Goal: Task Accomplishment & Management: Manage account settings

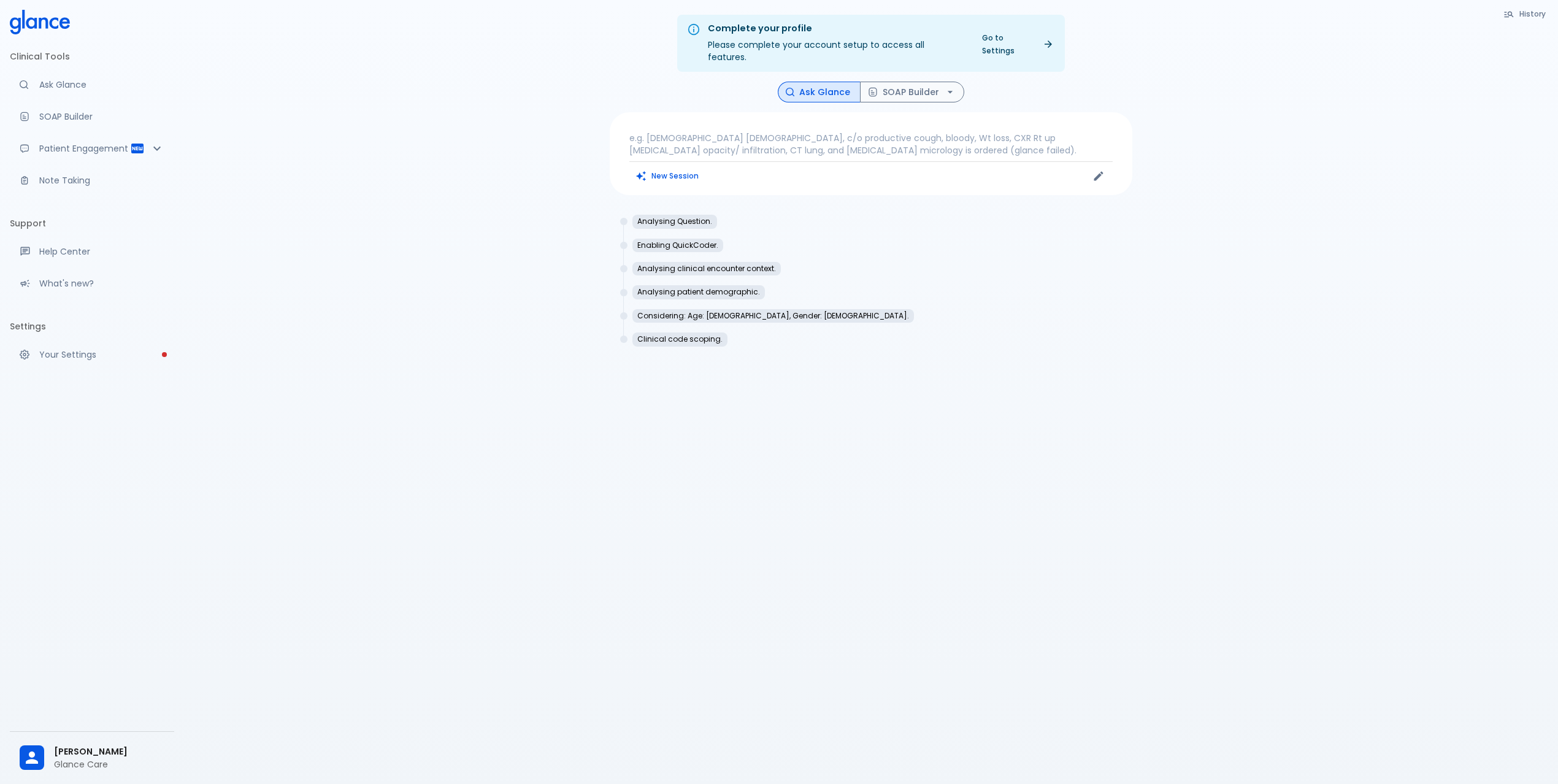
click at [799, 138] on p "e.g. [DEMOGRAPHIC_DATA] [DEMOGRAPHIC_DATA], c/o productive cough, bloody, Wt lo…" at bounding box center [871, 144] width 483 height 25
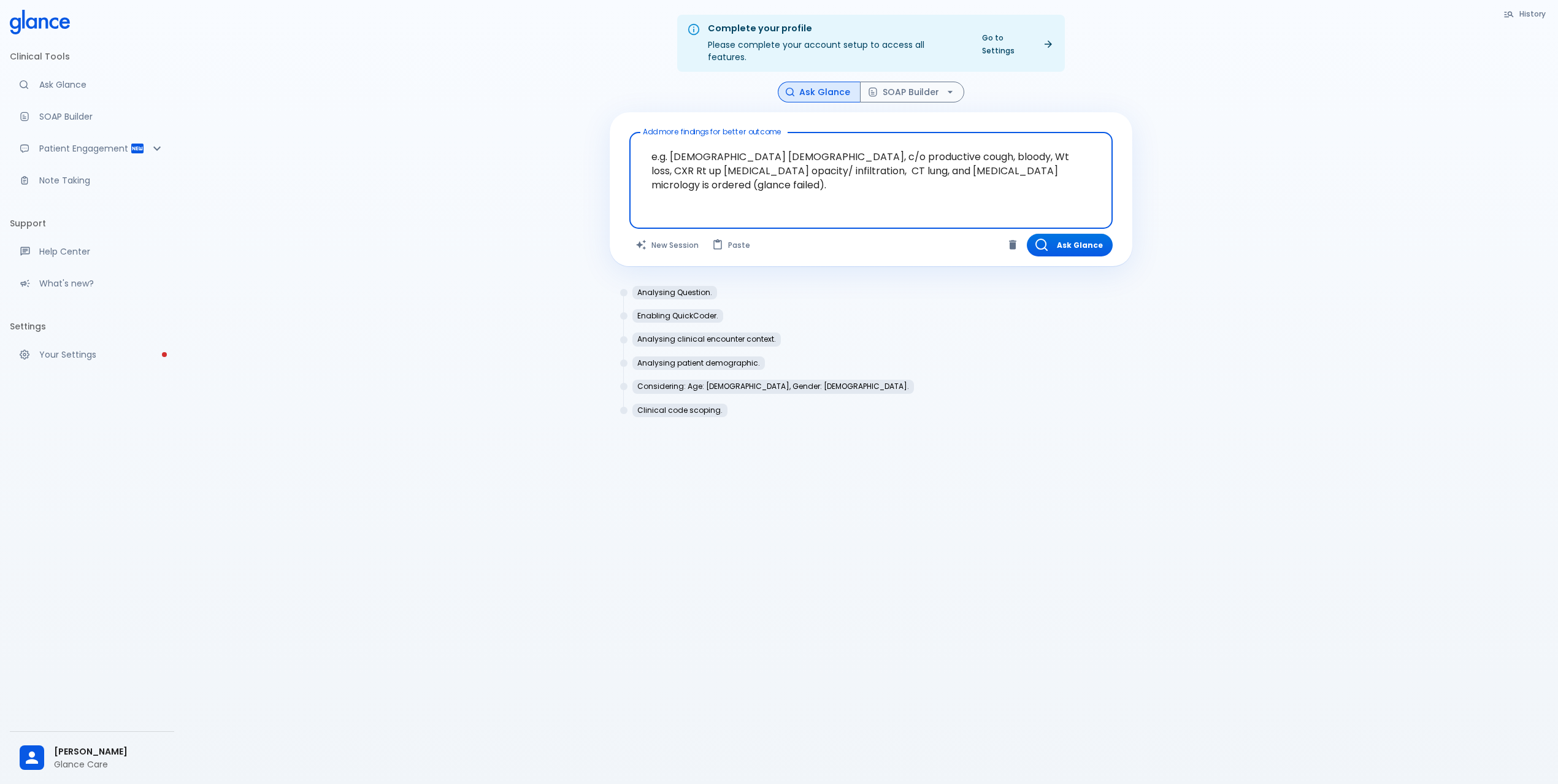
drag, startPoint x: 982, startPoint y: 155, endPoint x: 847, endPoint y: 163, distance: 135.2
click at [847, 163] on textarea "e.g. [DEMOGRAPHIC_DATA] [DEMOGRAPHIC_DATA], c/o productive cough, bloody, Wt lo…" at bounding box center [871, 171] width 466 height 67
click at [652, 234] on button "New Session" at bounding box center [667, 245] width 76 height 23
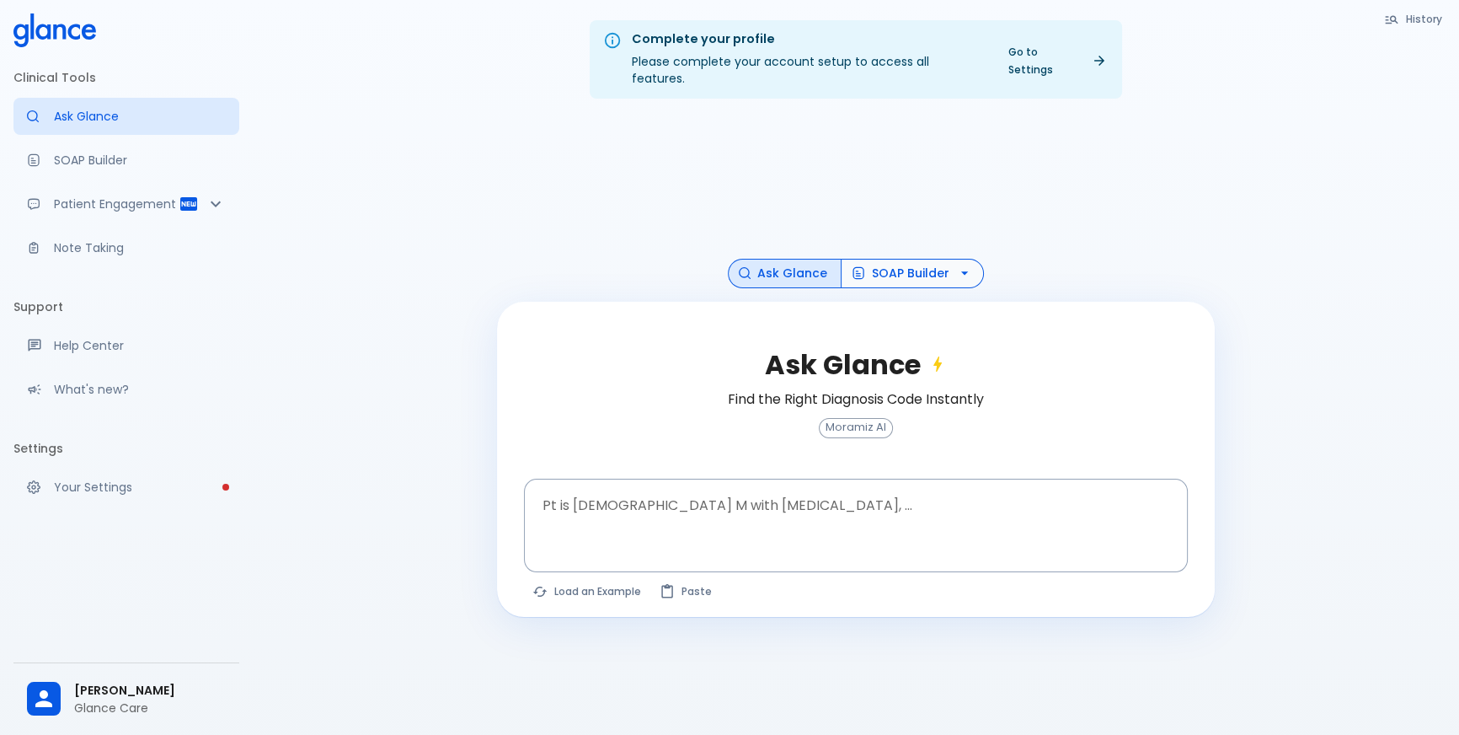
click at [912, 262] on button "SOAP Builder" at bounding box center [912, 273] width 143 height 29
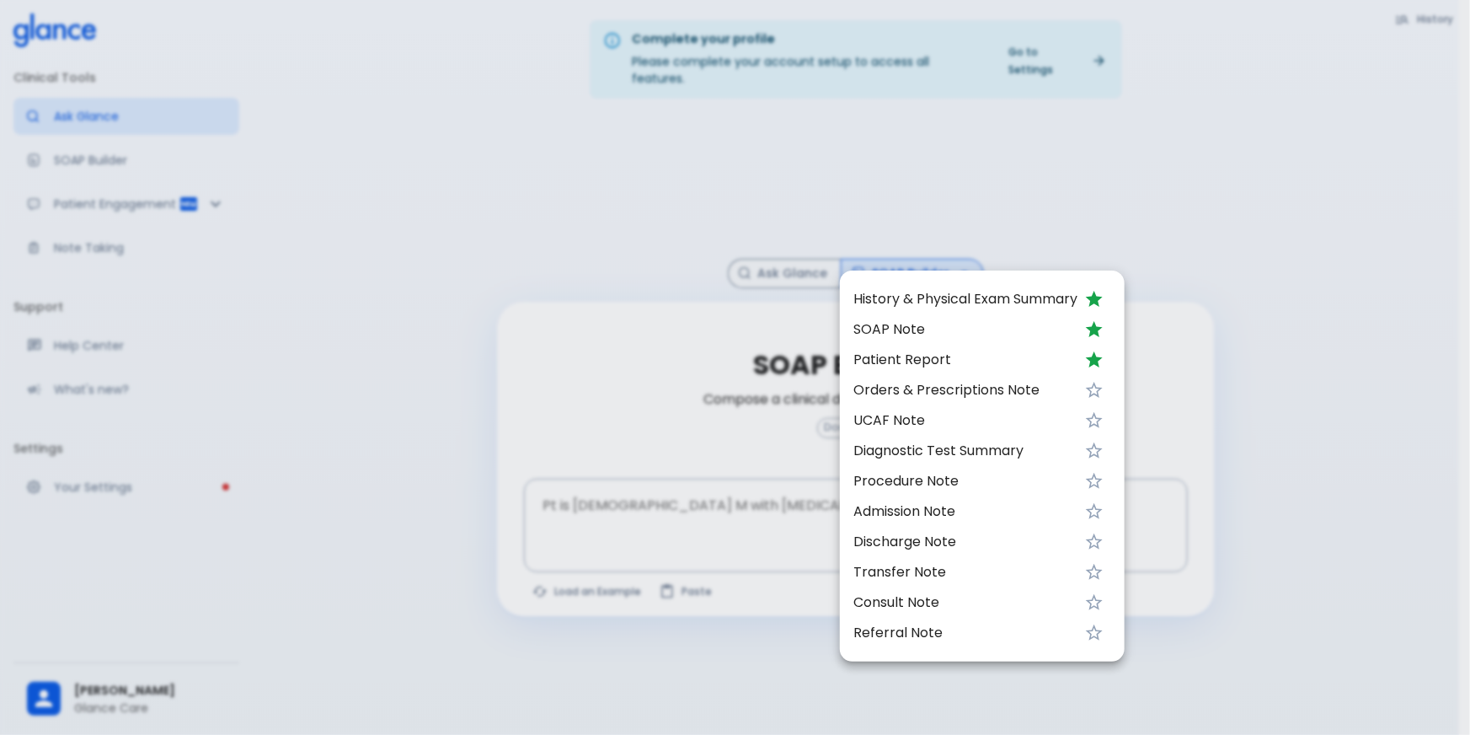
click at [249, 184] on div at bounding box center [735, 367] width 1470 height 735
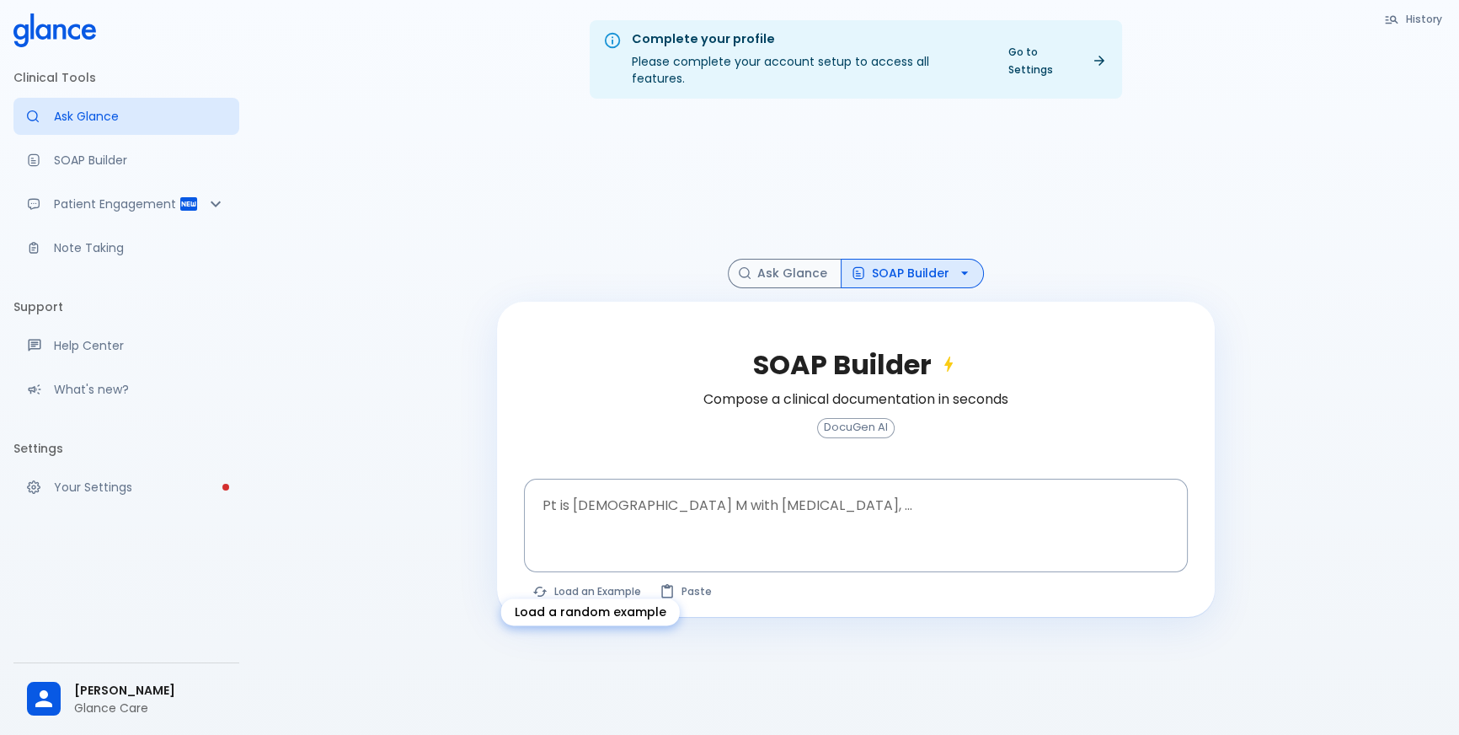
click at [595, 579] on button "Load an Example" at bounding box center [587, 591] width 127 height 24
type textarea "62M, HTN, acute tearing [MEDICAL_DATA] to back, BP 170/95, asymmetric pulses, C…"
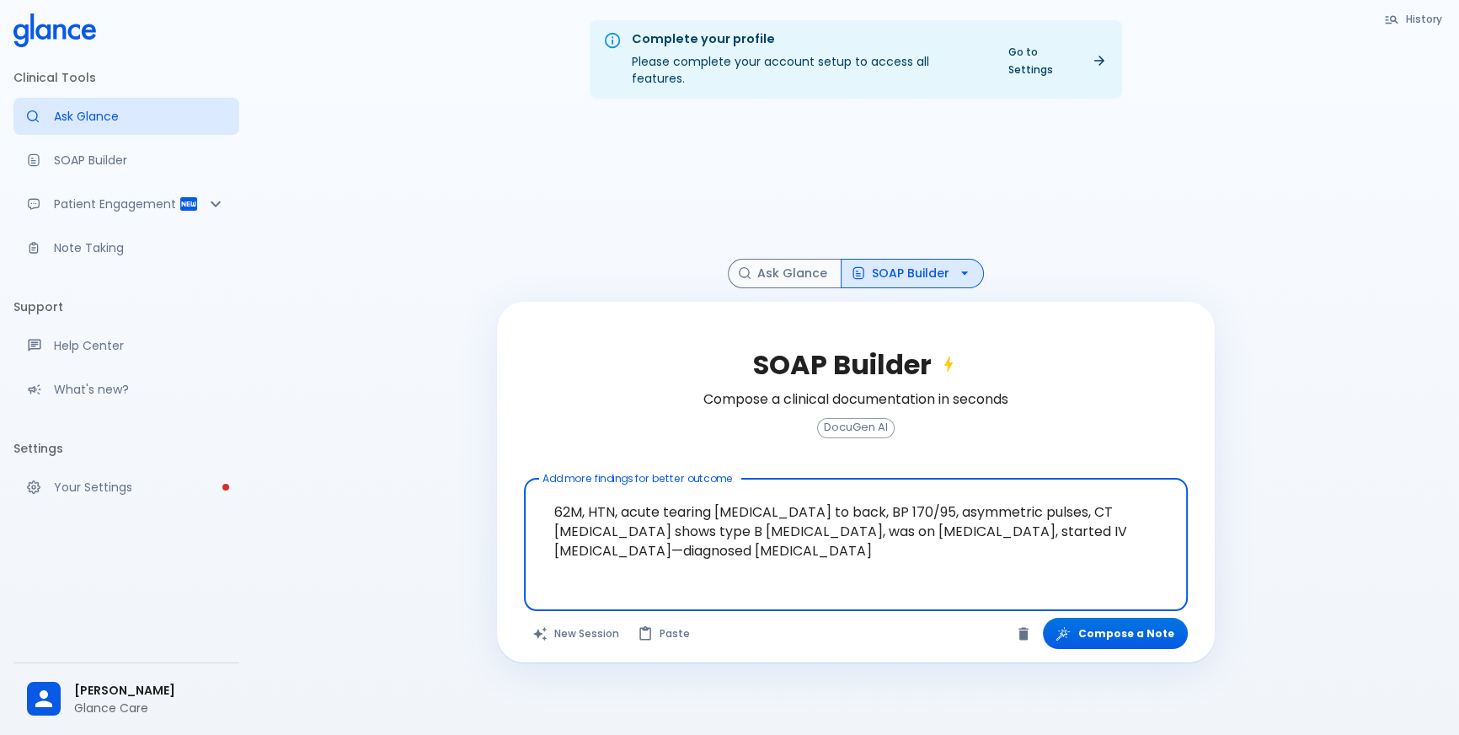
drag, startPoint x: 548, startPoint y: 490, endPoint x: 582, endPoint y: 490, distance: 33.7
click at [582, 490] on textarea "62M, HTN, acute tearing [MEDICAL_DATA] to back, BP 170/95, asymmetric pulses, C…" at bounding box center [856, 531] width 640 height 92
click at [593, 494] on textarea "62M, HTN, acute tearing [MEDICAL_DATA] to back, BP 170/95, asymmetric pulses, C…" at bounding box center [856, 531] width 640 height 92
click at [582, 492] on textarea "62M, HTN, acute tearing [MEDICAL_DATA] to back, BP 170/95, asymmetric pulses, C…" at bounding box center [856, 531] width 640 height 92
click at [585, 493] on textarea "62M, HTN, acute tearing [MEDICAL_DATA] to back, BP 170/95, asymmetric pulses, C…" at bounding box center [856, 531] width 640 height 92
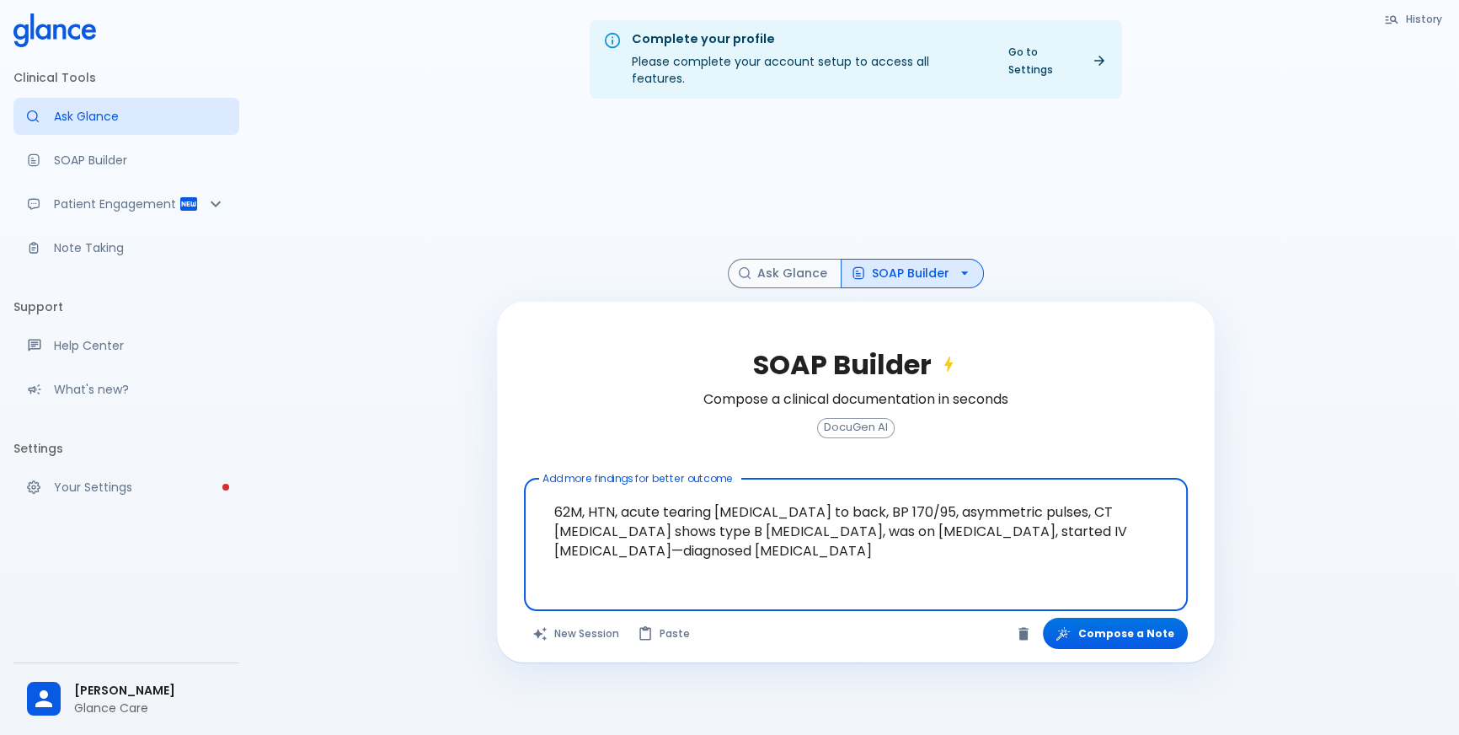
drag, startPoint x: 585, startPoint y: 493, endPoint x: 1003, endPoint y: 497, distance: 418.7
click at [1003, 497] on textarea "62M, HTN, acute tearing [MEDICAL_DATA] to back, BP 170/95, asymmetric pulses, C…" at bounding box center [856, 531] width 640 height 92
click at [598, 495] on textarea "62M, HTN, acute tearing [MEDICAL_DATA] to back, BP 170/95, asymmetric pulses, C…" at bounding box center [856, 531] width 640 height 92
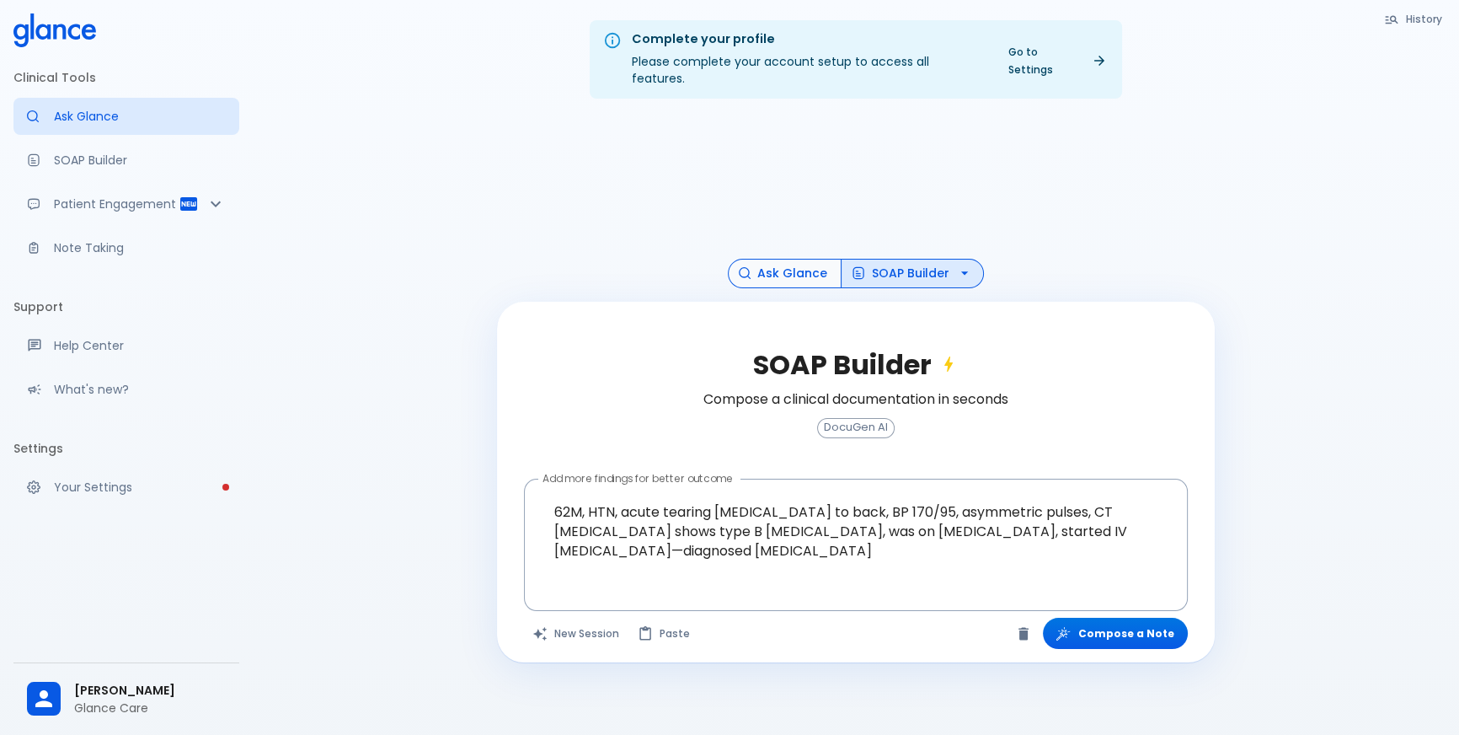
click at [782, 259] on button "Ask Glance" at bounding box center [785, 273] width 114 height 29
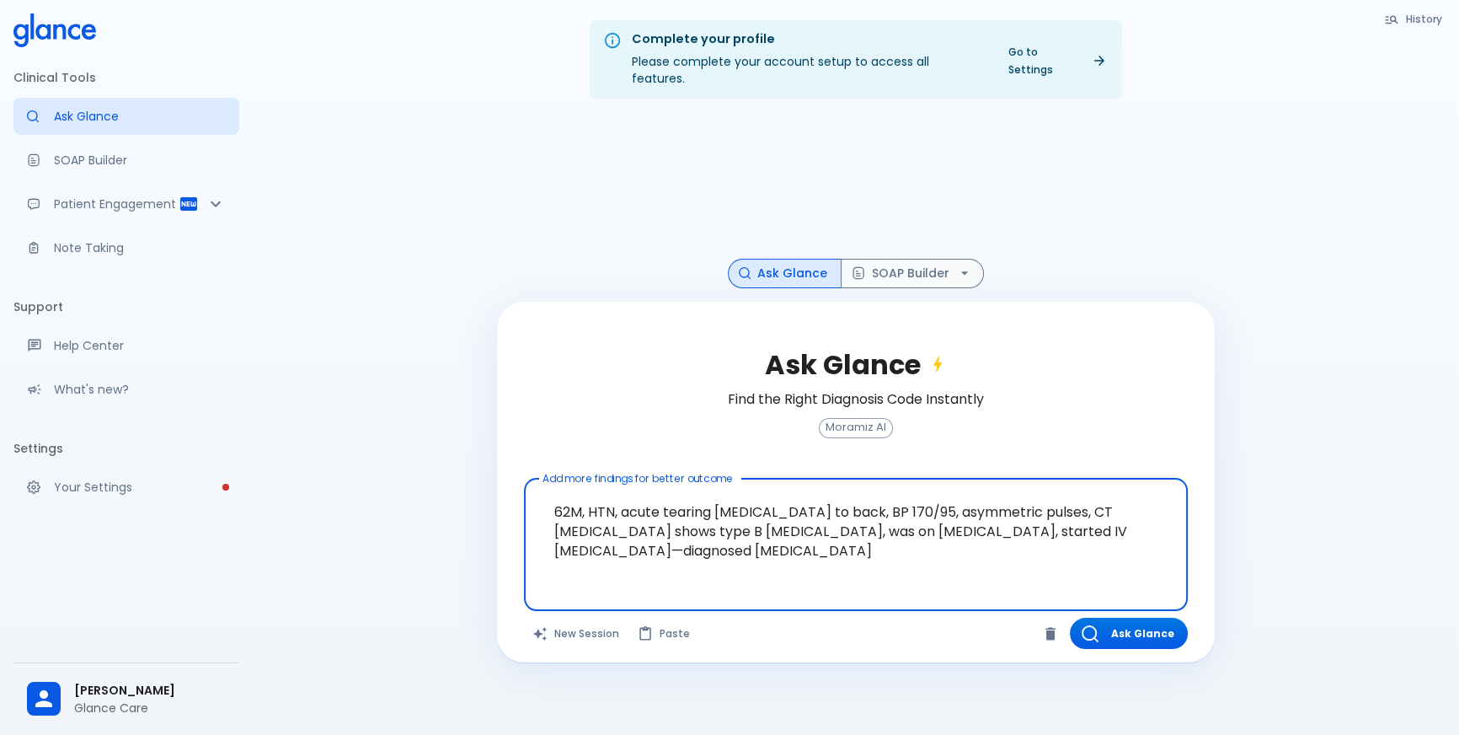
drag, startPoint x: 589, startPoint y: 496, endPoint x: 851, endPoint y: 497, distance: 262.0
click at [851, 497] on textarea "62M, HTN, acute tearing [MEDICAL_DATA] to back, BP 170/95, asymmetric pulses, C…" at bounding box center [856, 531] width 640 height 92
click at [852, 490] on textarea "62M, HTN, acute tearing [MEDICAL_DATA] to back, BP 170/95, asymmetric pulses, C…" at bounding box center [856, 531] width 640 height 92
drag, startPoint x: 839, startPoint y: 490, endPoint x: 1146, endPoint y: 510, distance: 307.3
click at [1146, 510] on textarea "62M, HTN, acute tearing [MEDICAL_DATA] to back, BP 170/95, asymmetric pulses, C…" at bounding box center [856, 531] width 640 height 92
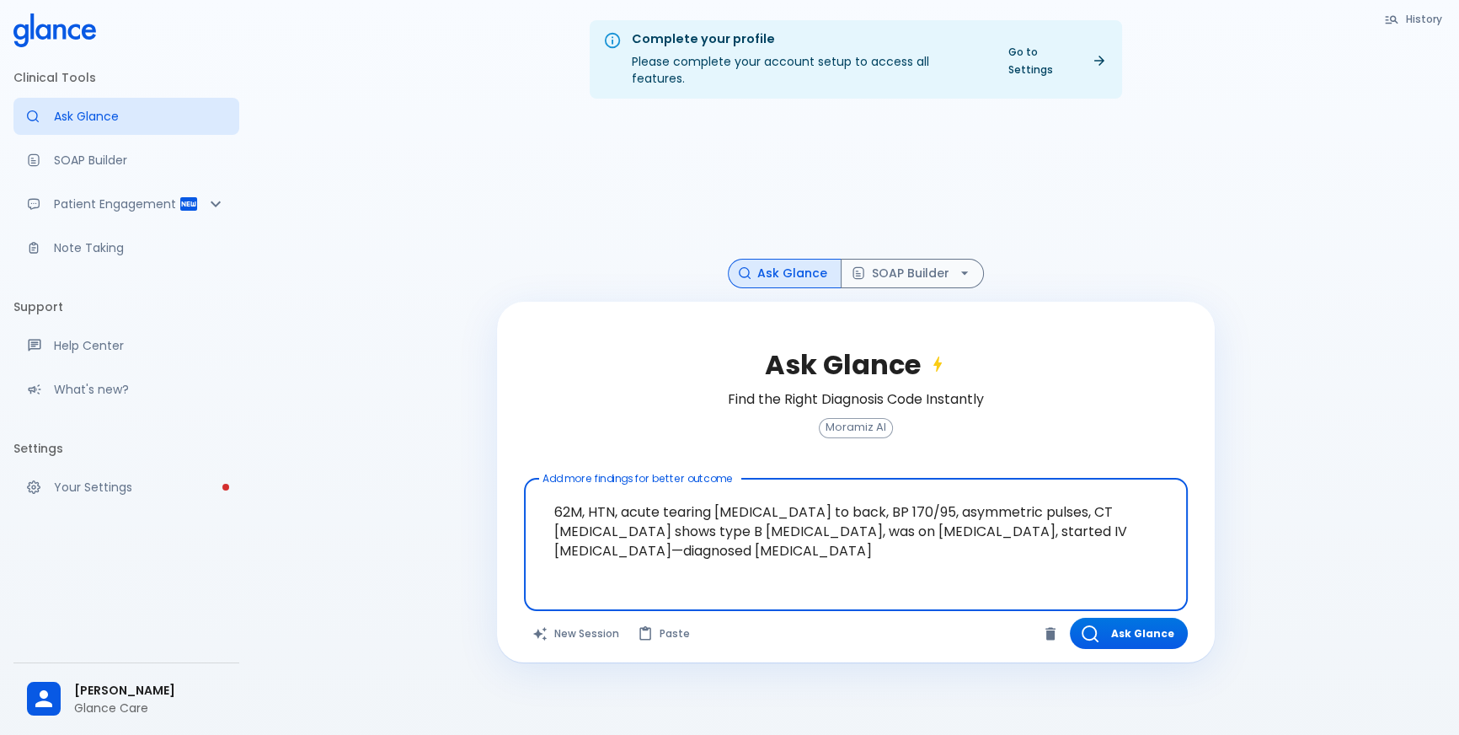
click at [670, 505] on textarea "62M, HTN, acute tearing [MEDICAL_DATA] to back, BP 170/95, asymmetric pulses, C…" at bounding box center [856, 531] width 640 height 92
drag, startPoint x: 808, startPoint y: 511, endPoint x: 1011, endPoint y: 511, distance: 203.0
click at [1011, 511] on textarea "62M, HTN, acute tearing [MEDICAL_DATA] to back, BP 170/95, asymmetric pulses, C…" at bounding box center [856, 531] width 640 height 92
click at [1083, 510] on textarea "62M, HTN, acute tearing [MEDICAL_DATA] to back, BP 170/95, asymmetric pulses, C…" at bounding box center [856, 531] width 640 height 92
click at [730, 497] on textarea "62M, HTN, acute tearing [MEDICAL_DATA] to back, BP 170/95, asymmetric pulses, C…" at bounding box center [856, 531] width 640 height 92
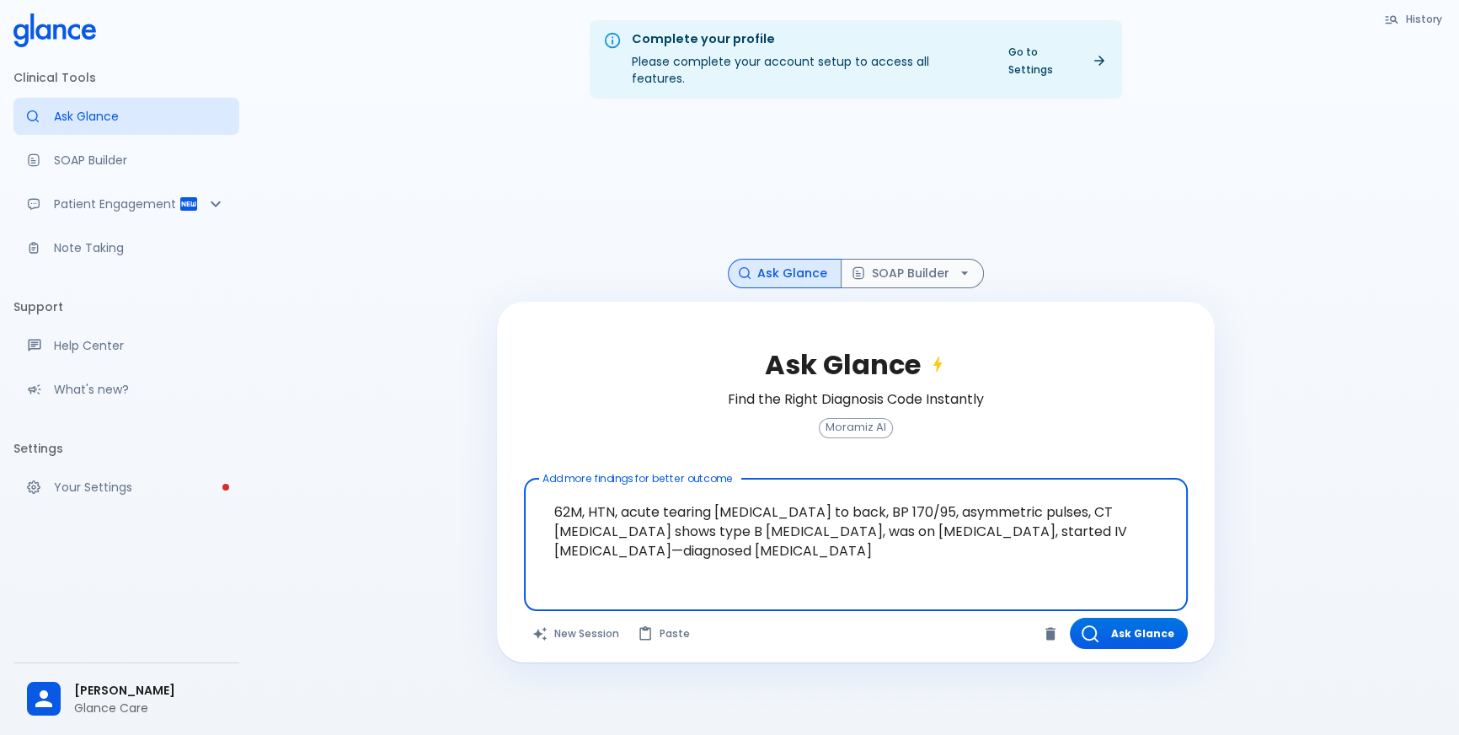
click at [730, 497] on textarea "62M, HTN, acute tearing [MEDICAL_DATA] to back, BP 170/95, asymmetric pulses, C…" at bounding box center [856, 531] width 640 height 92
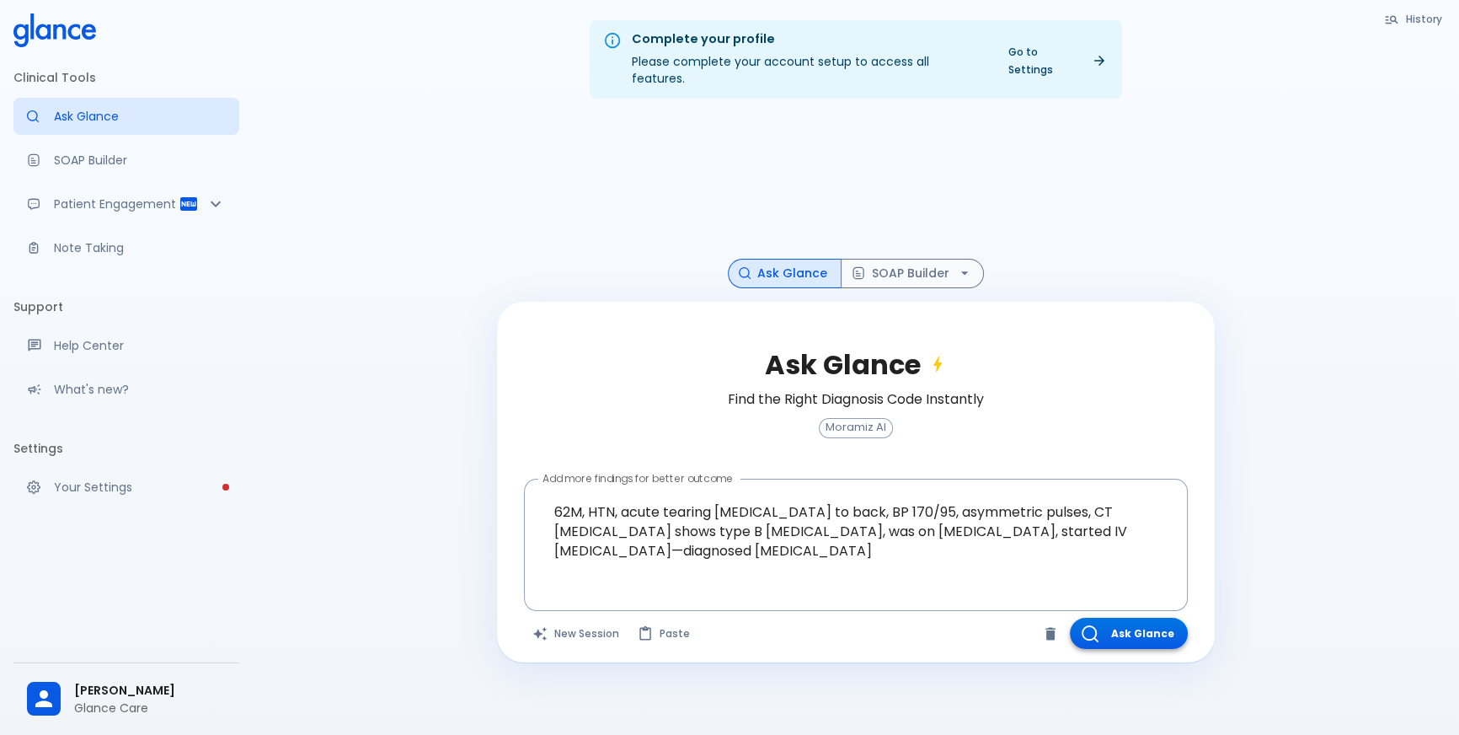
click at [1148, 618] on button "Ask Glance" at bounding box center [1129, 633] width 118 height 31
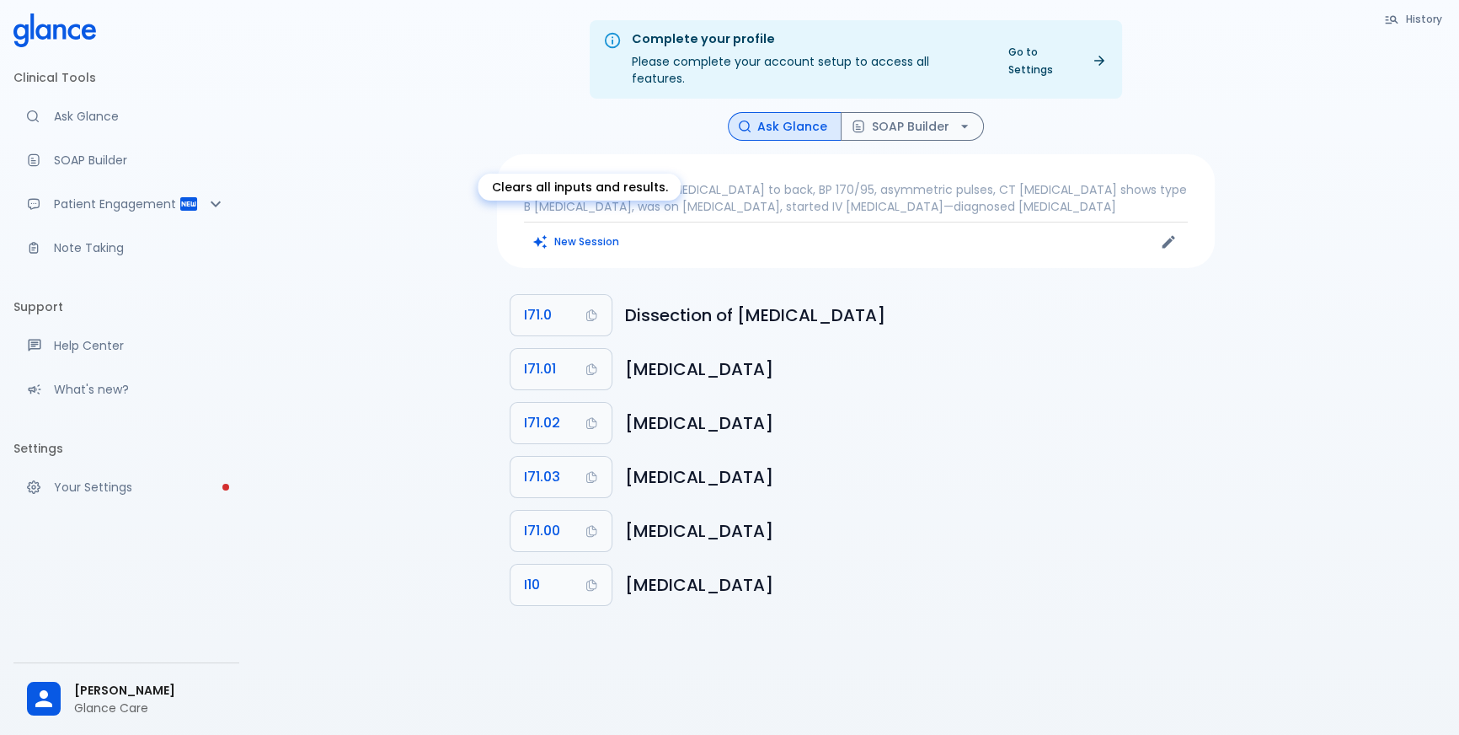
click at [572, 229] on button "New Session" at bounding box center [576, 241] width 105 height 24
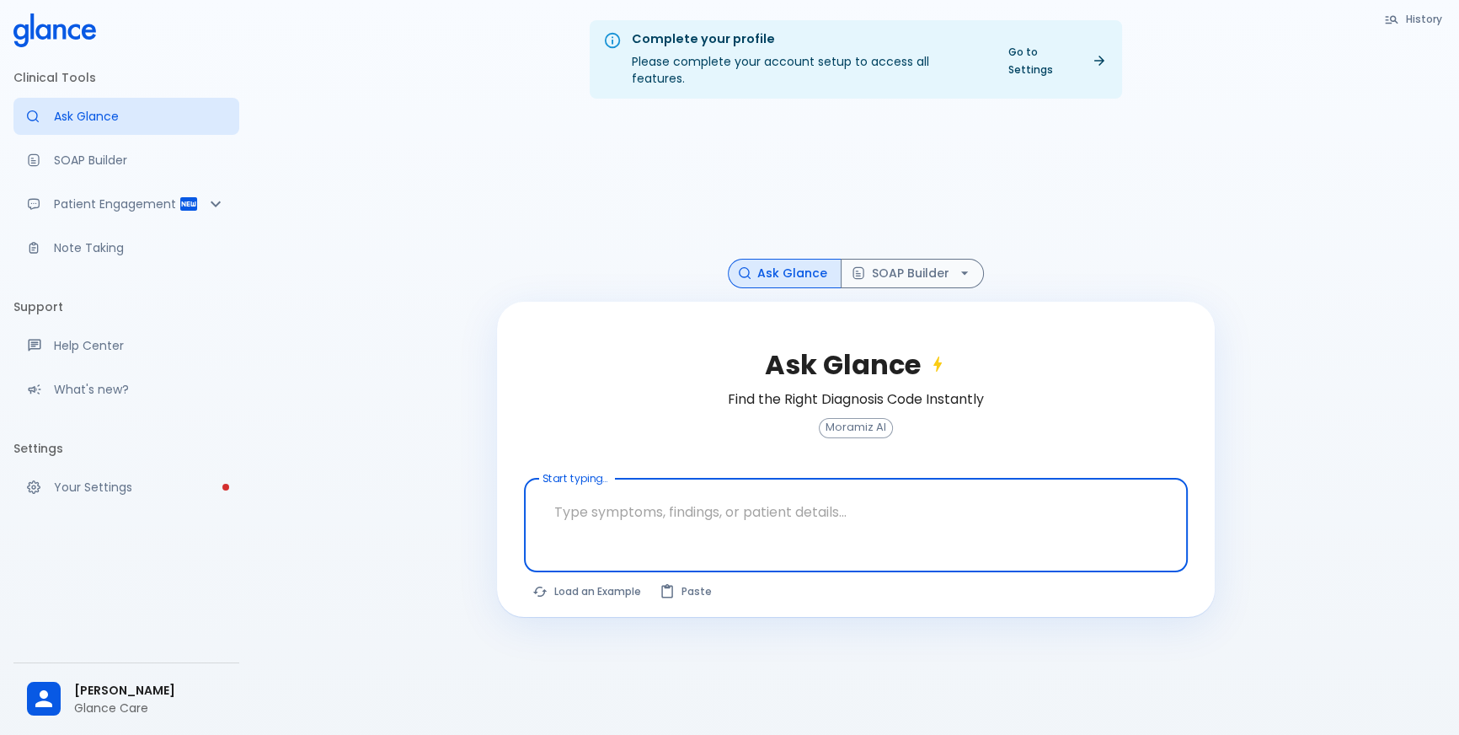
click at [737, 495] on textarea "Start typing..." at bounding box center [856, 511] width 640 height 53
click at [610, 580] on button "Load an Example" at bounding box center [587, 591] width 127 height 24
type textarea "45F with DM2, right [MEDICAL_DATA], fever, WBC 14K, ESR 80, wound purulent, XR …"
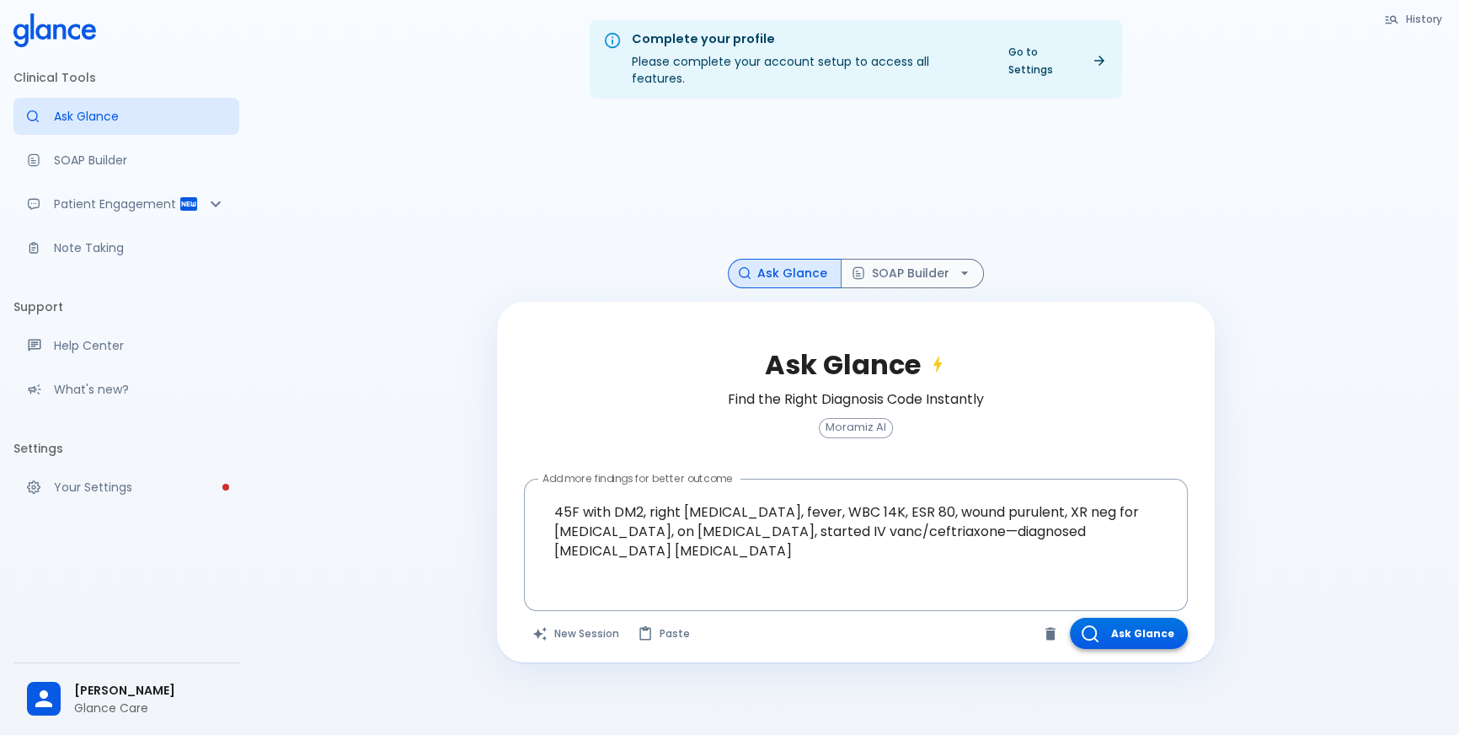
click at [1120, 618] on button "Ask Glance" at bounding box center [1129, 633] width 118 height 31
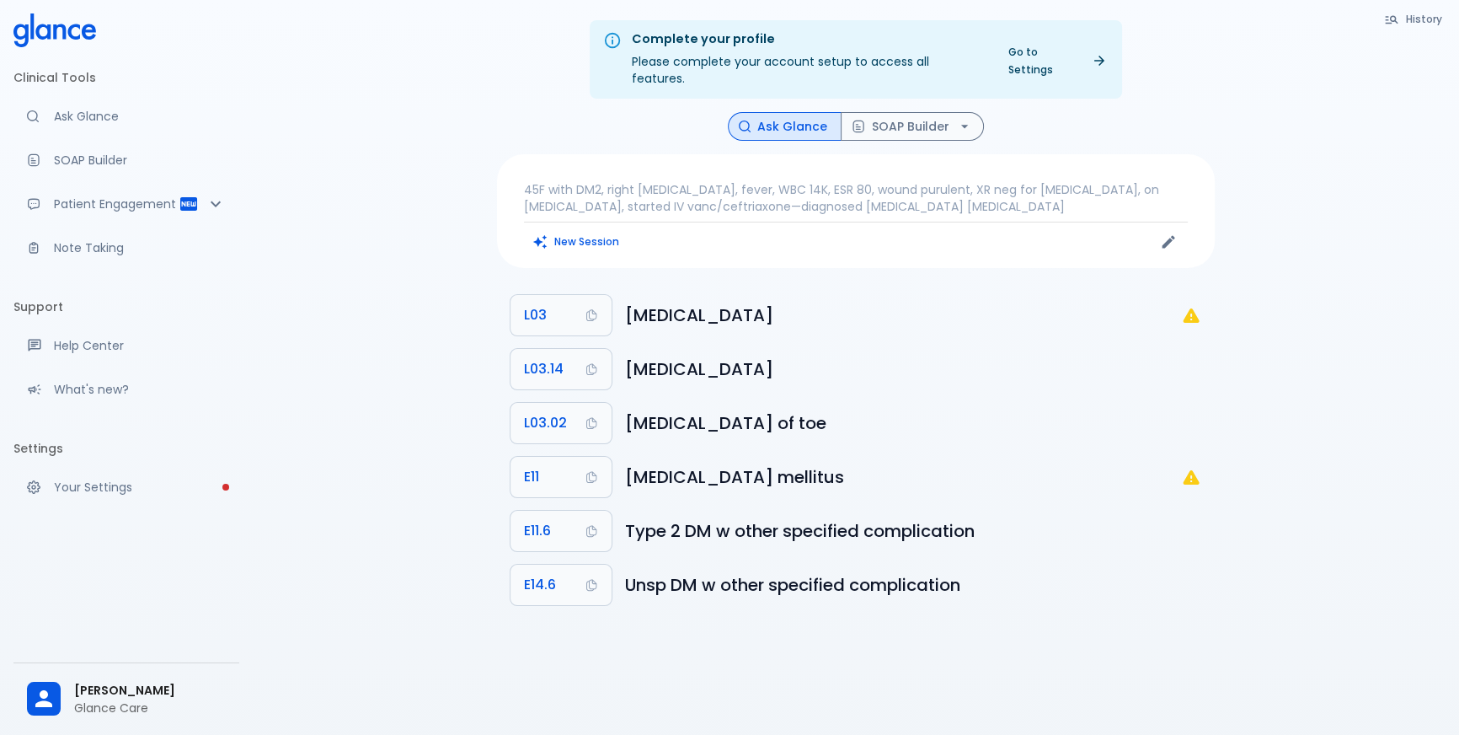
click at [750, 181] on p "45F with DM2, right [MEDICAL_DATA], fever, WBC 14K, ESR 80, wound purulent, XR …" at bounding box center [856, 198] width 664 height 34
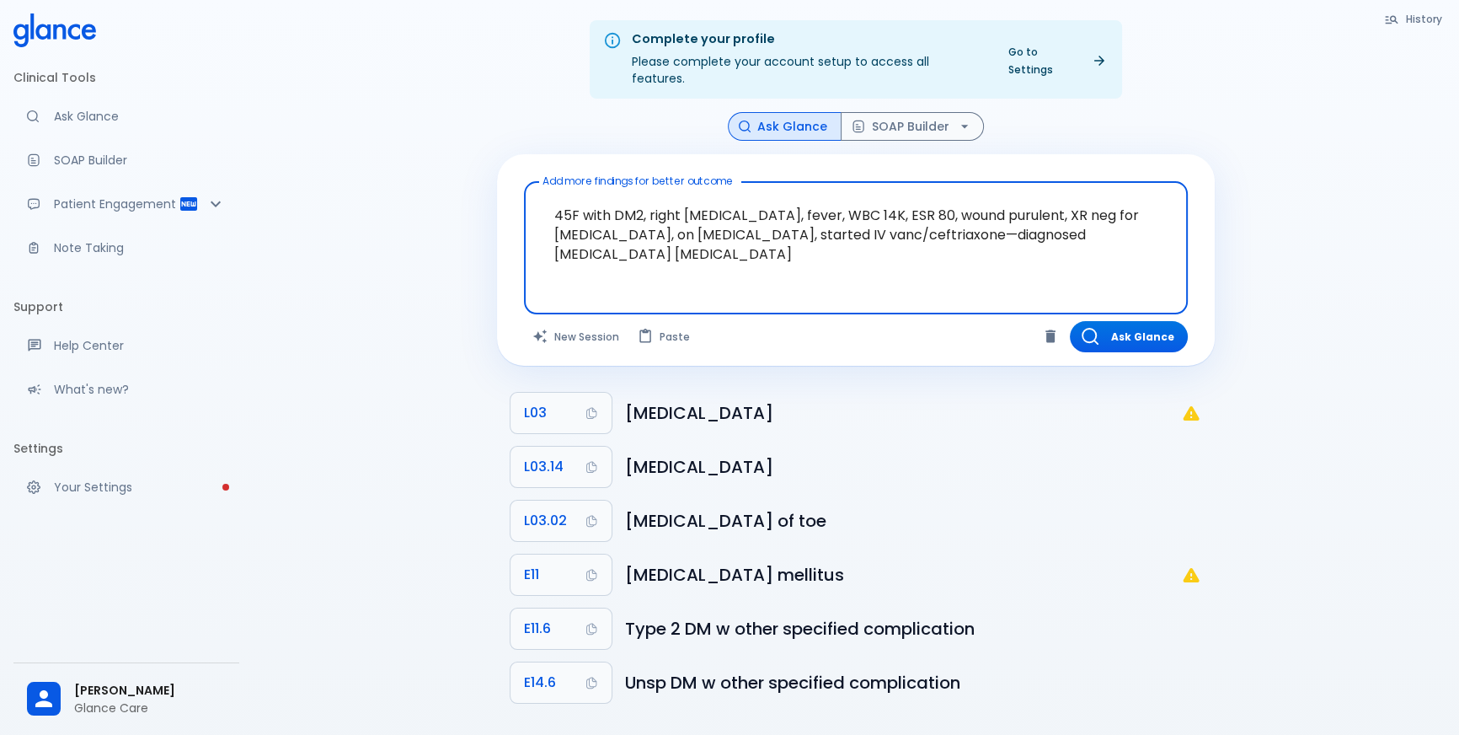
drag, startPoint x: 792, startPoint y: 197, endPoint x: 1108, endPoint y: 232, distance: 317.8
click at [1108, 232] on textarea "45F with DM2, right [MEDICAL_DATA], fever, WBC 14K, ESR 80, wound purulent, XR …" at bounding box center [856, 235] width 640 height 92
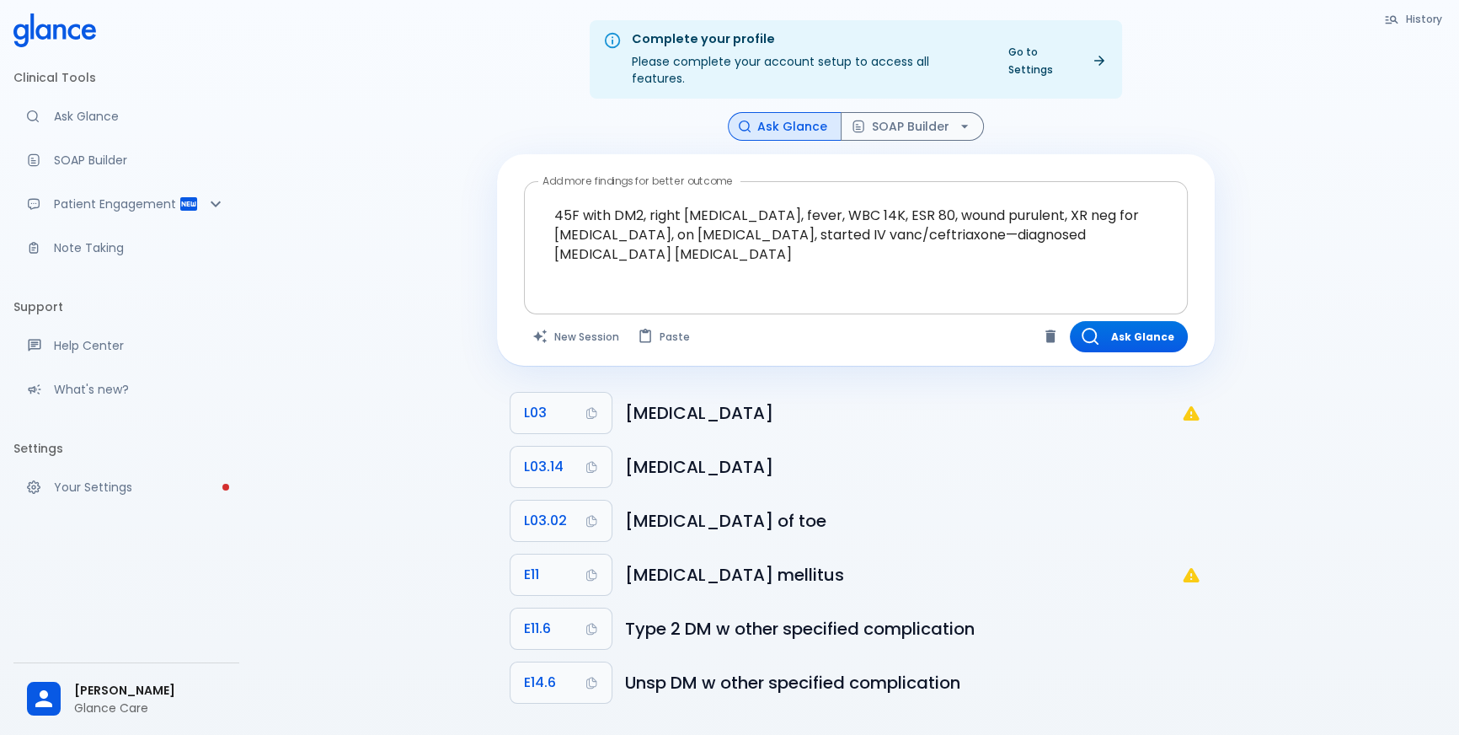
click at [977, 281] on div at bounding box center [857, 296] width 657 height 30
click at [1290, 411] on div "Complete your profile Please complete your account setup to access all features…" at bounding box center [856, 387] width 1206 height 775
click at [845, 405] on h6 "[MEDICAL_DATA]" at bounding box center [903, 412] width 556 height 27
click at [931, 329] on div "Ask Glance" at bounding box center [1022, 336] width 332 height 31
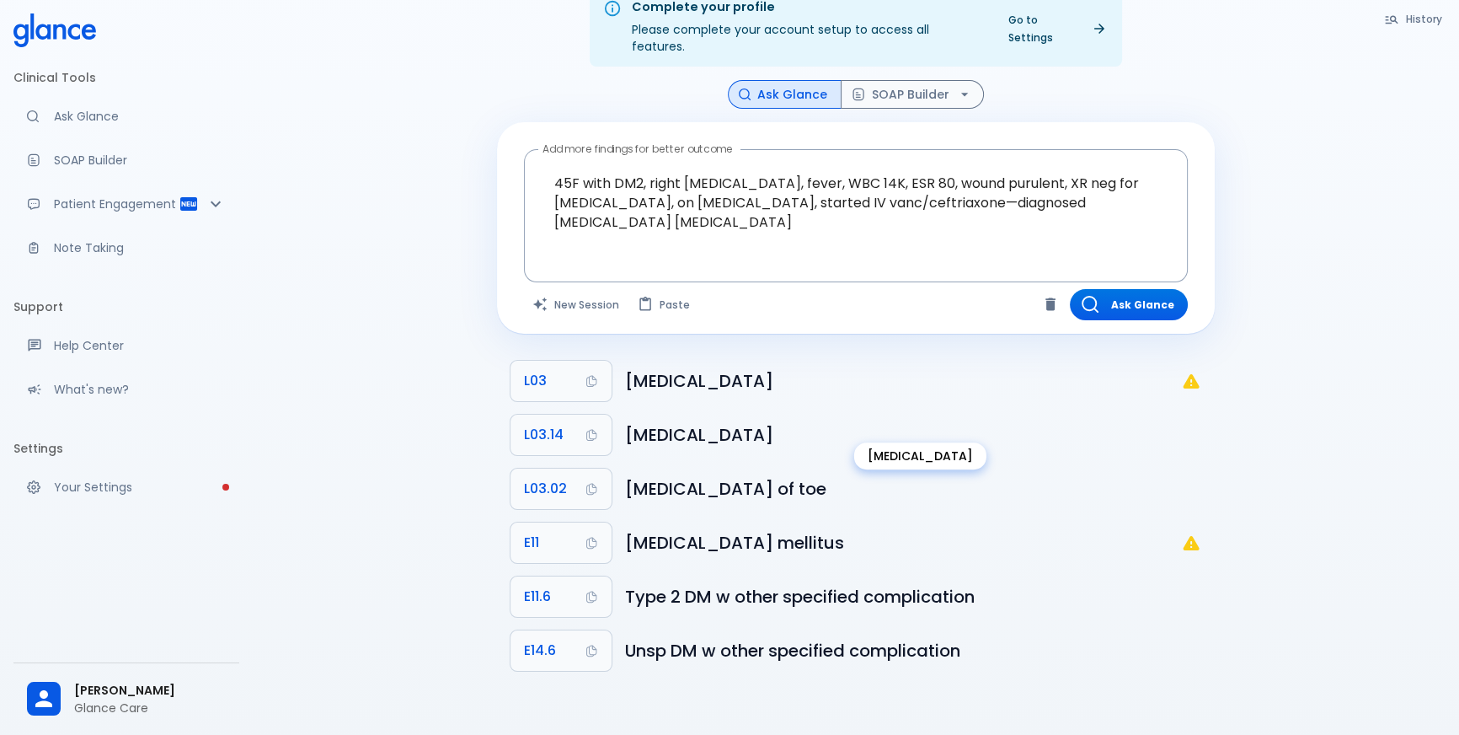
scroll to position [40, 0]
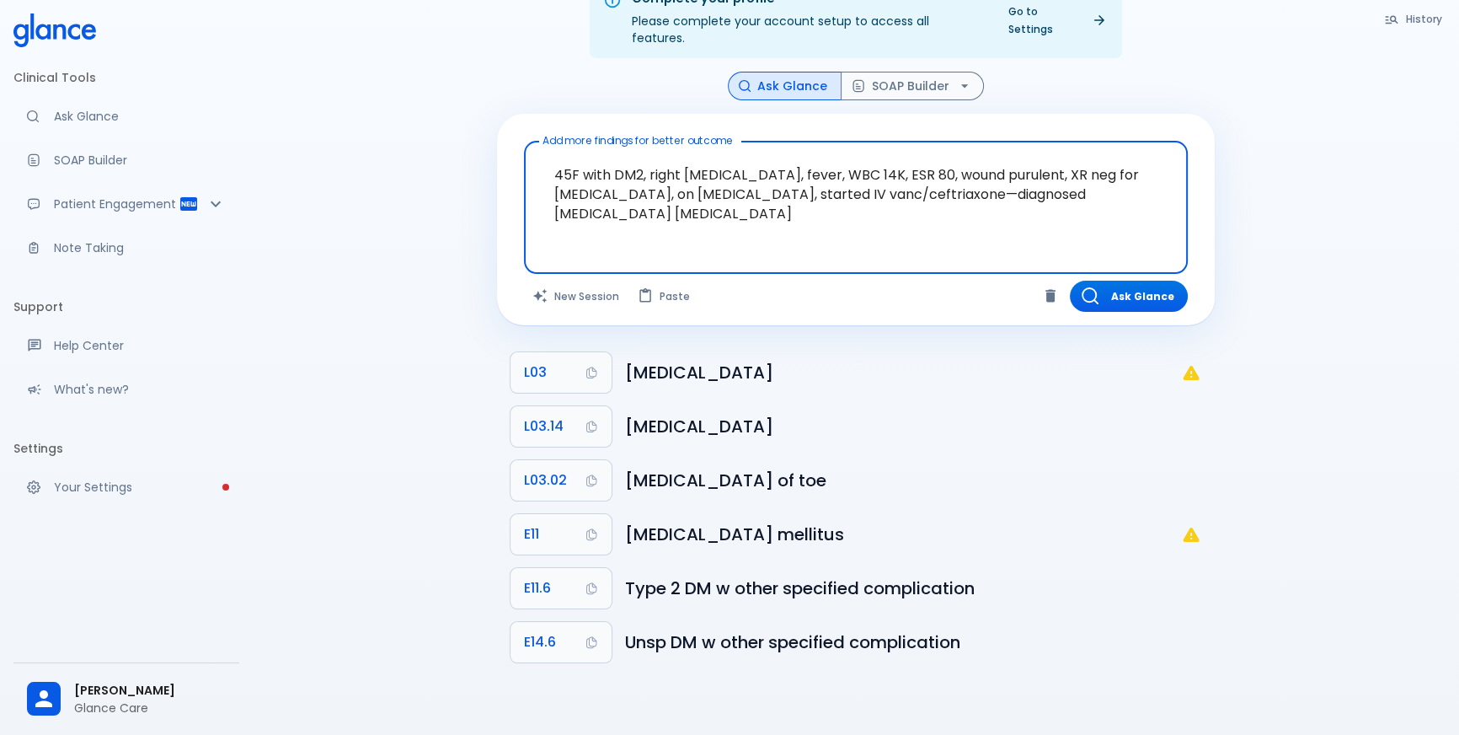
click at [714, 195] on textarea "45F with DM2, right [MEDICAL_DATA], fever, WBC 14K, ESR 80, wound purulent, XR …" at bounding box center [856, 194] width 640 height 92
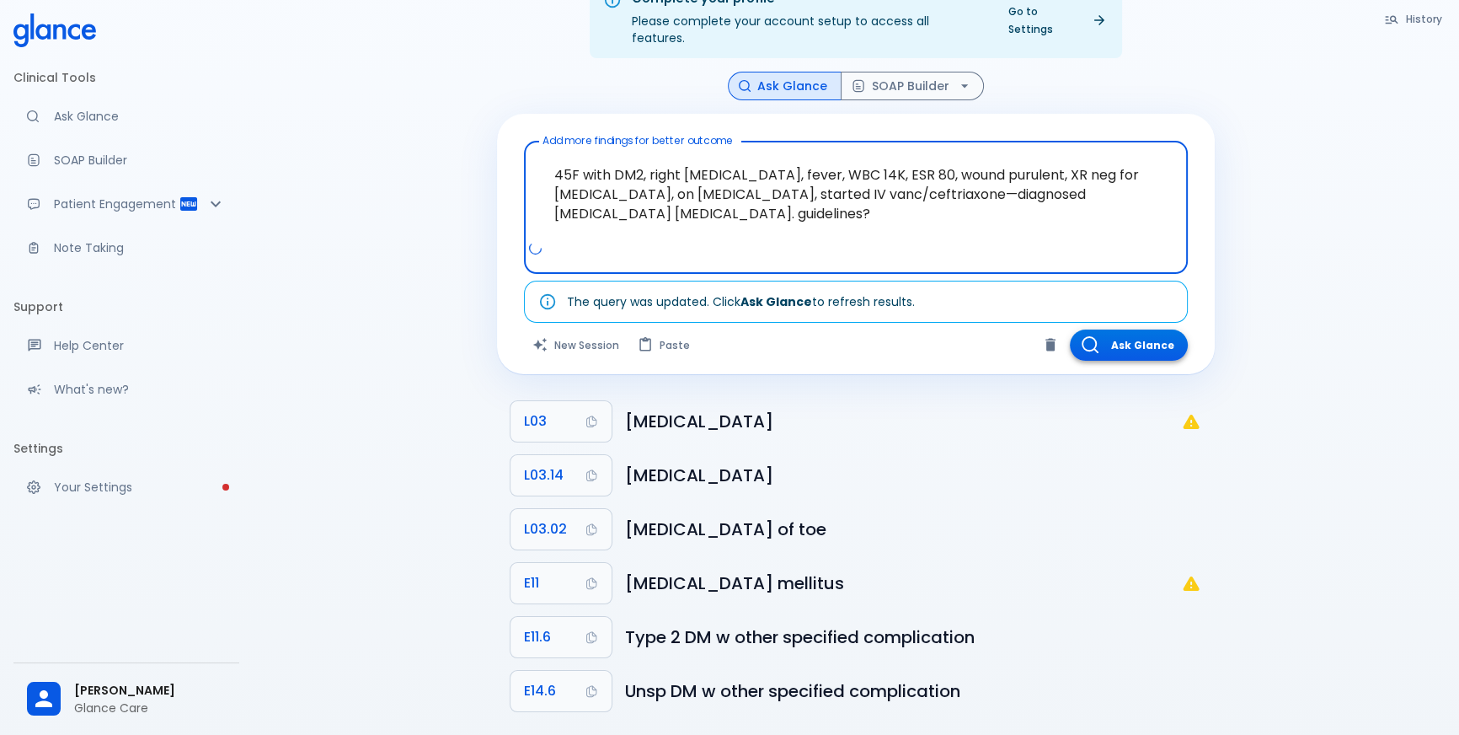
type textarea "45F with DM2, right [MEDICAL_DATA], fever, WBC 14K, ESR 80, wound purulent, XR …"
click at [1135, 329] on button "Ask Glance" at bounding box center [1129, 344] width 118 height 31
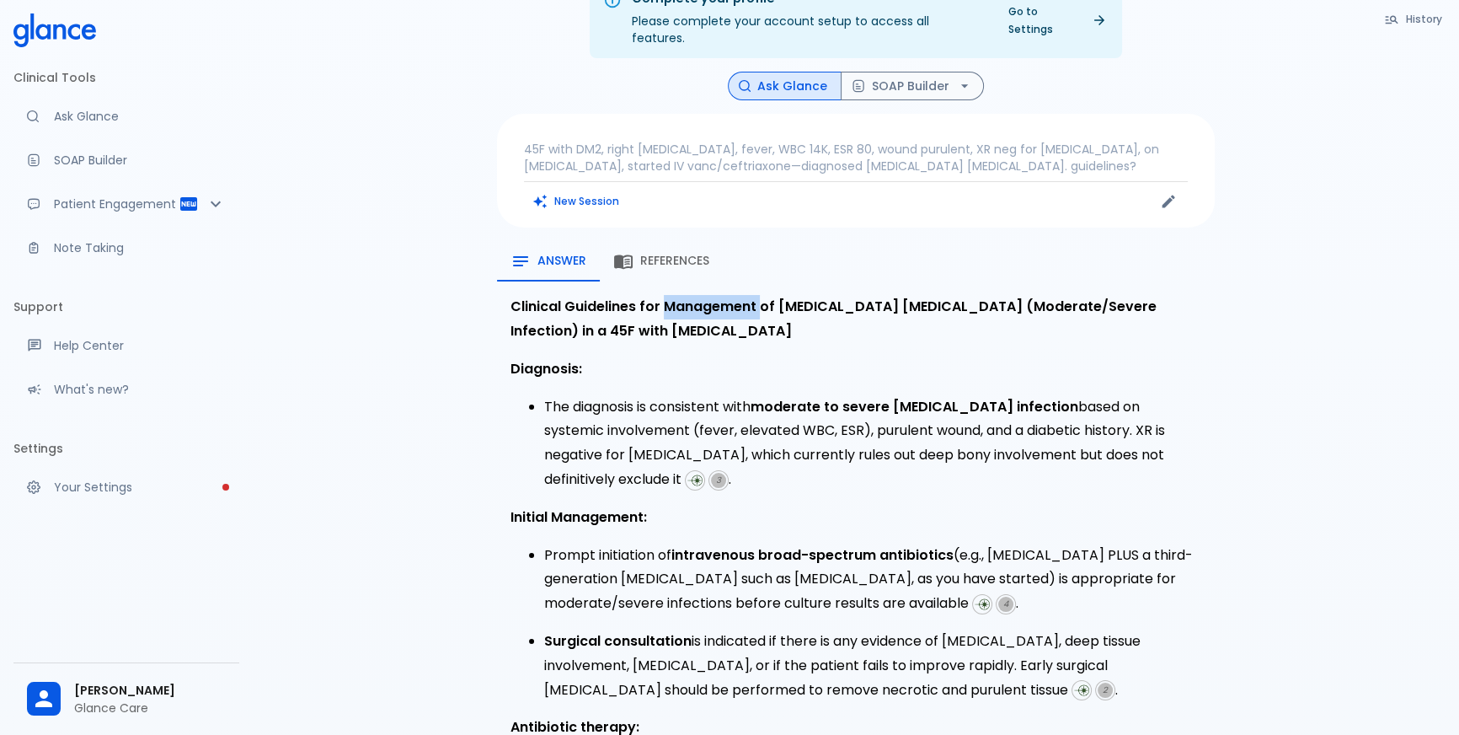
click at [676, 297] on strong "Clinical Guidelines for Management of [MEDICAL_DATA] [MEDICAL_DATA] (Moderate/S…" at bounding box center [834, 319] width 646 height 44
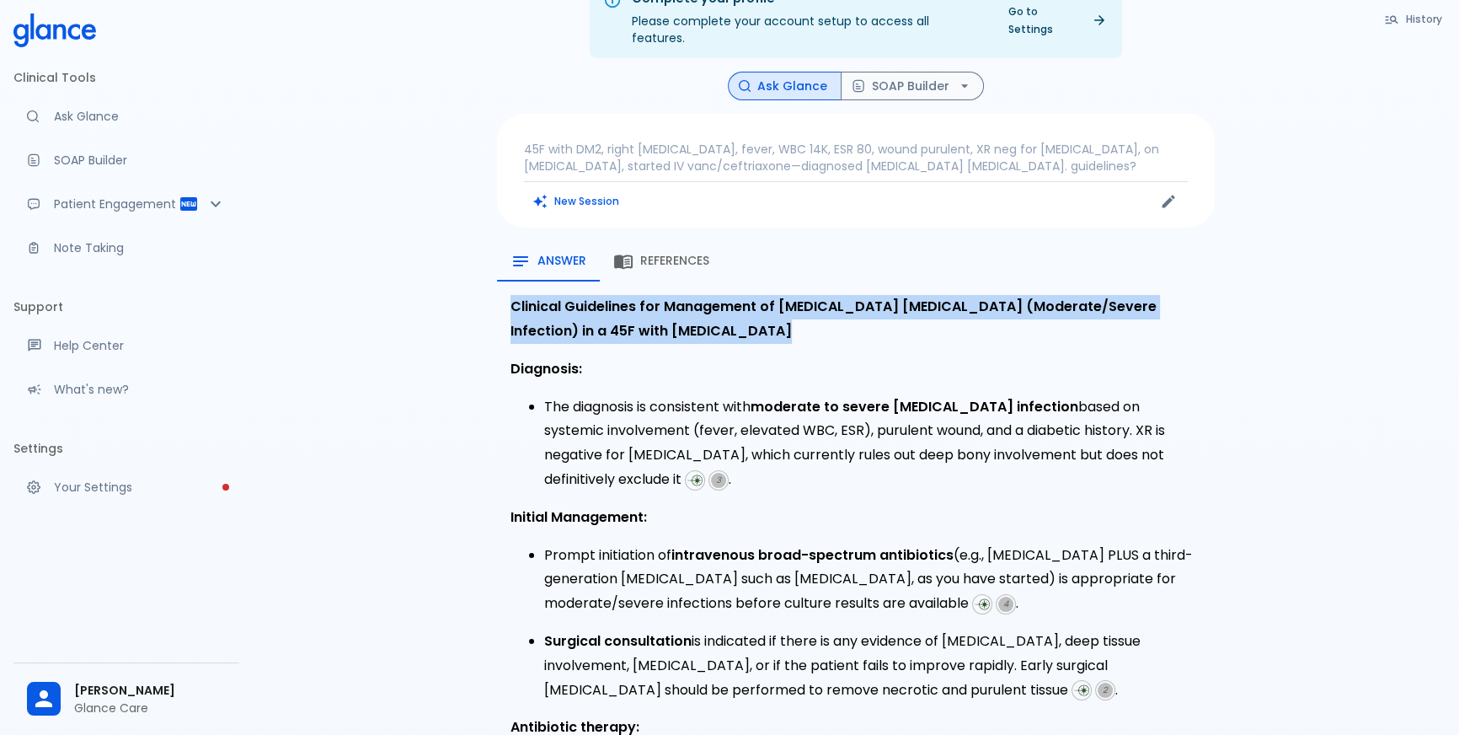
click at [676, 297] on strong "Clinical Guidelines for Management of [MEDICAL_DATA] [MEDICAL_DATA] (Moderate/S…" at bounding box center [834, 319] width 646 height 44
click at [671, 254] on span "References" at bounding box center [674, 261] width 69 height 15
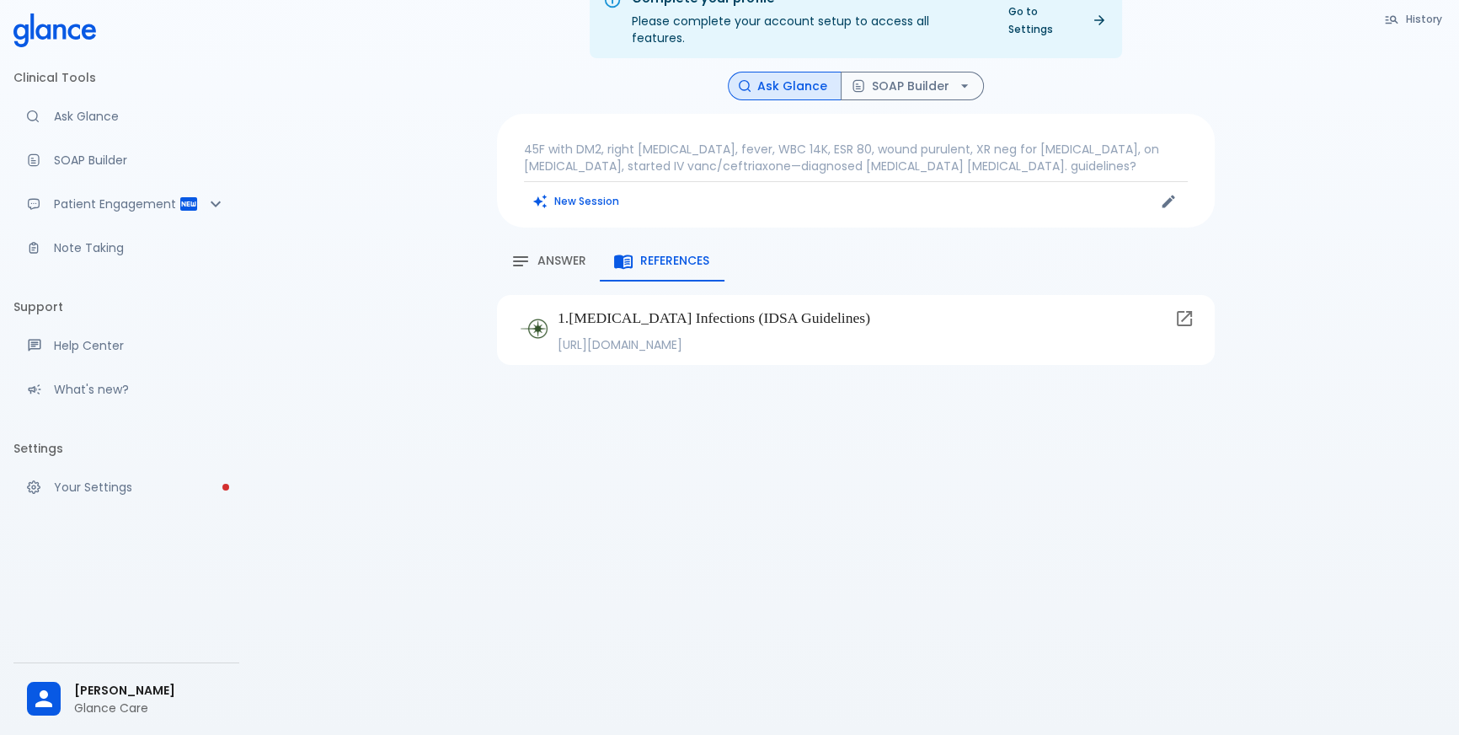
click at [556, 254] on span "Answer" at bounding box center [562, 261] width 49 height 15
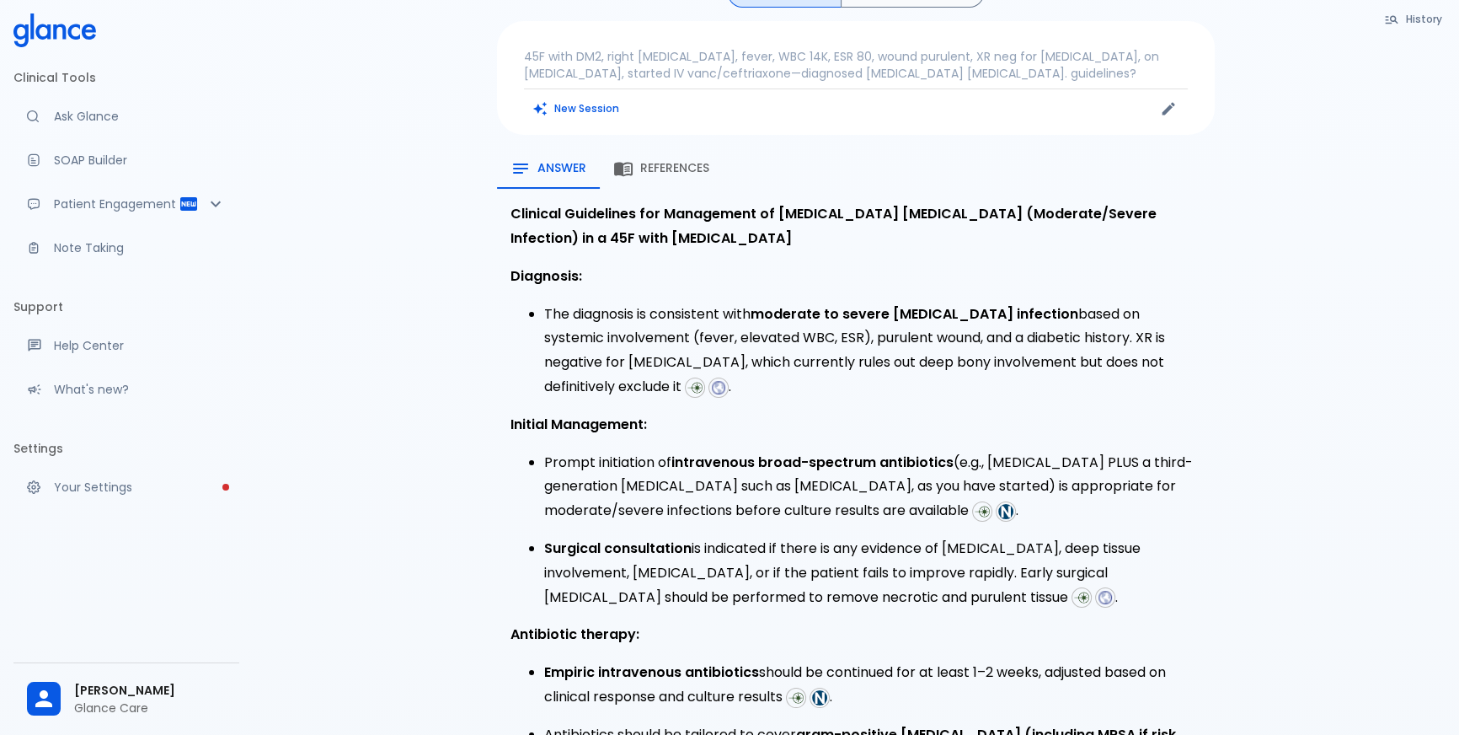
scroll to position [117, 0]
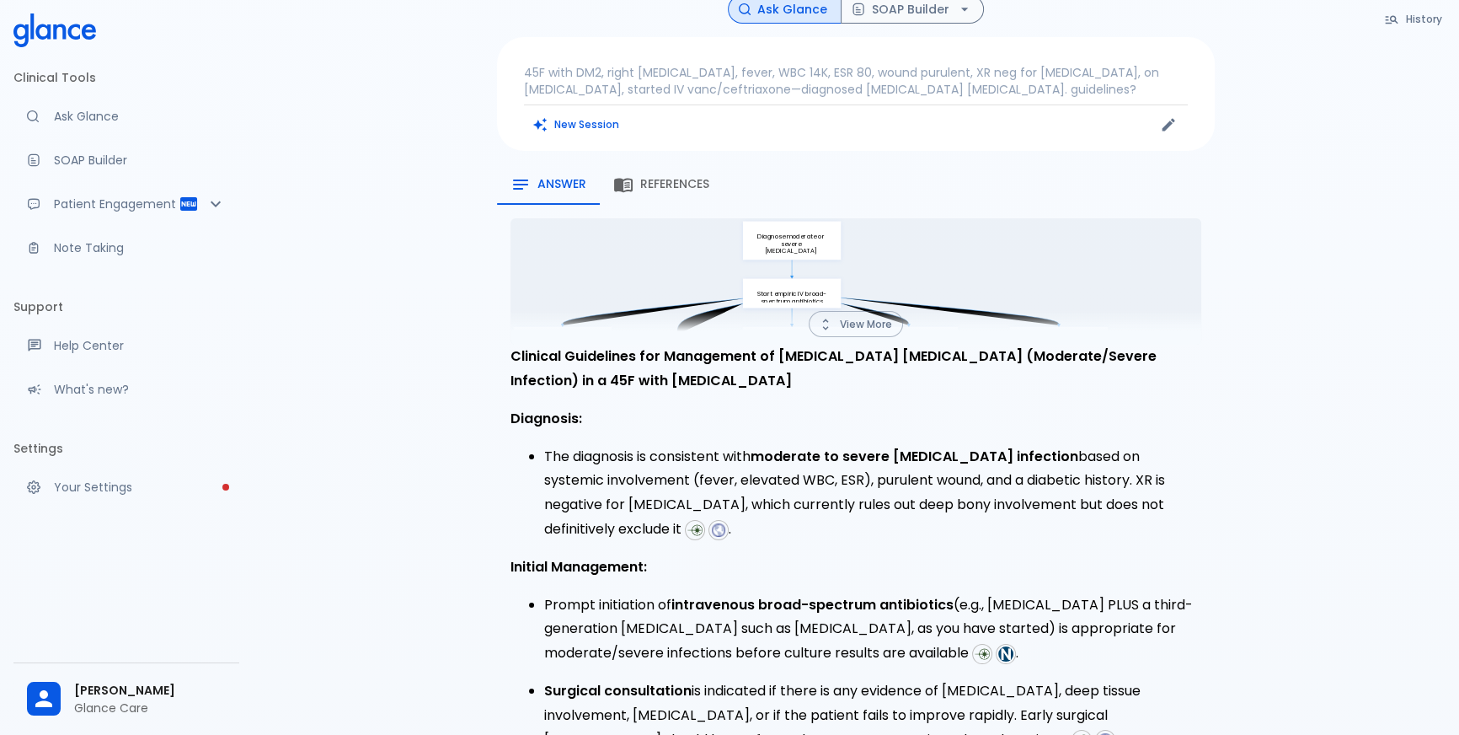
click at [853, 311] on button "View More" at bounding box center [856, 324] width 94 height 26
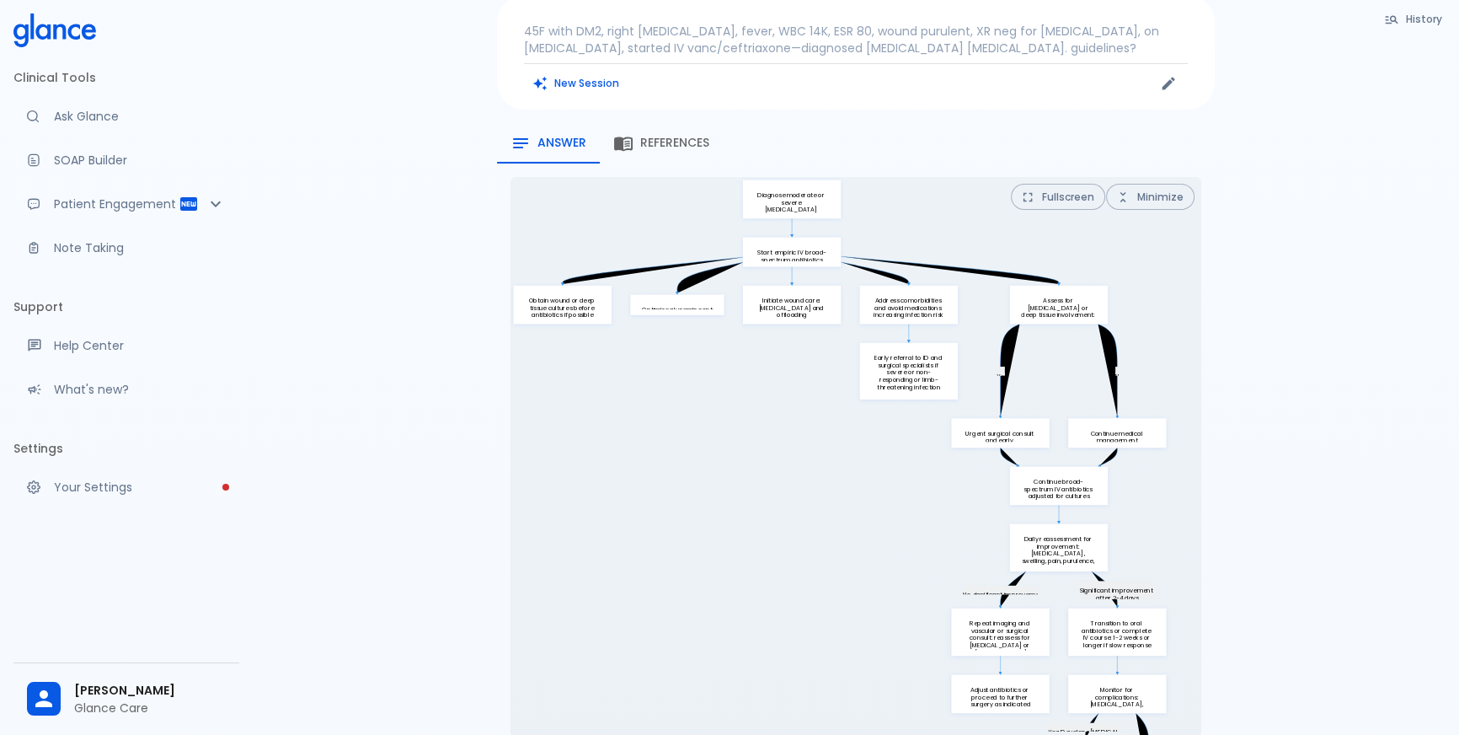
scroll to position [185, 0]
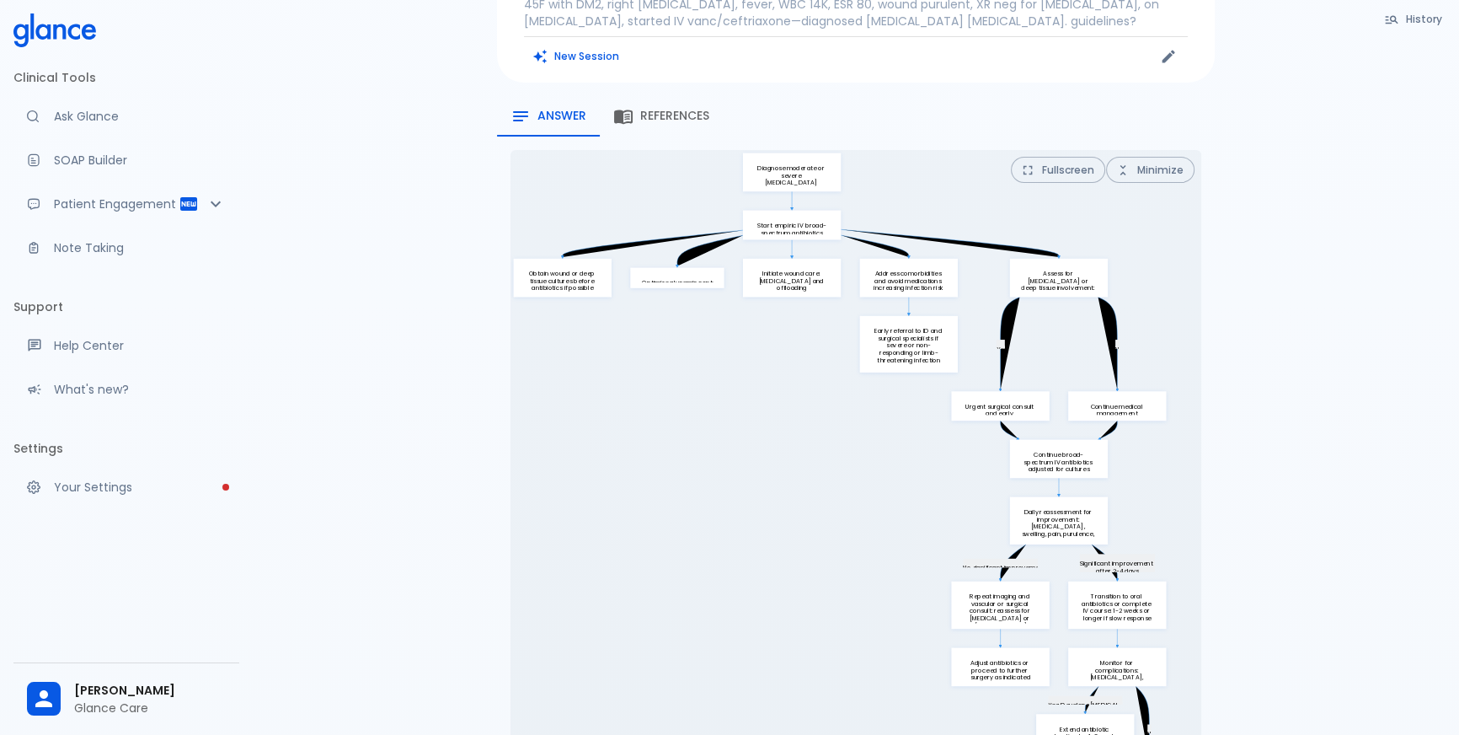
click at [1059, 157] on button "Fullscreen" at bounding box center [1058, 170] width 94 height 26
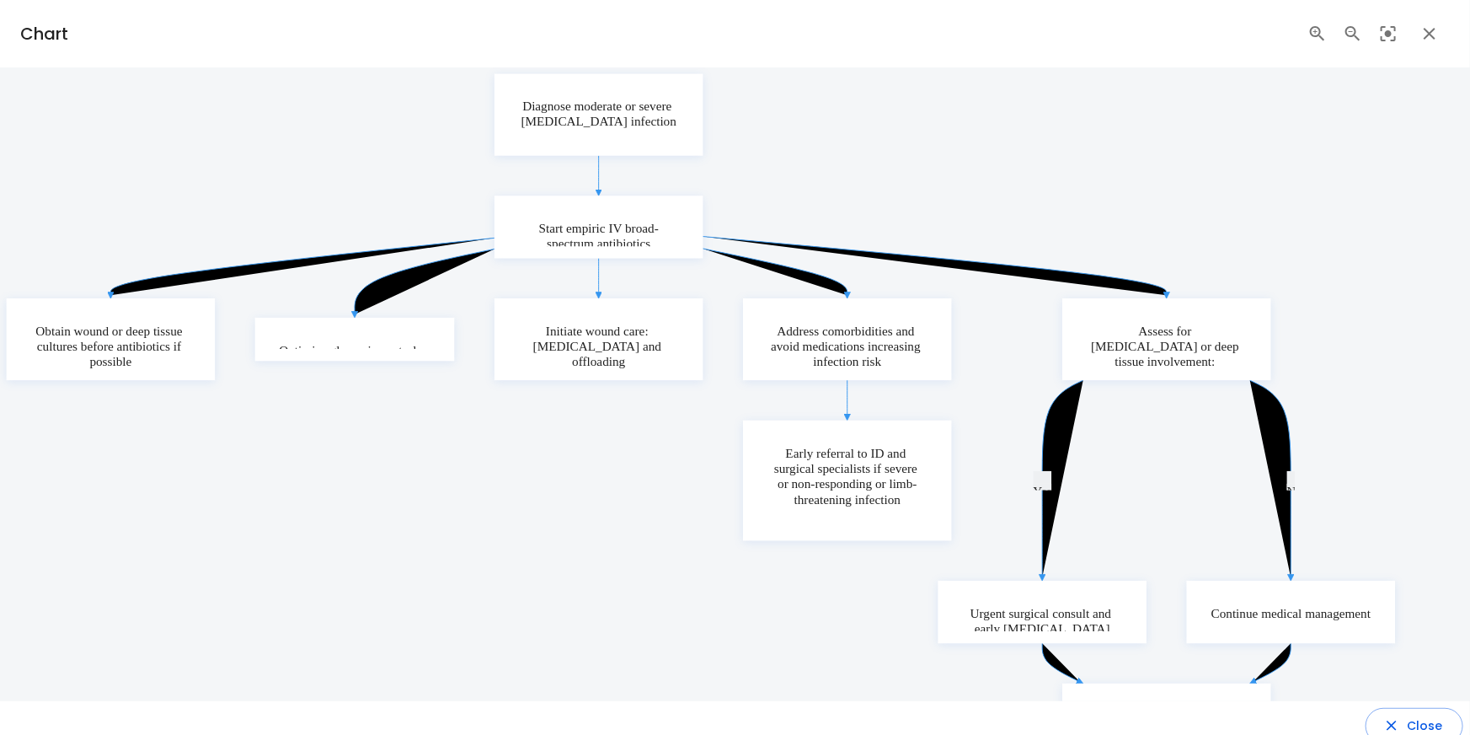
drag, startPoint x: 613, startPoint y: 580, endPoint x: 687, endPoint y: 473, distance: 129.7
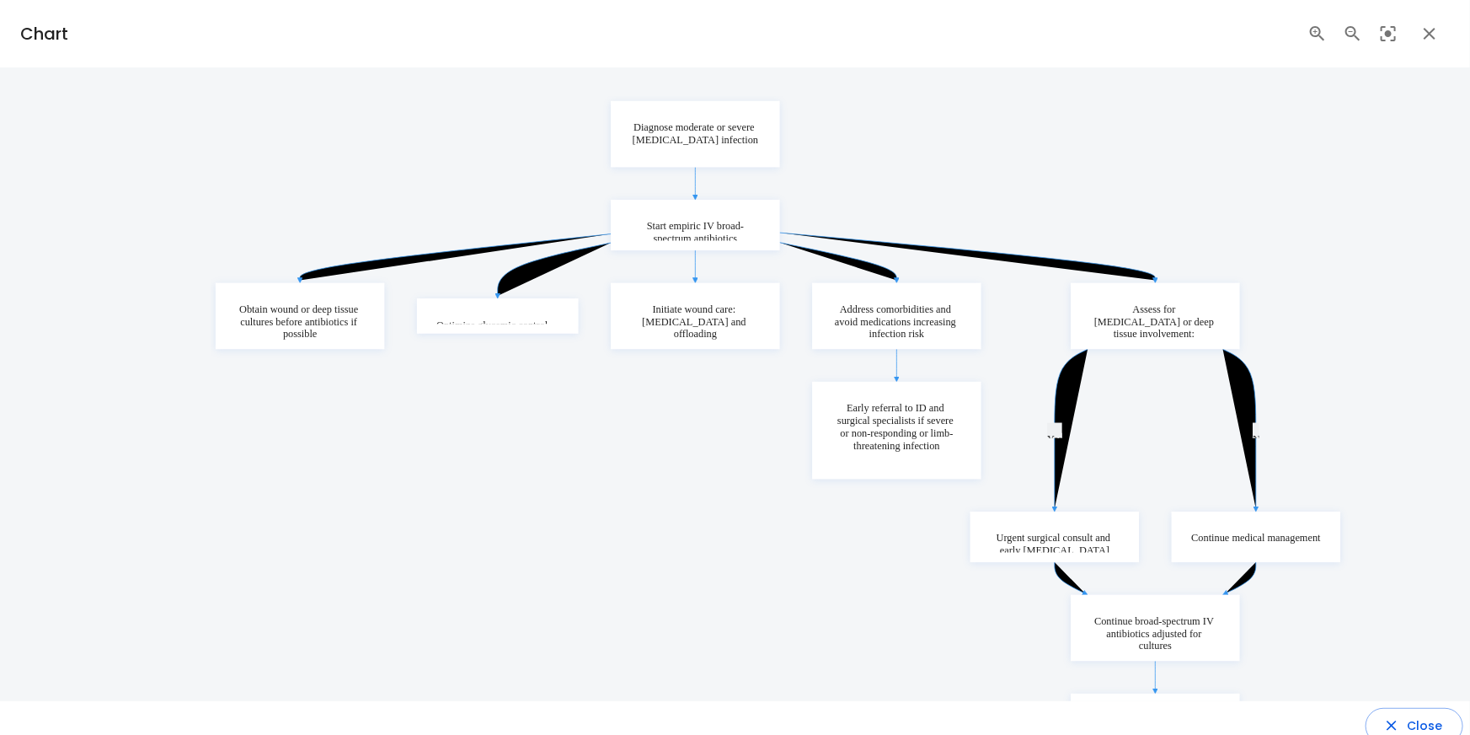
drag, startPoint x: 706, startPoint y: 515, endPoint x: 629, endPoint y: 479, distance: 84.4
click at [619, 470] on icon "Yes N Significant improvement after 2-4 days No significant improvement Yes: De…" at bounding box center [806, 651] width 1190 height 1111
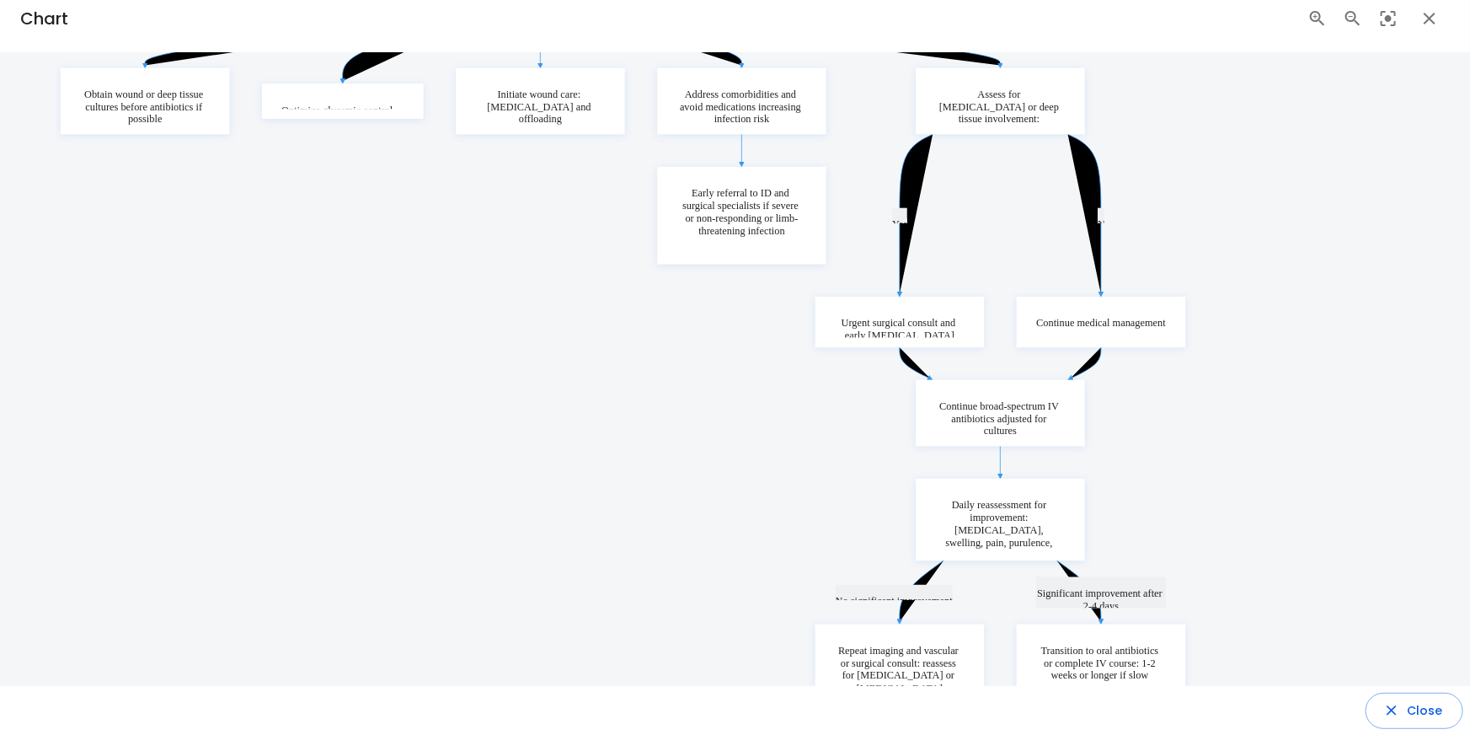
drag, startPoint x: 699, startPoint y: 571, endPoint x: 715, endPoint y: 392, distance: 180.2
click at [712, 389] on icon "Yes N Significant improvement after 2-4 days No significant improvement Yes: De…" at bounding box center [651, 436] width 1190 height 1111
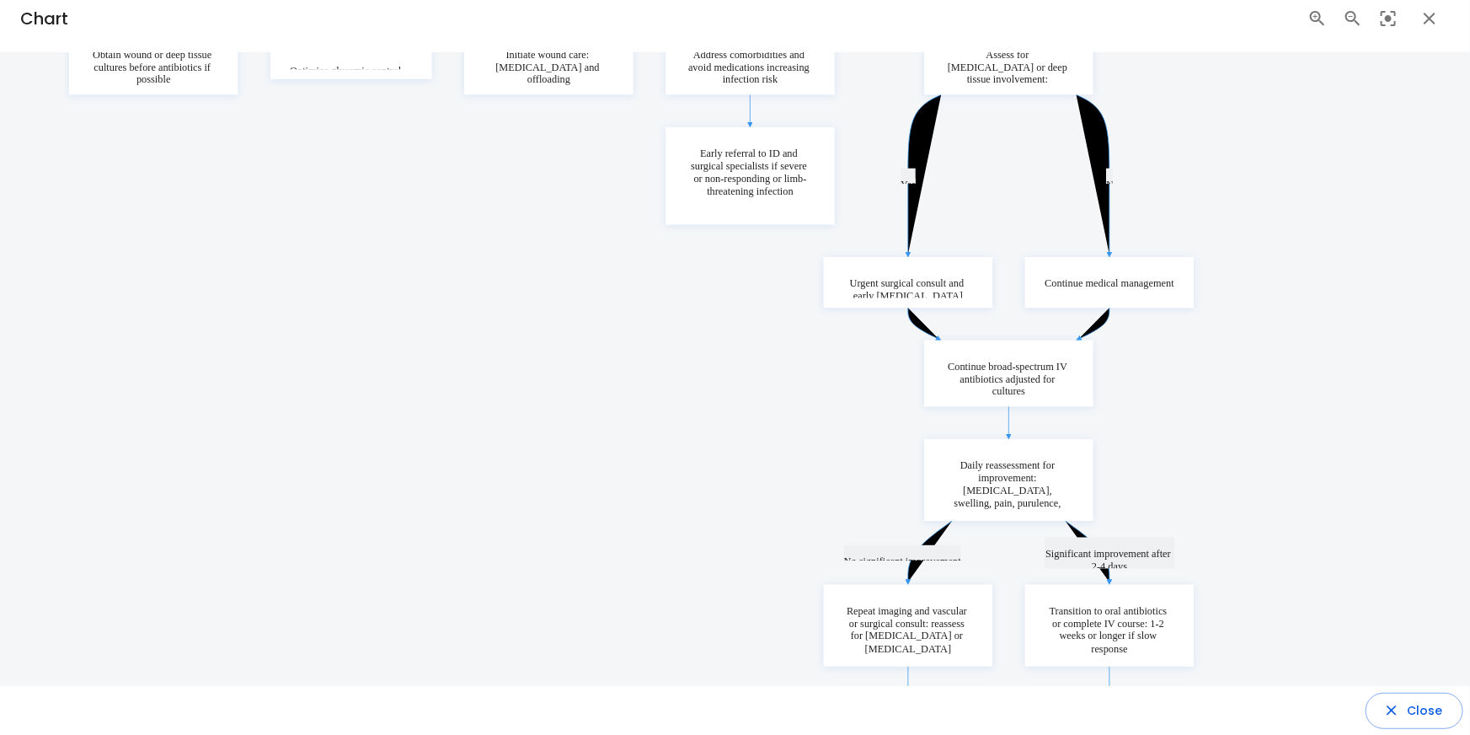
drag, startPoint x: 749, startPoint y: 419, endPoint x: 890, endPoint y: 312, distance: 176.8
click at [750, 414] on icon "Yes N Significant improvement after 2-4 days No significant improvement Yes: De…" at bounding box center [659, 397] width 1190 height 1111
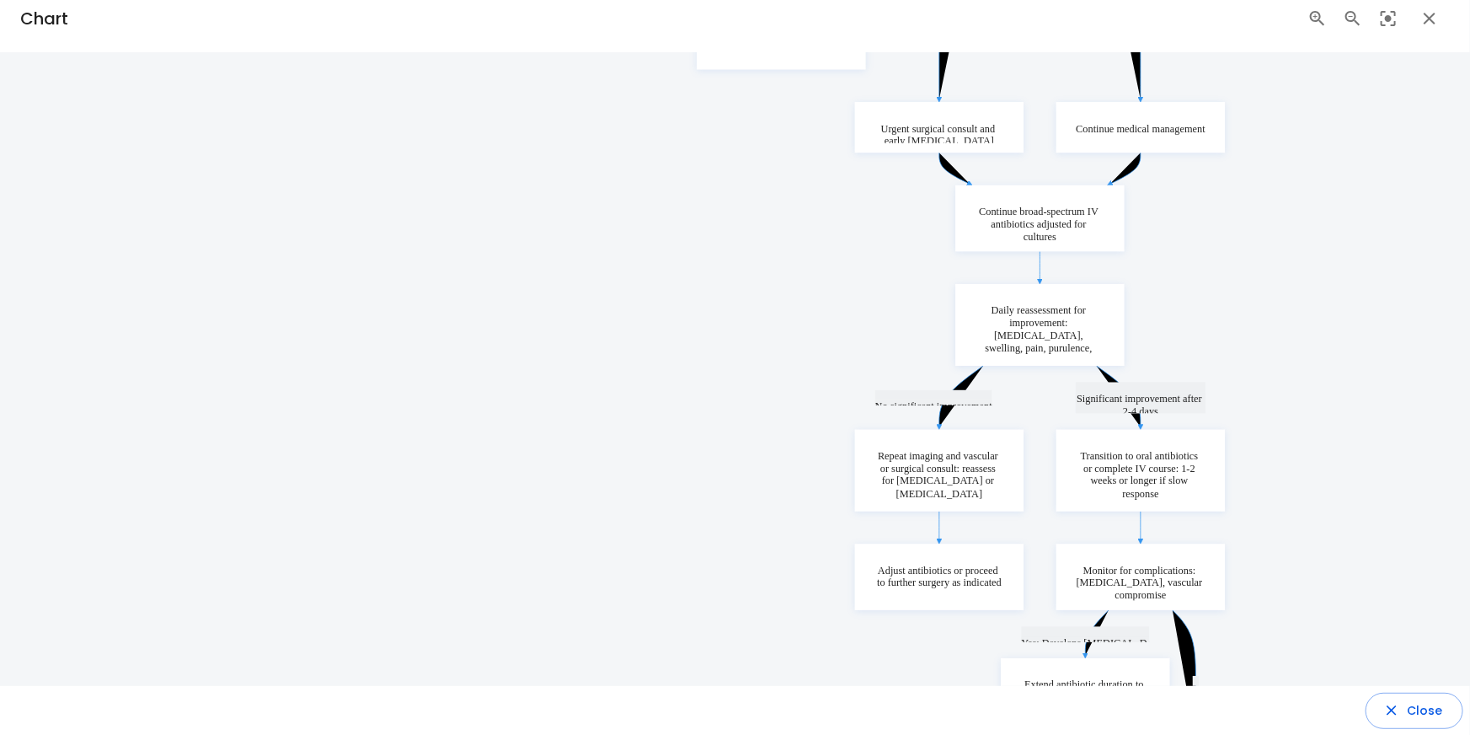
click at [1424, 24] on icon "button" at bounding box center [1430, 18] width 20 height 20
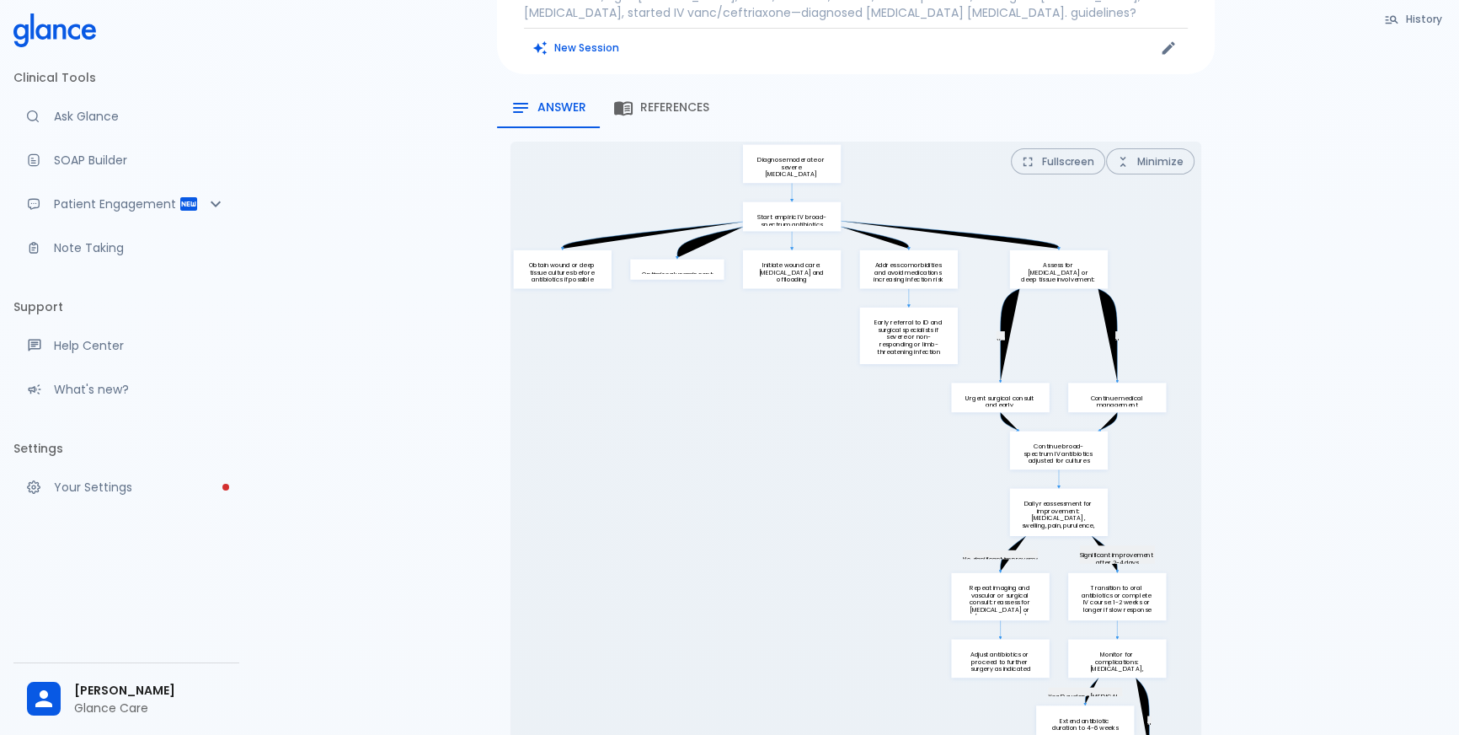
click at [685, 100] on span "References" at bounding box center [674, 107] width 69 height 15
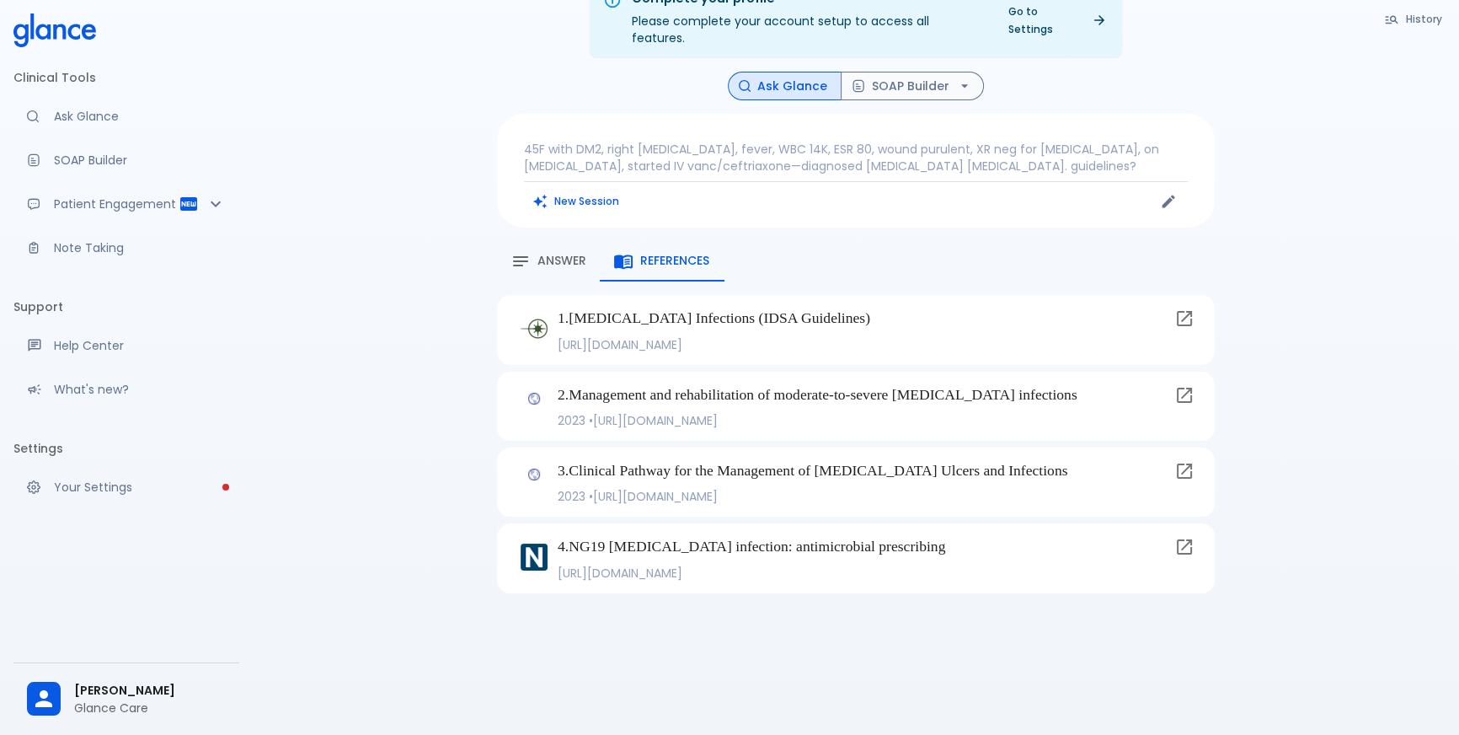
scroll to position [40, 0]
click at [924, 72] on button "SOAP Builder" at bounding box center [912, 86] width 143 height 29
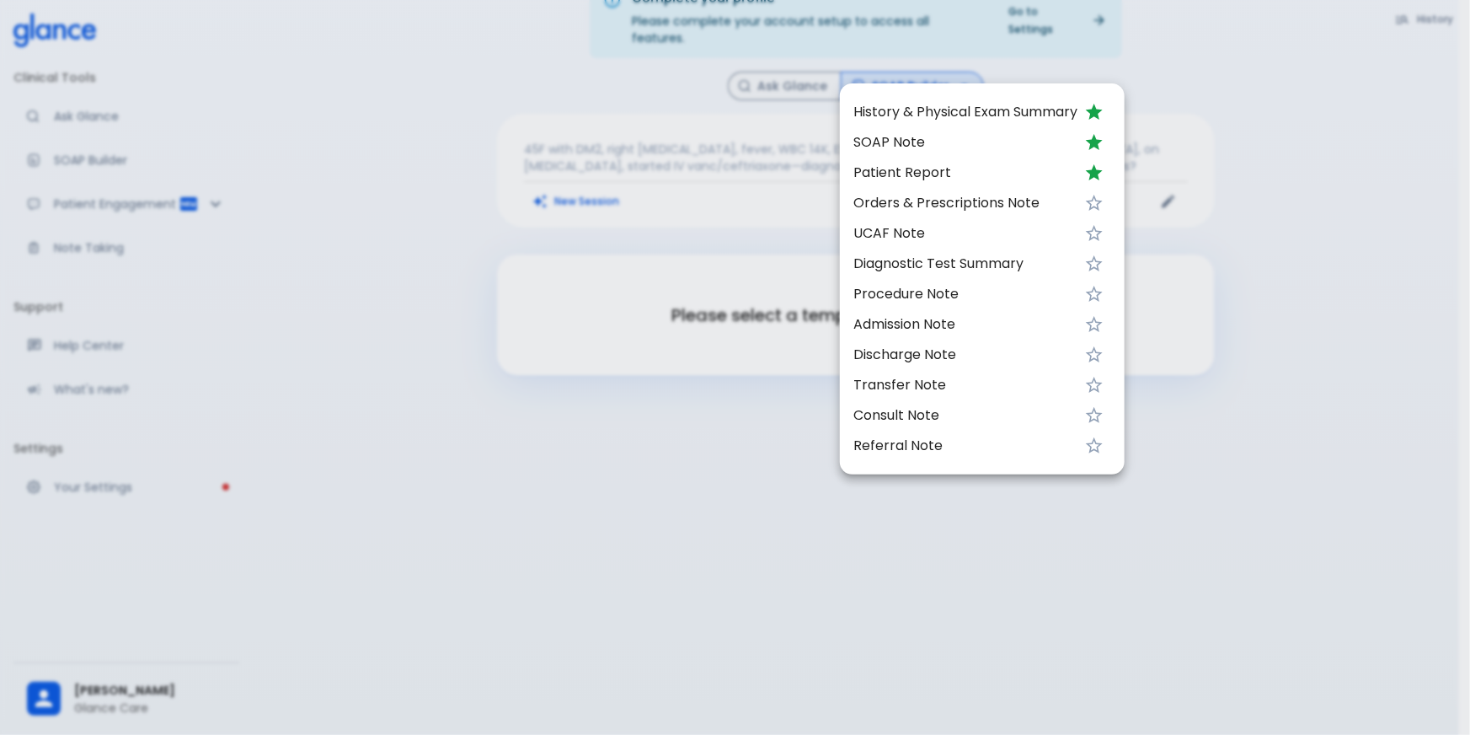
click at [947, 137] on span "SOAP Note" at bounding box center [965, 142] width 224 height 20
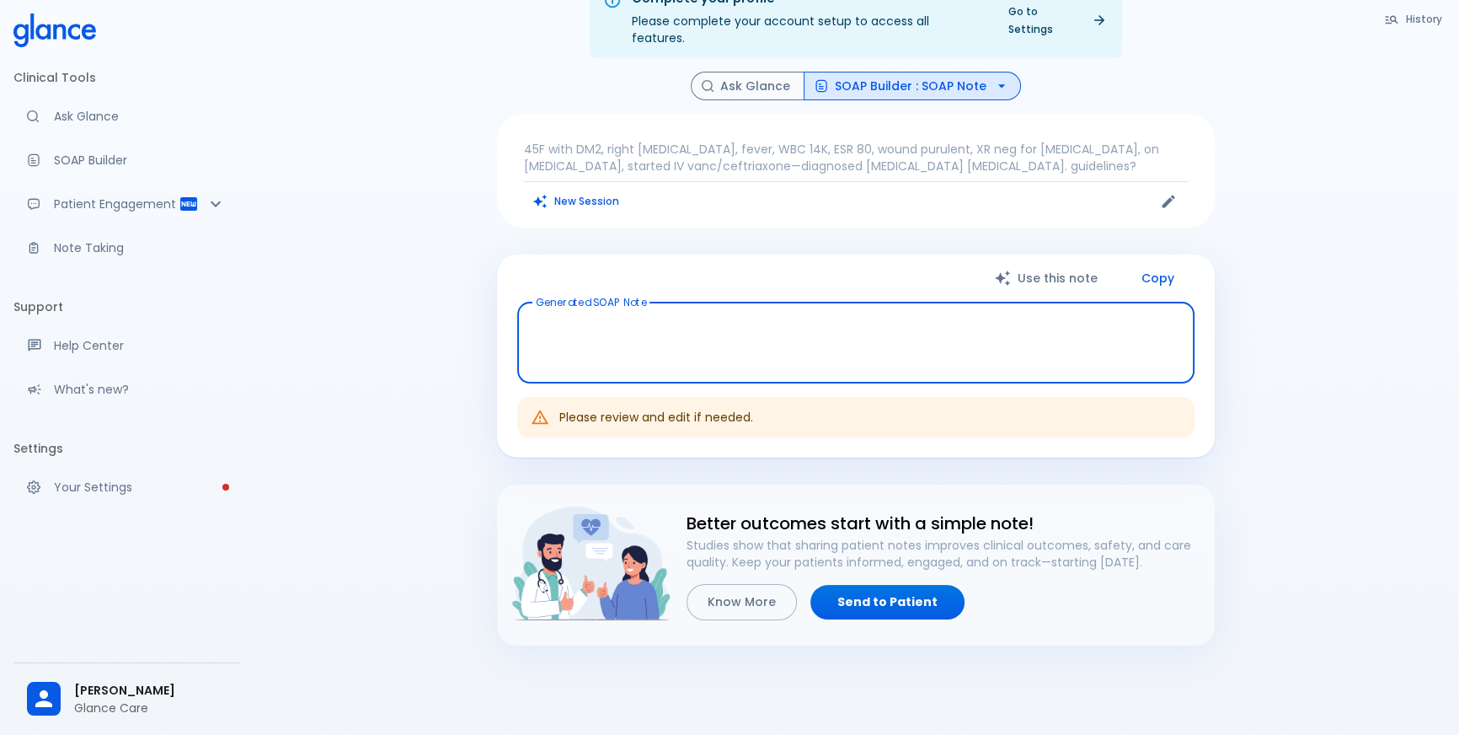
type textarea "Subjective: You report a right [MEDICAL_DATA] associated with purulent drainage…"
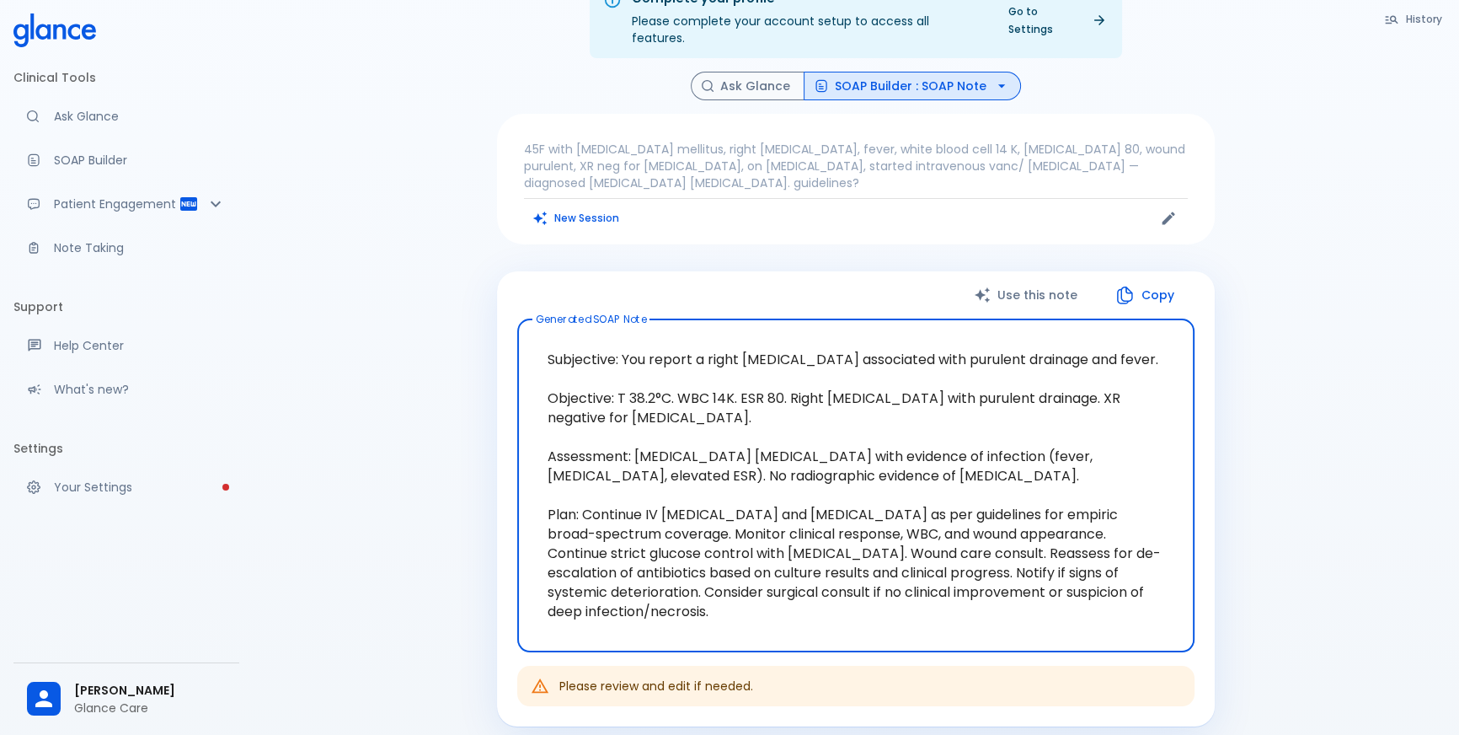
click at [972, 72] on button "SOAP Builder : SOAP Note" at bounding box center [912, 86] width 217 height 29
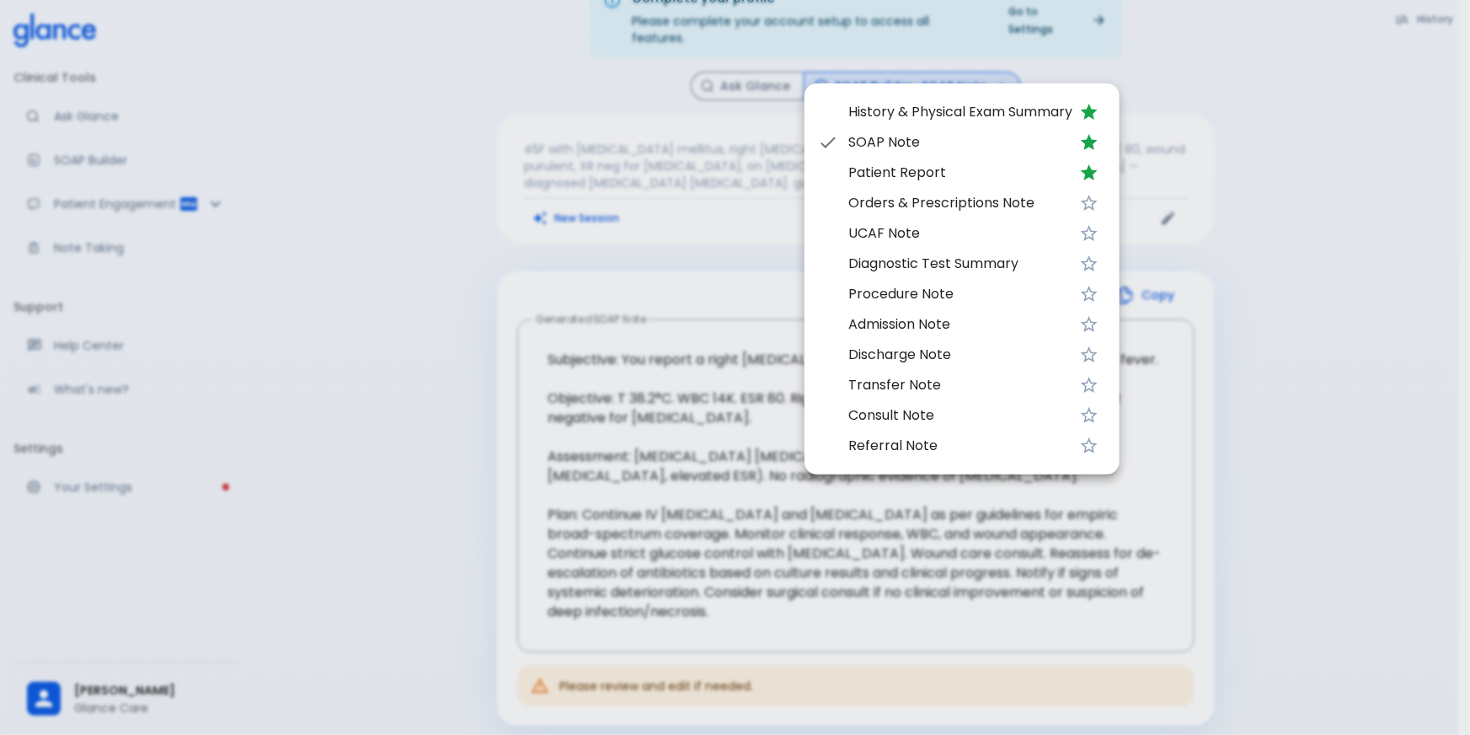
click at [977, 227] on span "UCAF Note" at bounding box center [960, 233] width 224 height 20
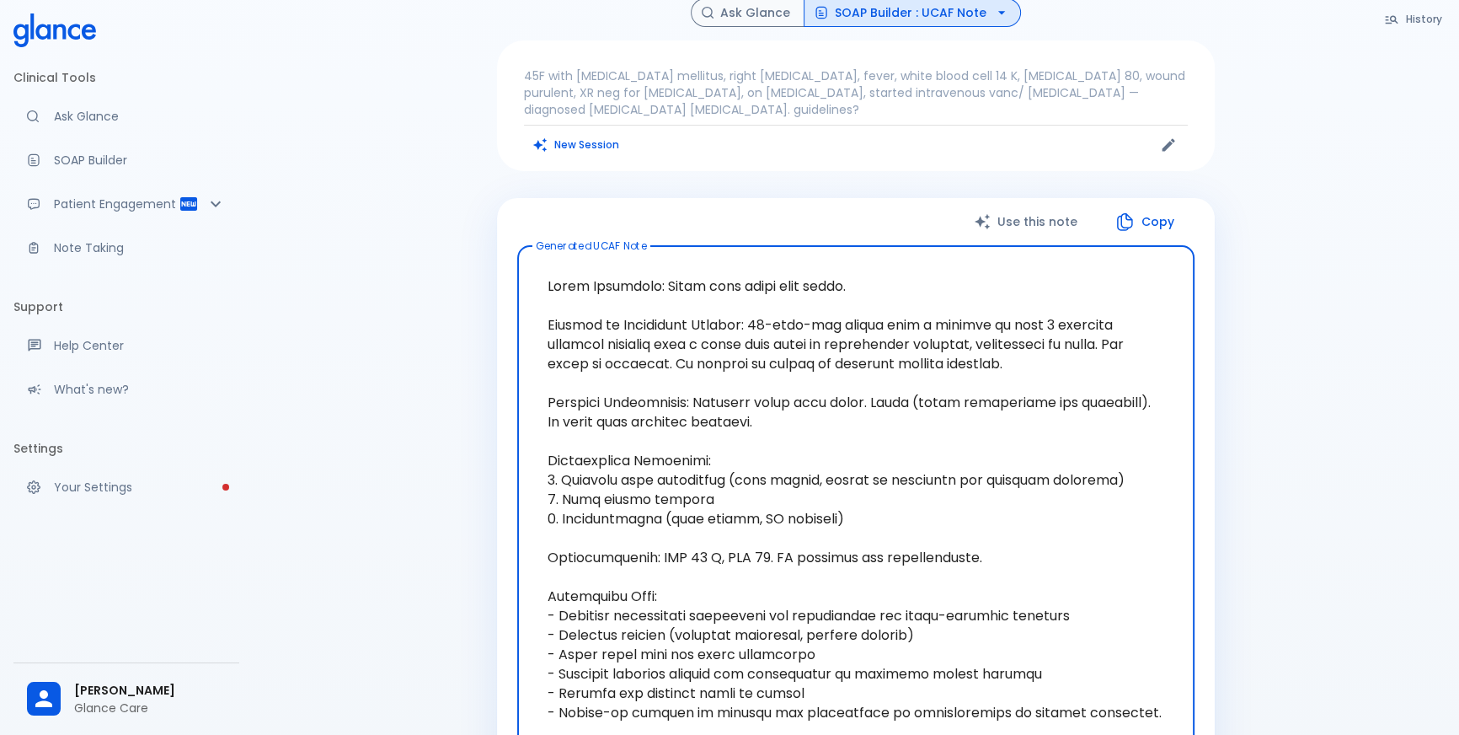
scroll to position [117, 0]
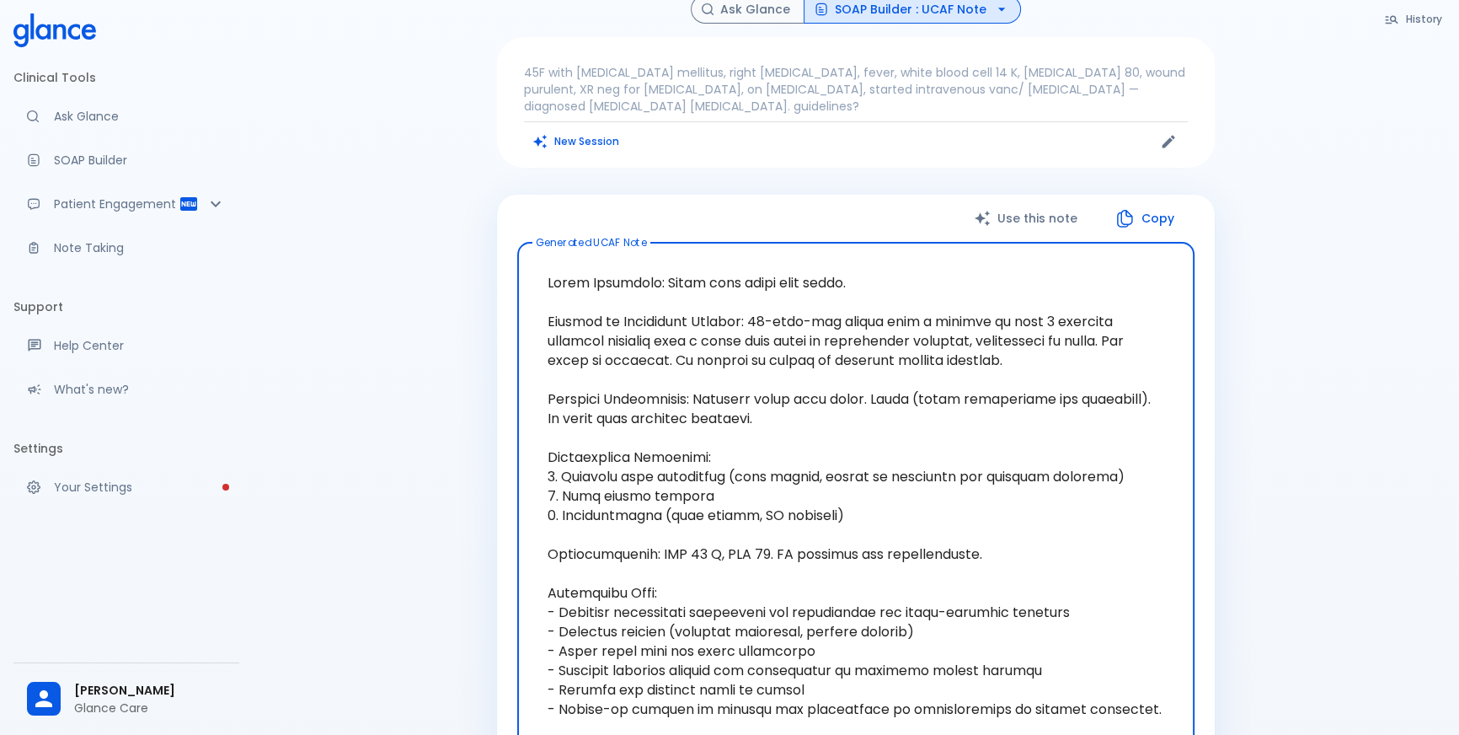
drag, startPoint x: 548, startPoint y: 260, endPoint x: 823, endPoint y: 254, distance: 275.6
click at [823, 256] on textarea "Generated UCAF Note" at bounding box center [856, 495] width 654 height 479
click at [543, 260] on textarea "Generated UCAF Note" at bounding box center [856, 495] width 654 height 479
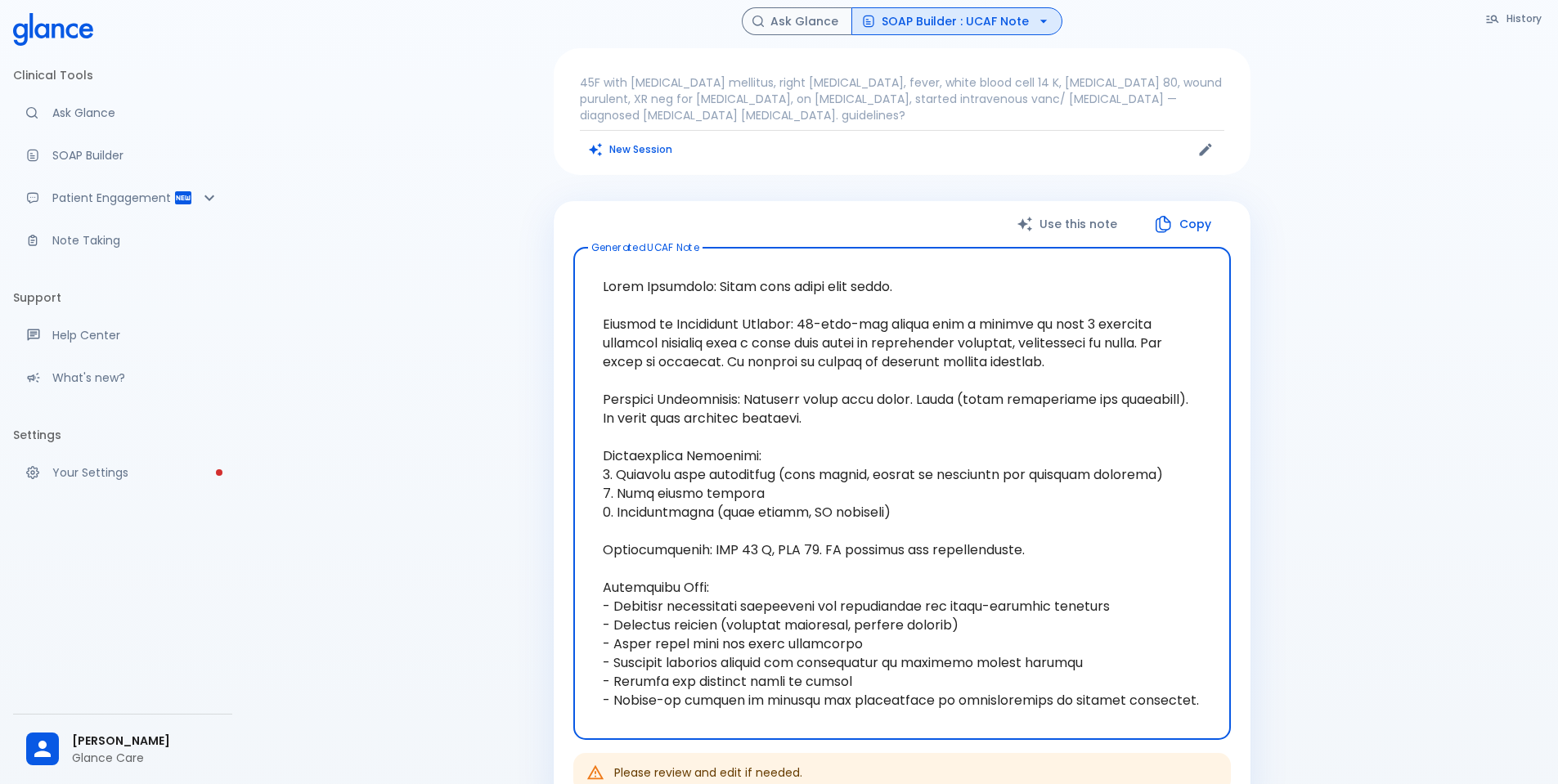
scroll to position [24, 0]
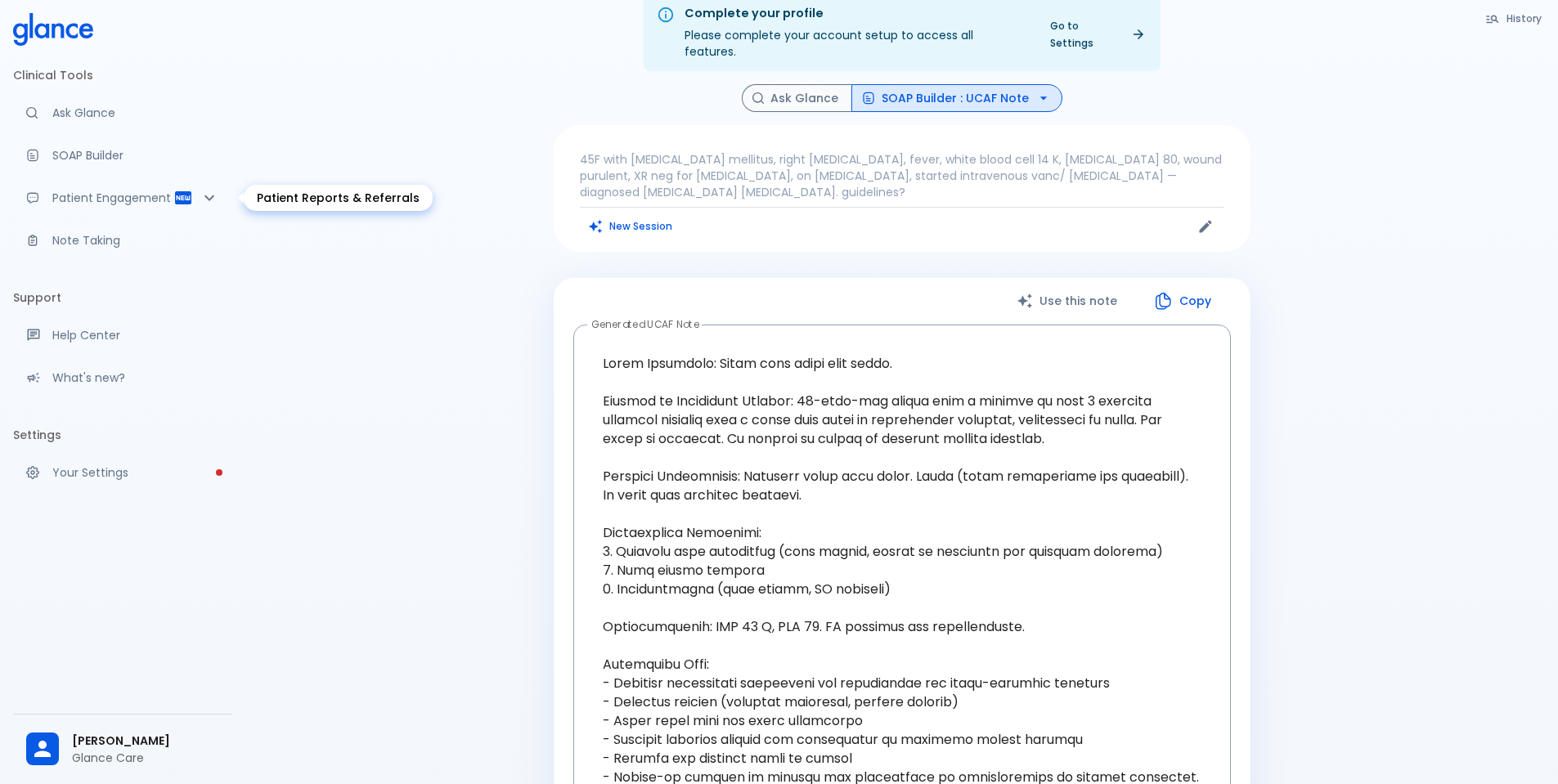
click at [103, 201] on p "Patient Engagement" at bounding box center [113, 197] width 121 height 16
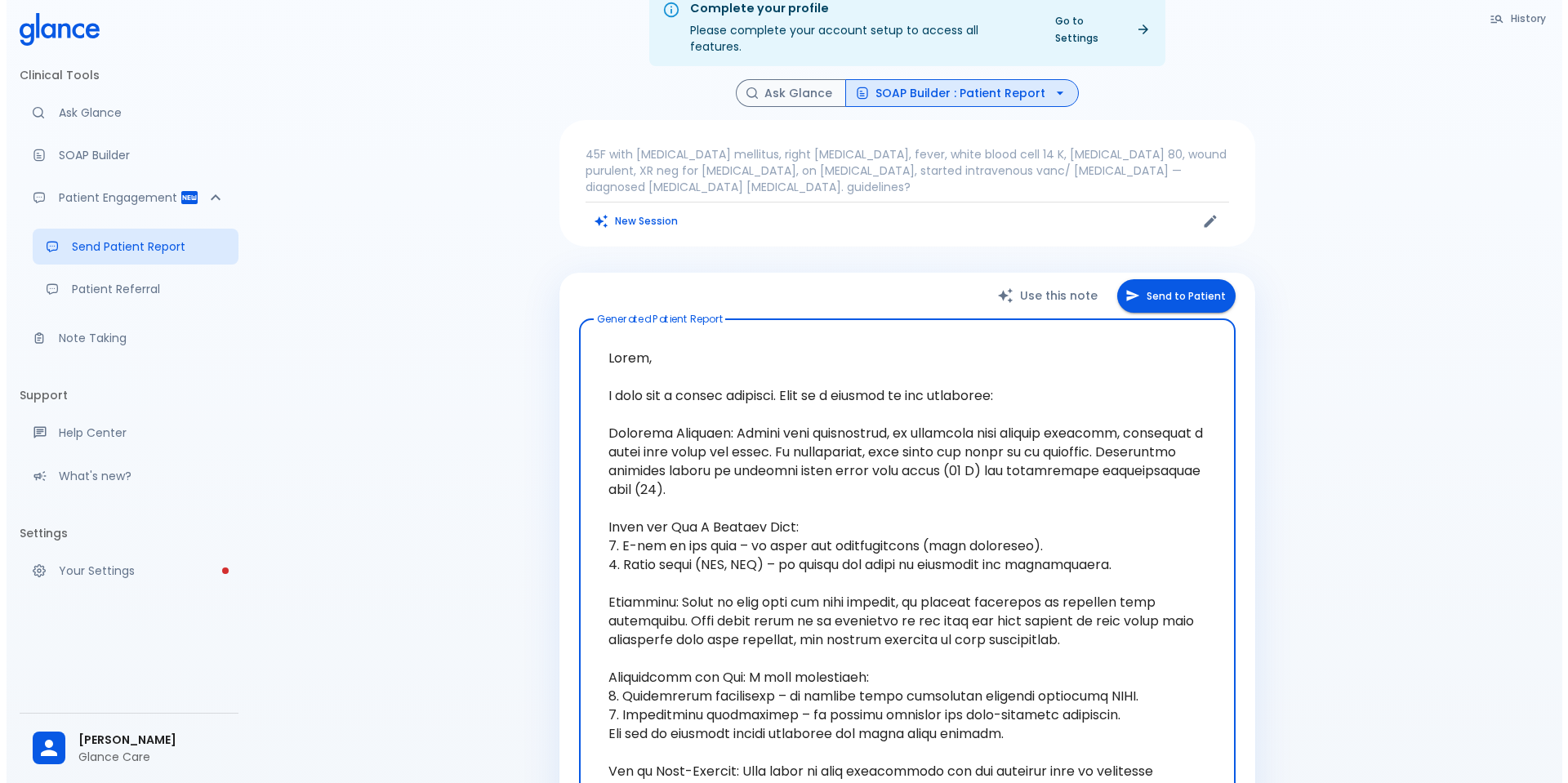
scroll to position [24, 0]
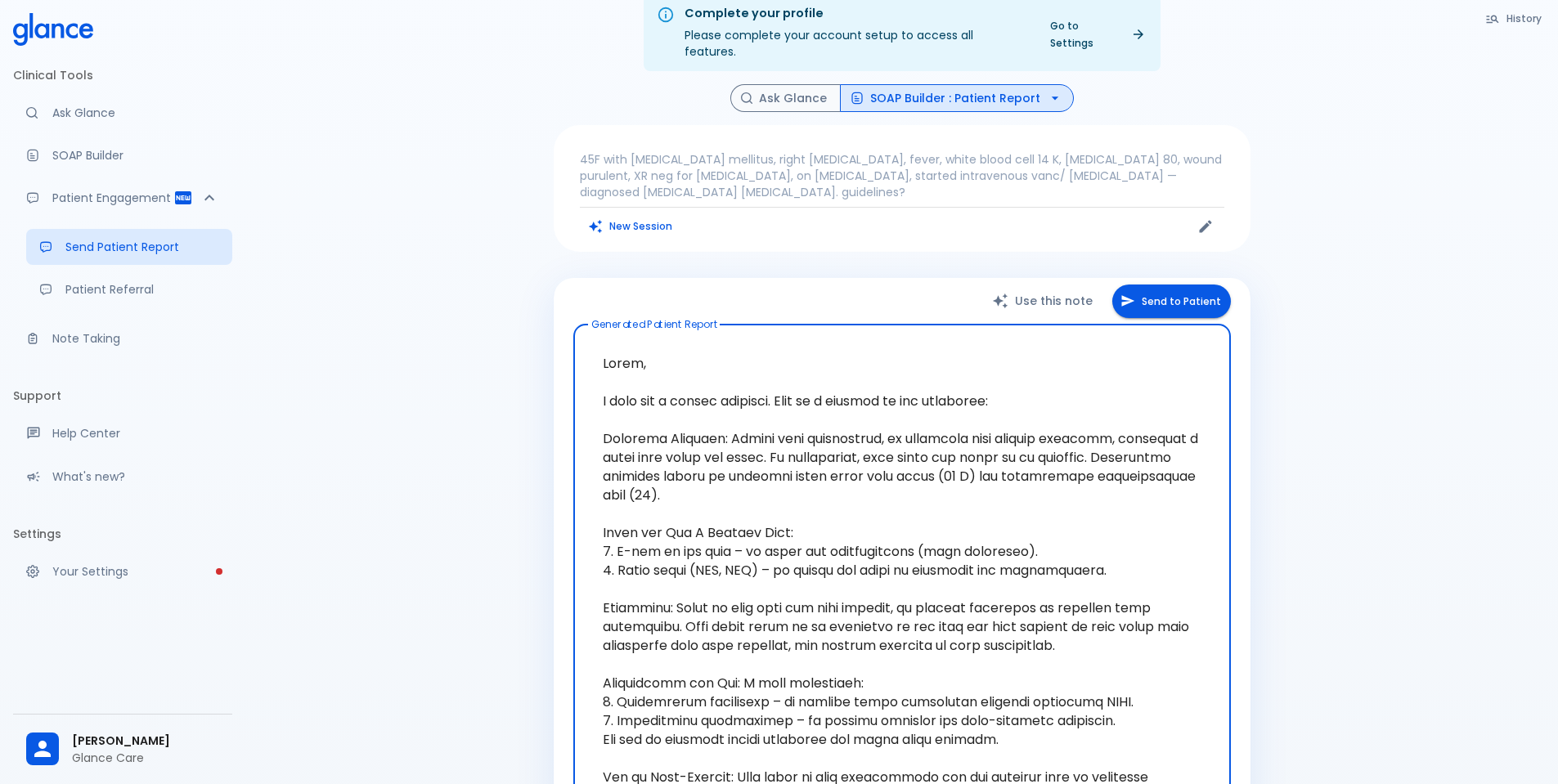
click at [1160, 286] on button "Send to Patient" at bounding box center [1172, 301] width 118 height 34
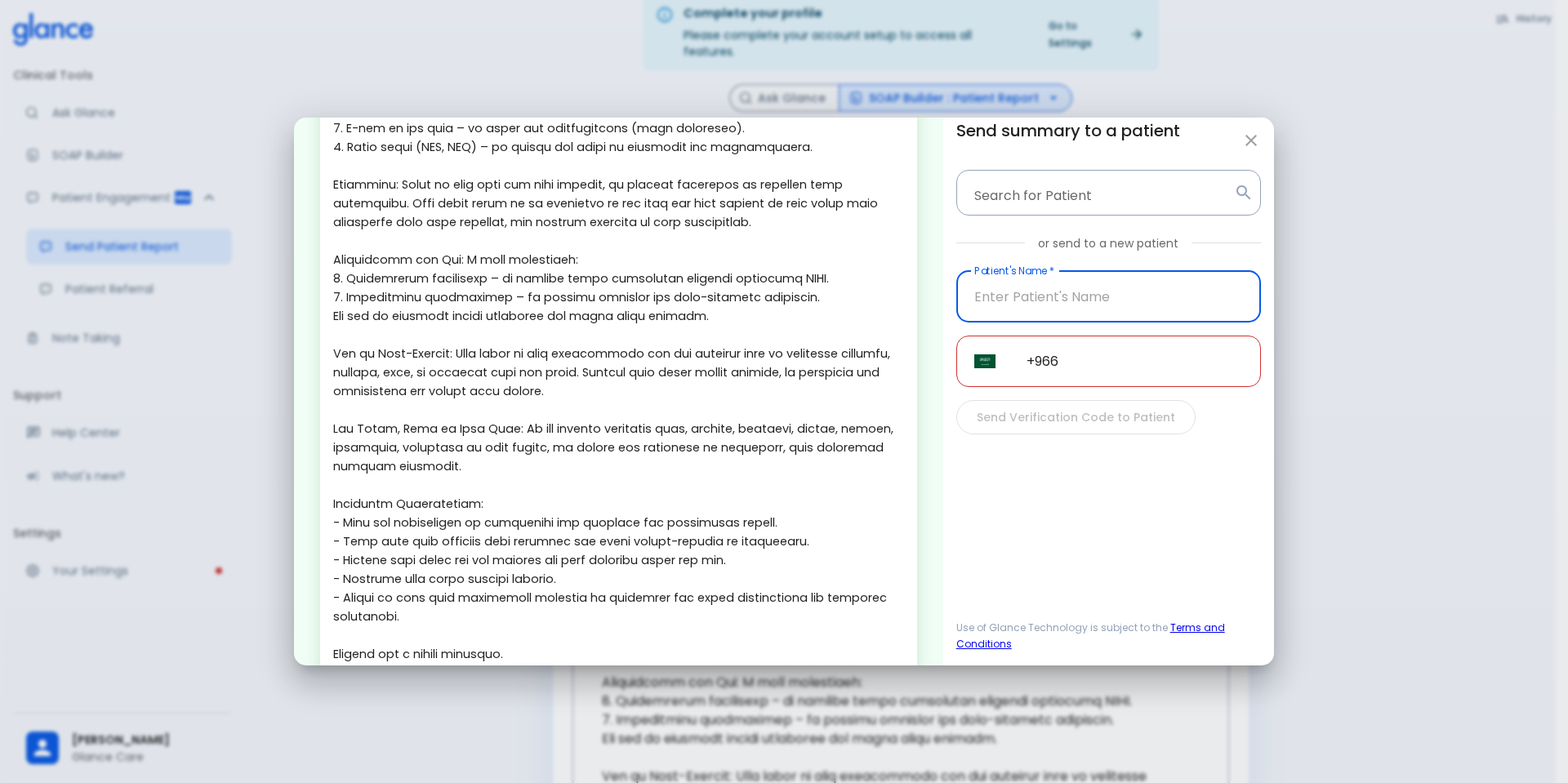
scroll to position [325, 0]
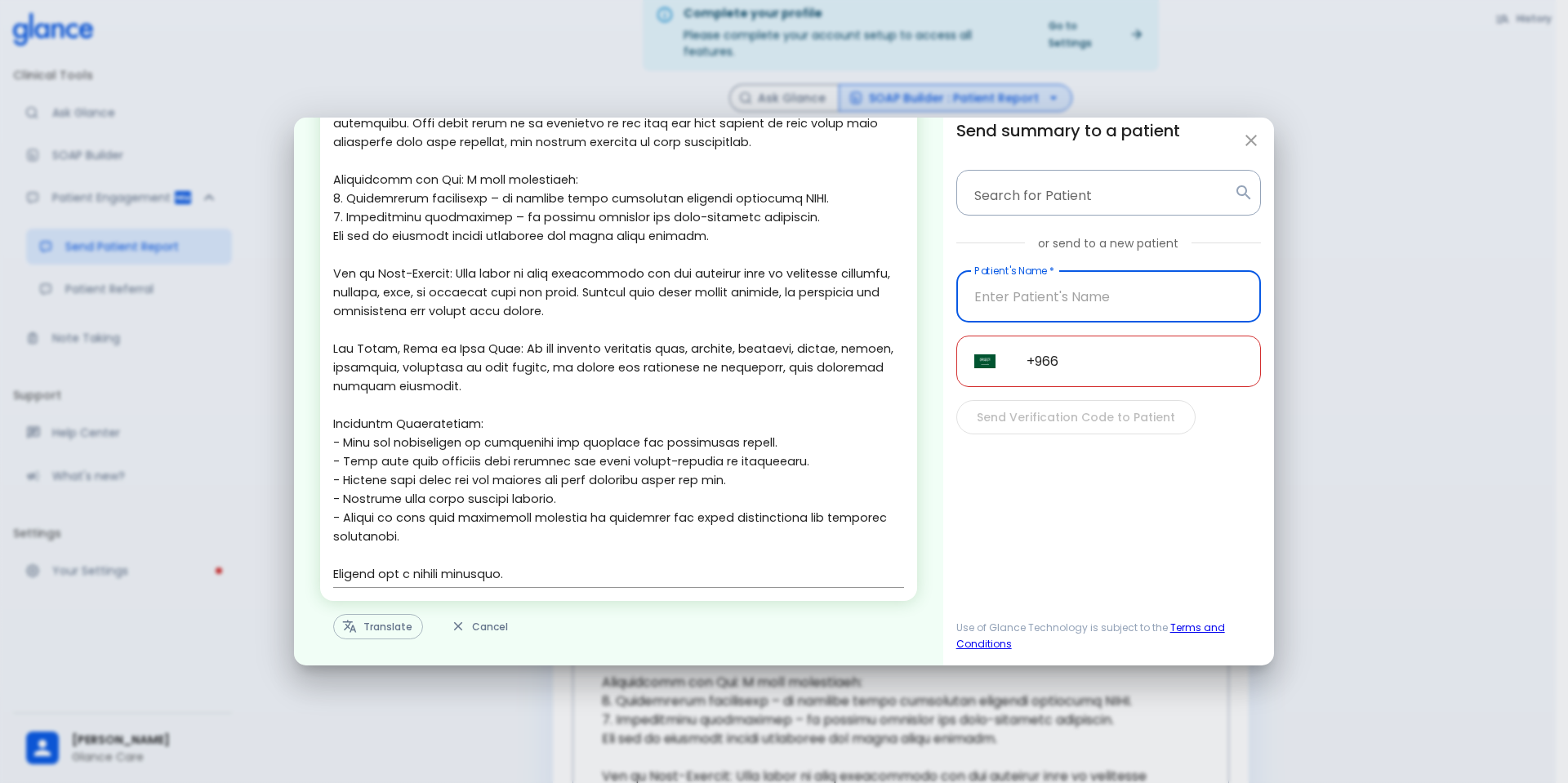
click at [377, 619] on button "Translate" at bounding box center [378, 627] width 90 height 25
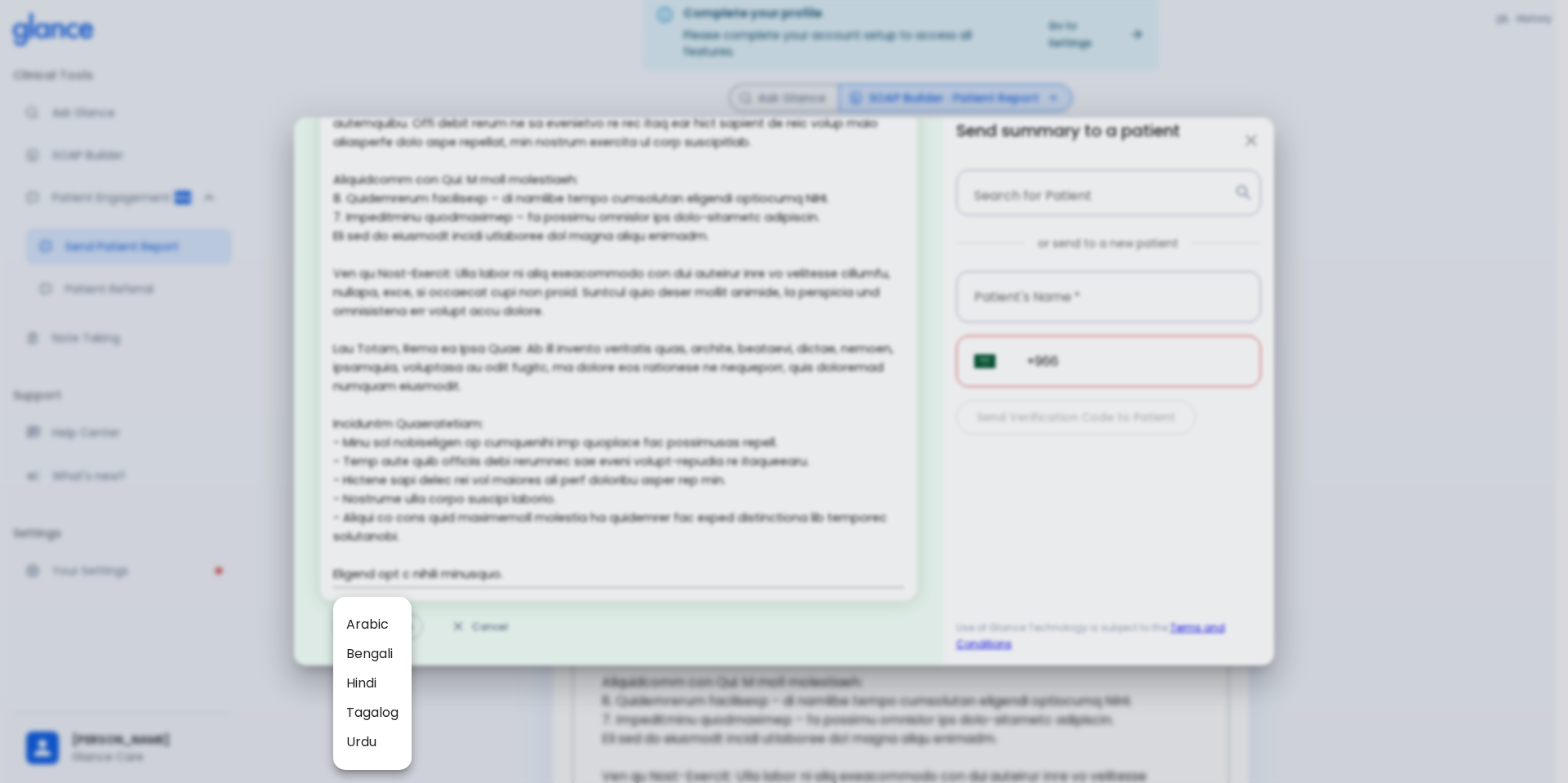
click at [365, 620] on span "Arabic" at bounding box center [372, 624] width 52 height 19
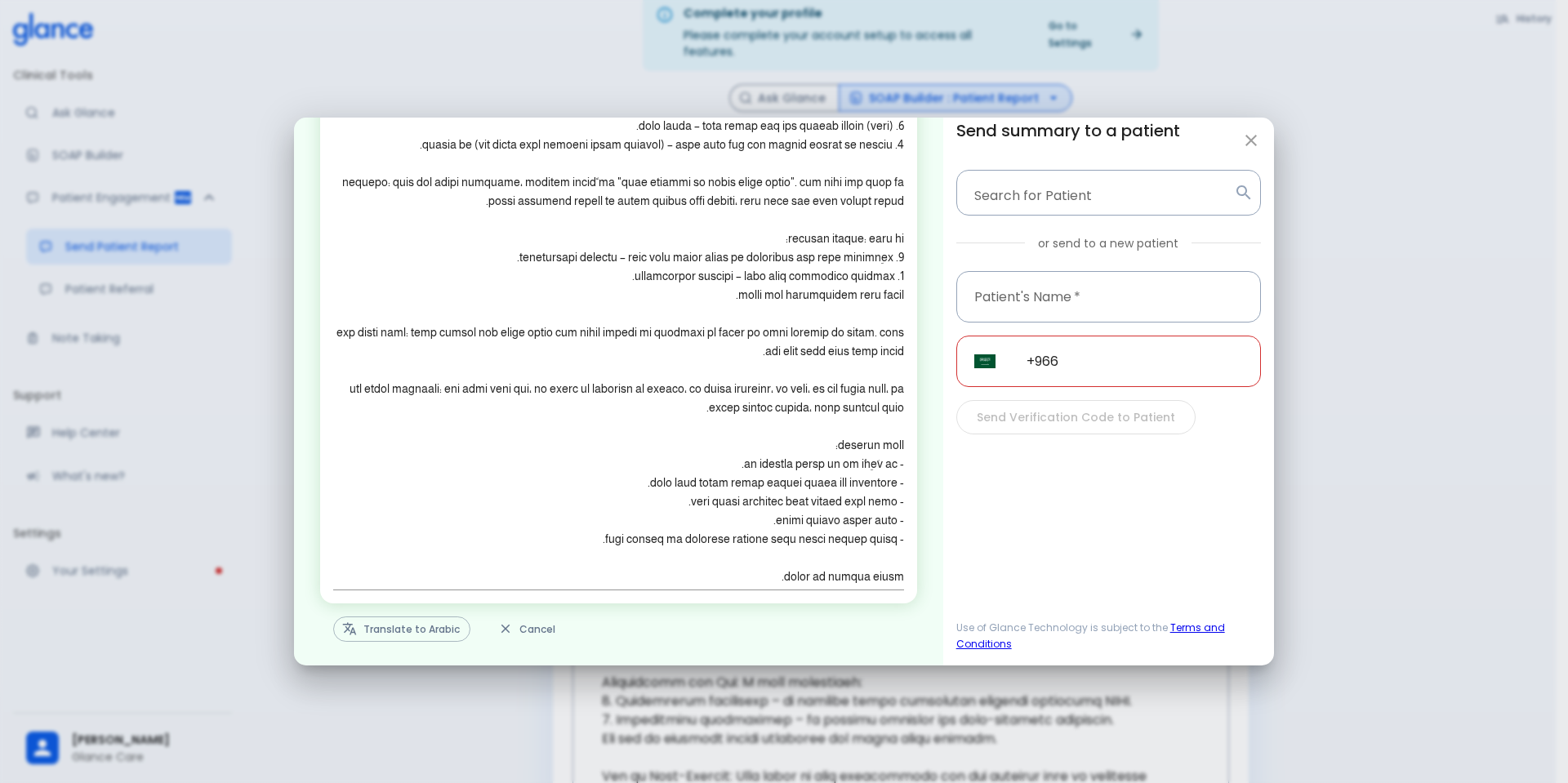
scroll to position [231, 0]
click at [1257, 144] on icon "button" at bounding box center [1251, 141] width 19 height 19
type textarea "Lorem, I dolo sit a consec adipisci. Elit se d eiusmod te inc utlaboree: Dolore…"
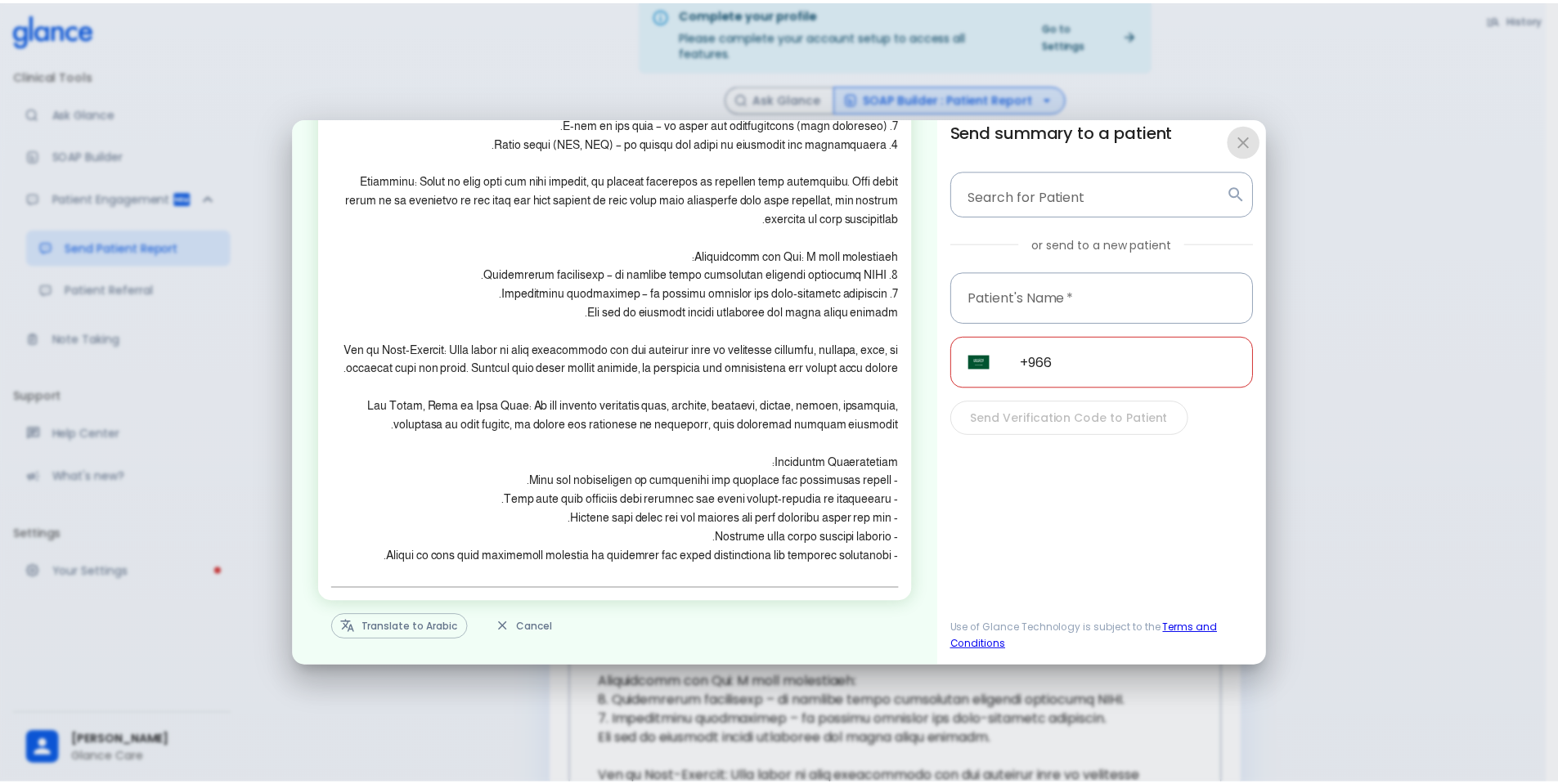
scroll to position [325, 0]
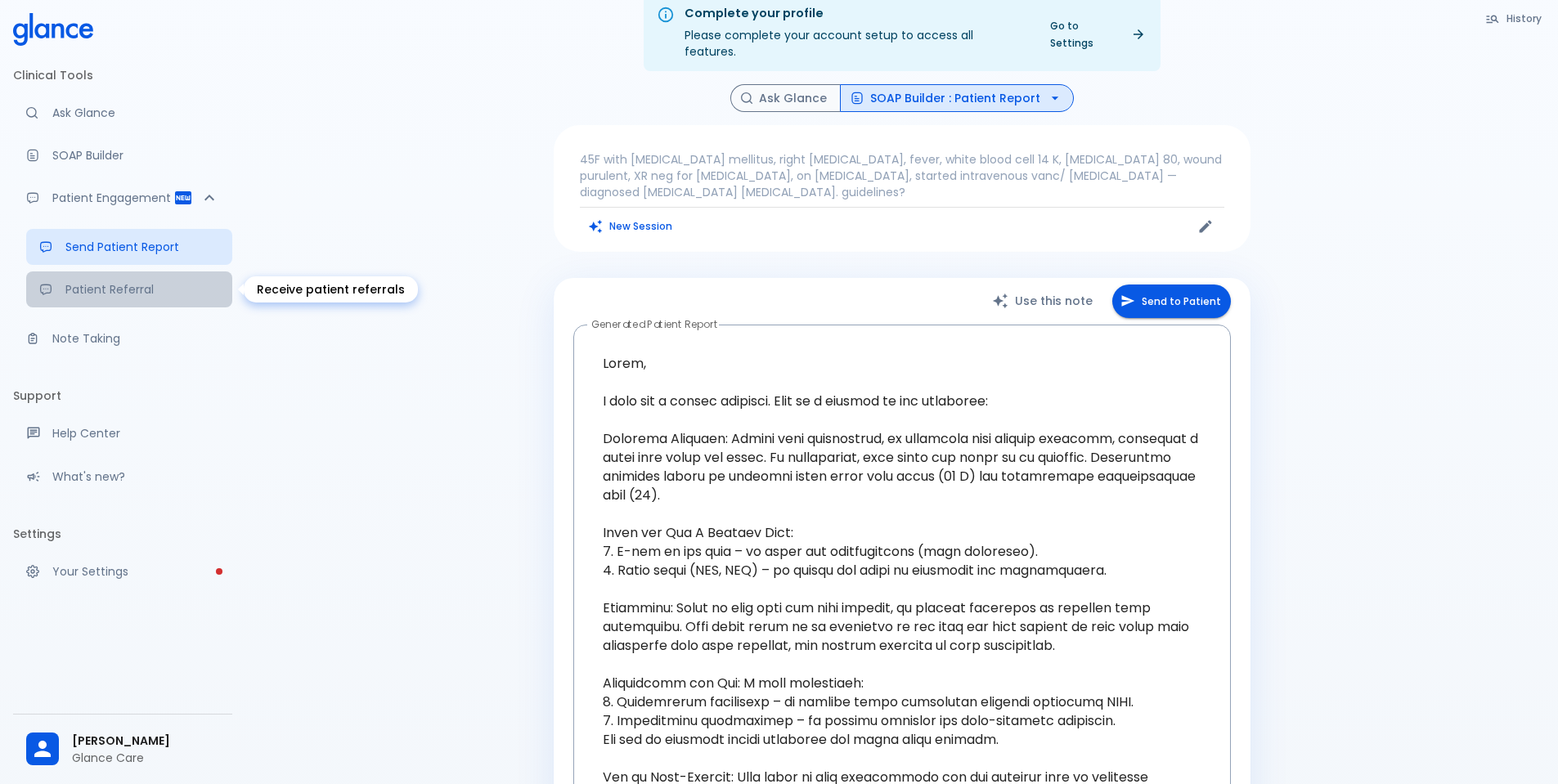
click at [108, 288] on p "Patient Referral" at bounding box center [142, 289] width 153 height 16
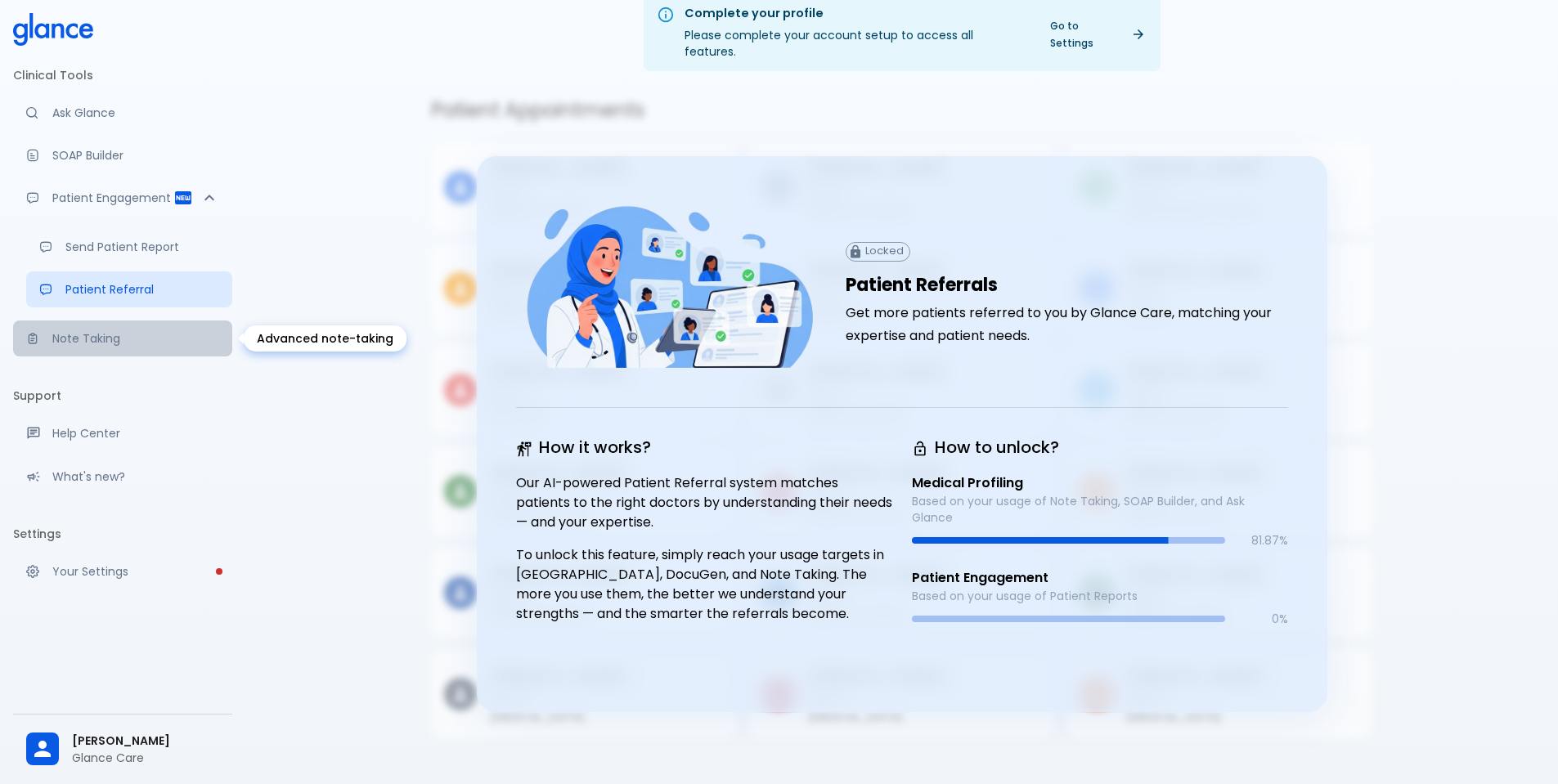
click at [83, 331] on p "Note Taking" at bounding box center [136, 338] width 167 height 16
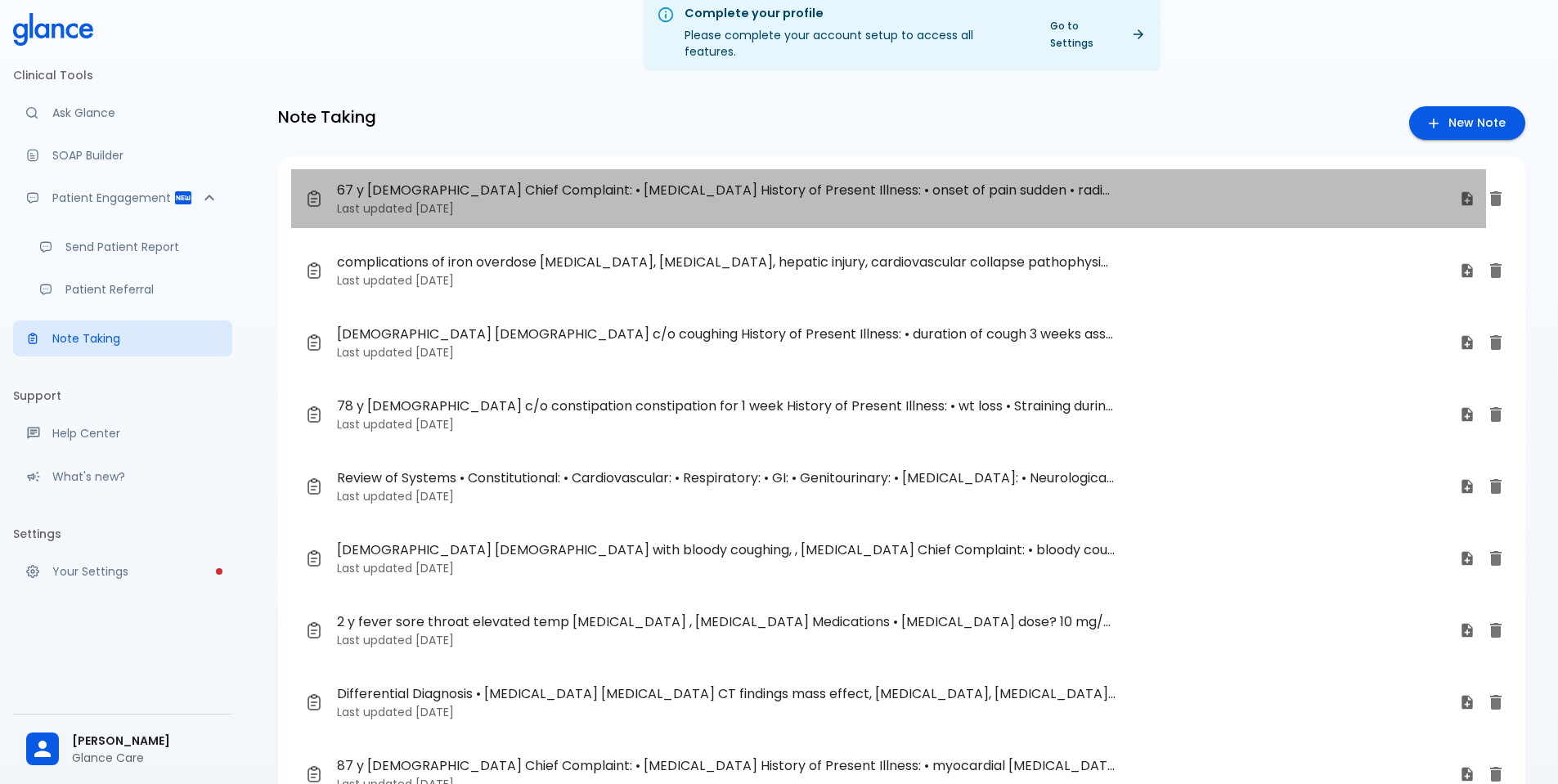
click at [525, 200] on p "Last updated [DATE]" at bounding box center [891, 208] width 1110 height 16
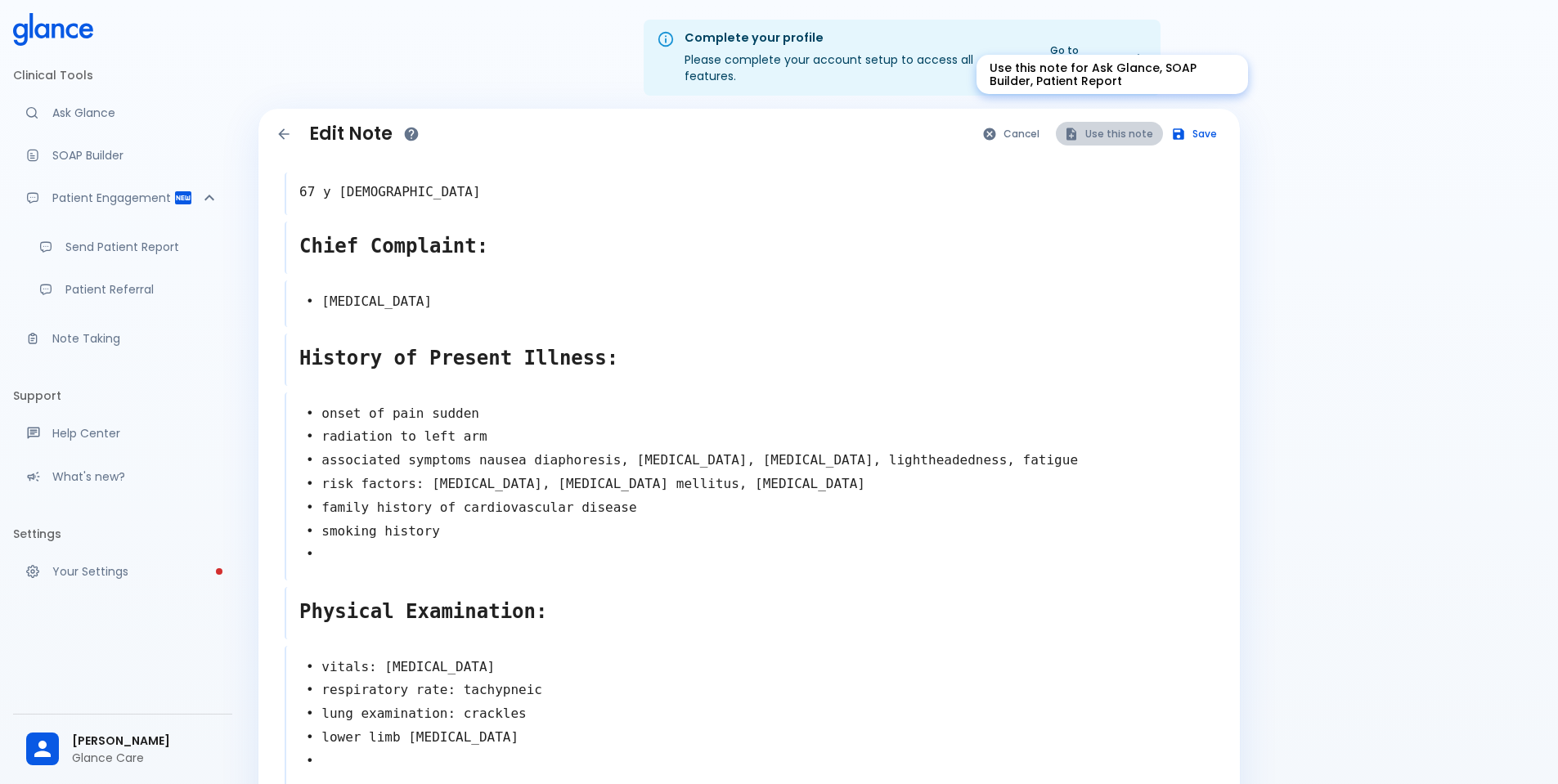
click at [1113, 122] on button "Use this note" at bounding box center [1110, 134] width 107 height 23
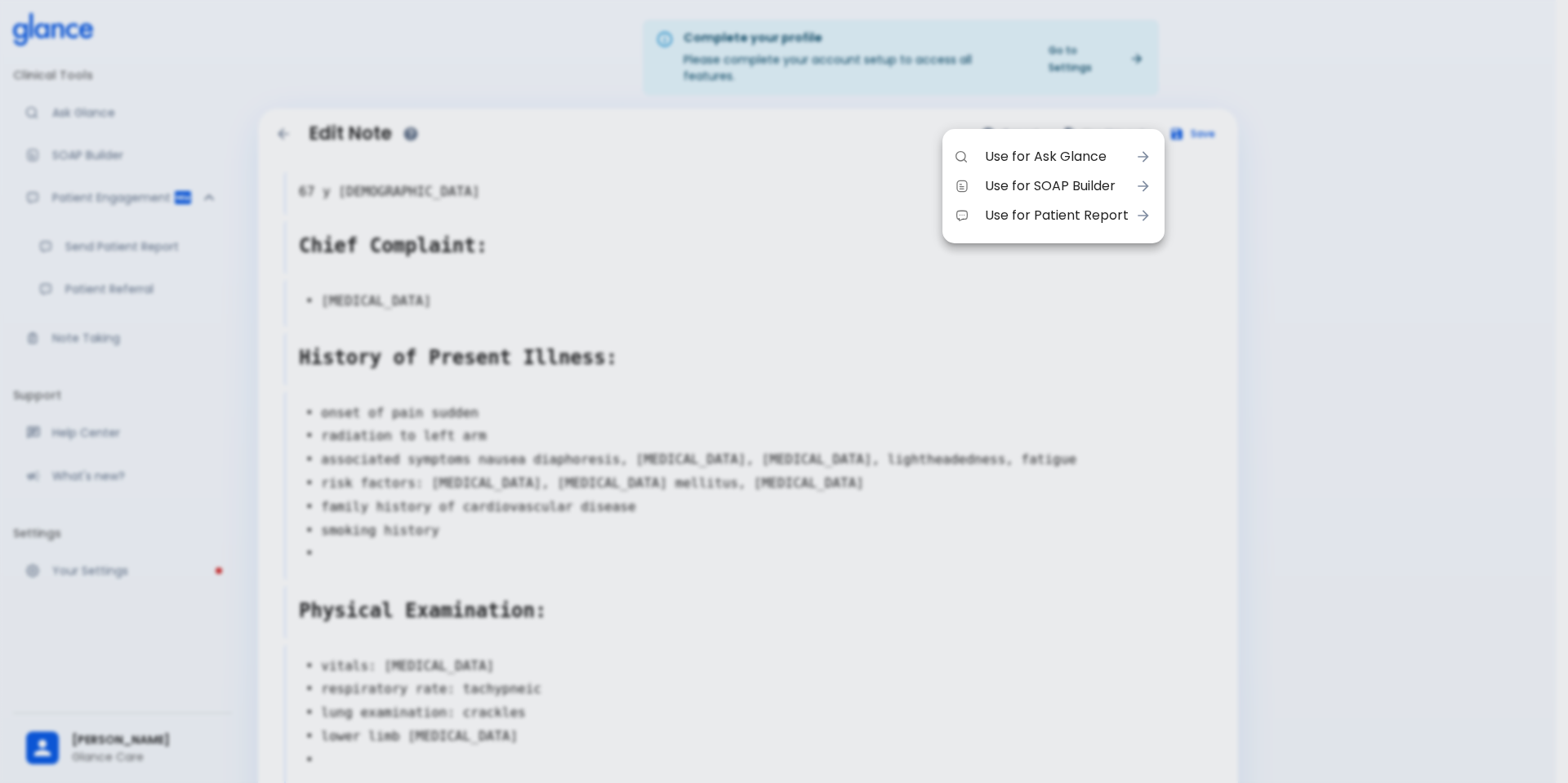
click at [1325, 385] on div at bounding box center [784, 392] width 1568 height 783
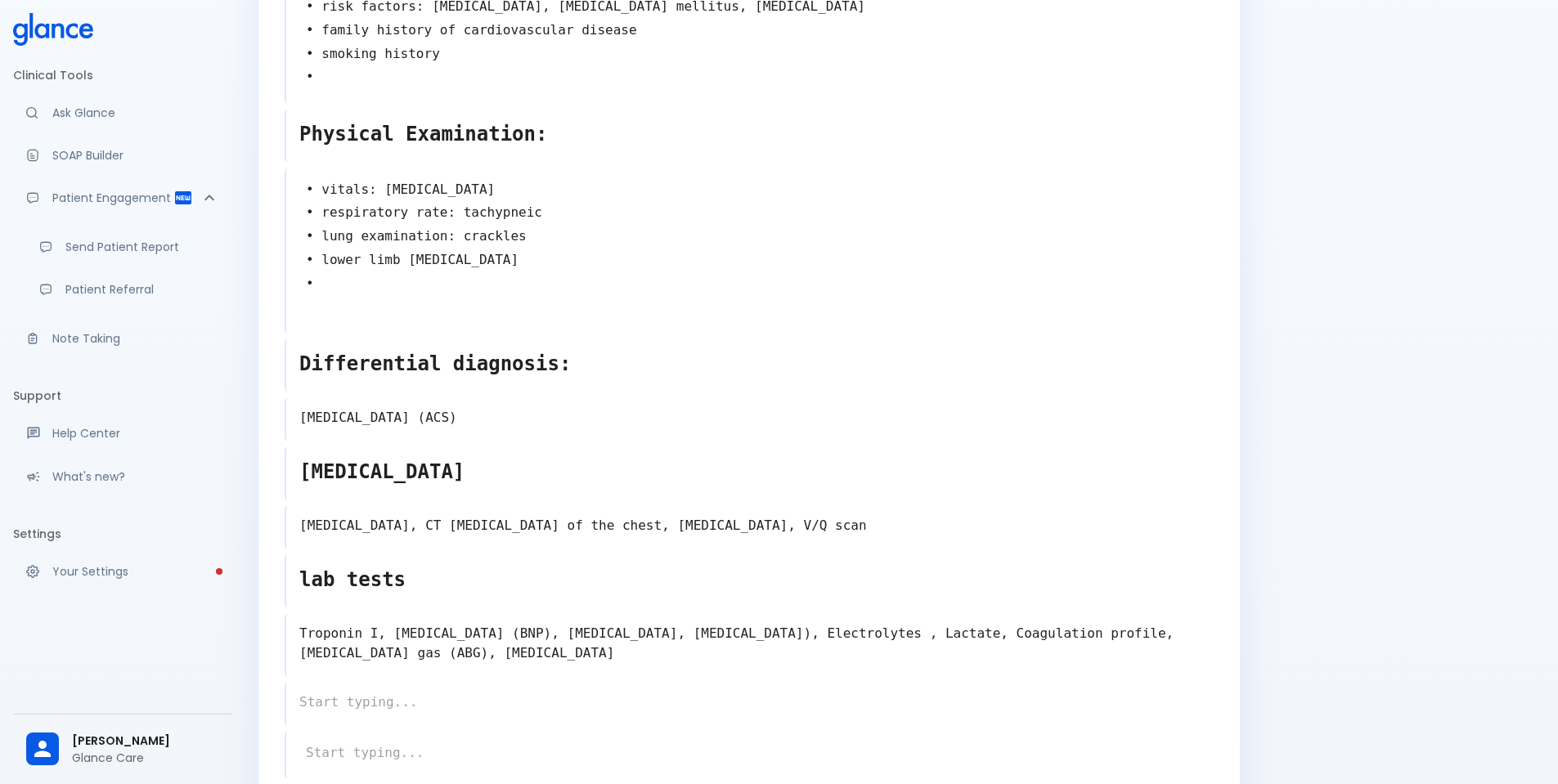
scroll to position [490, 0]
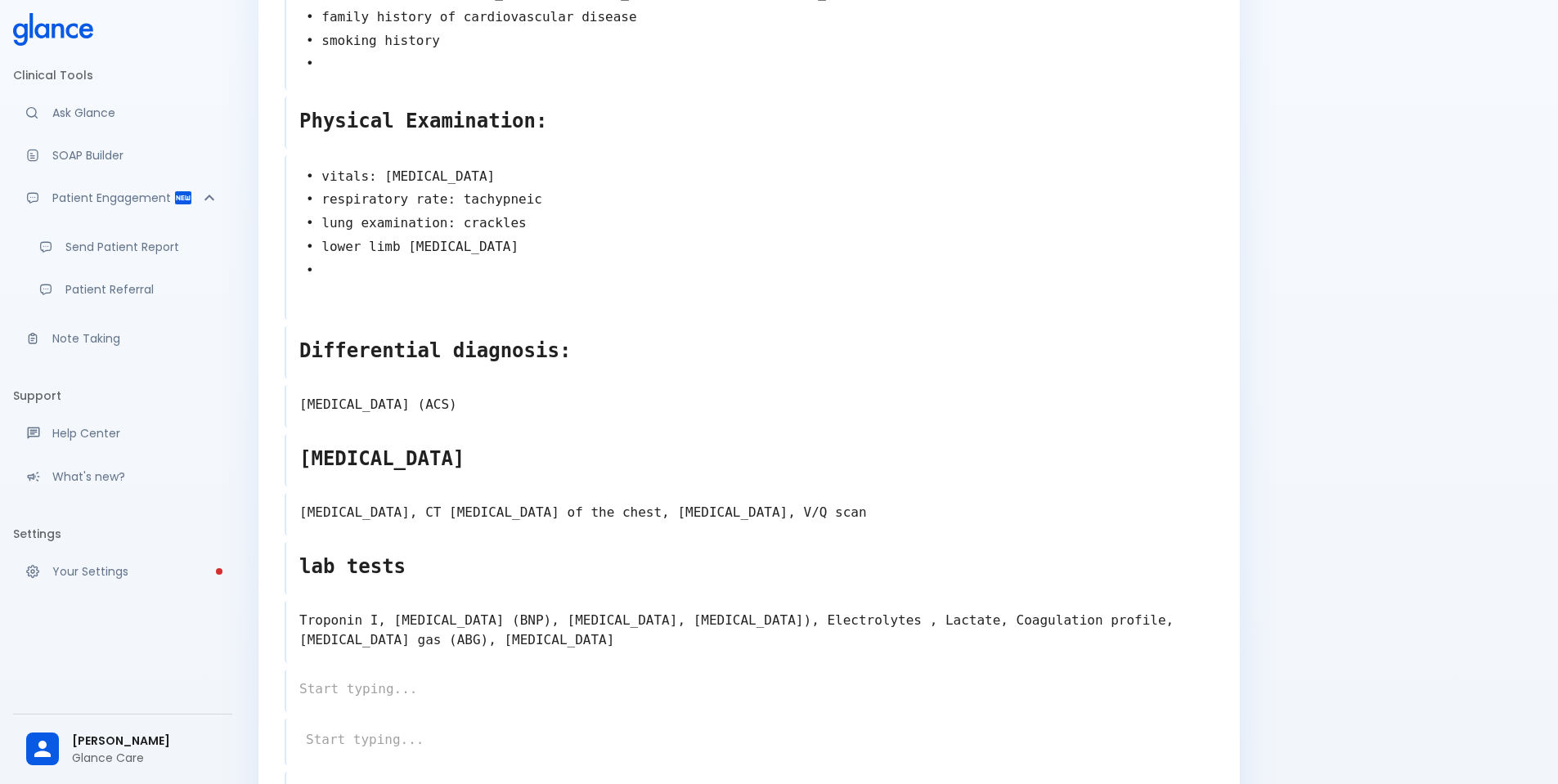
click at [646, 399] on textarea "[MEDICAL_DATA] (ACS)" at bounding box center [749, 405] width 927 height 33
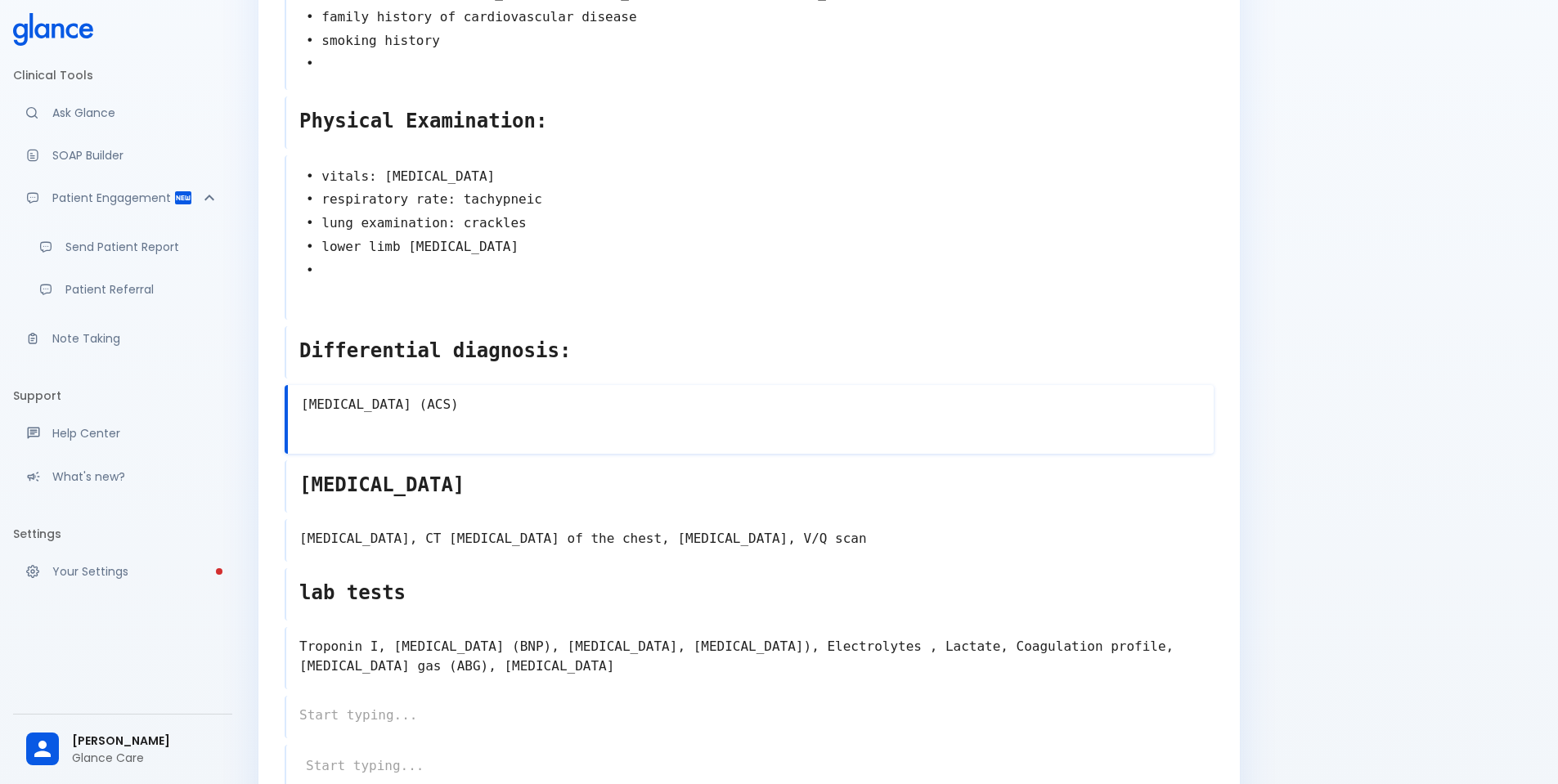
type textarea "[MEDICAL_DATA] (ACS)"
click at [71, 28] on icon at bounding box center [52, 29] width 81 height 33
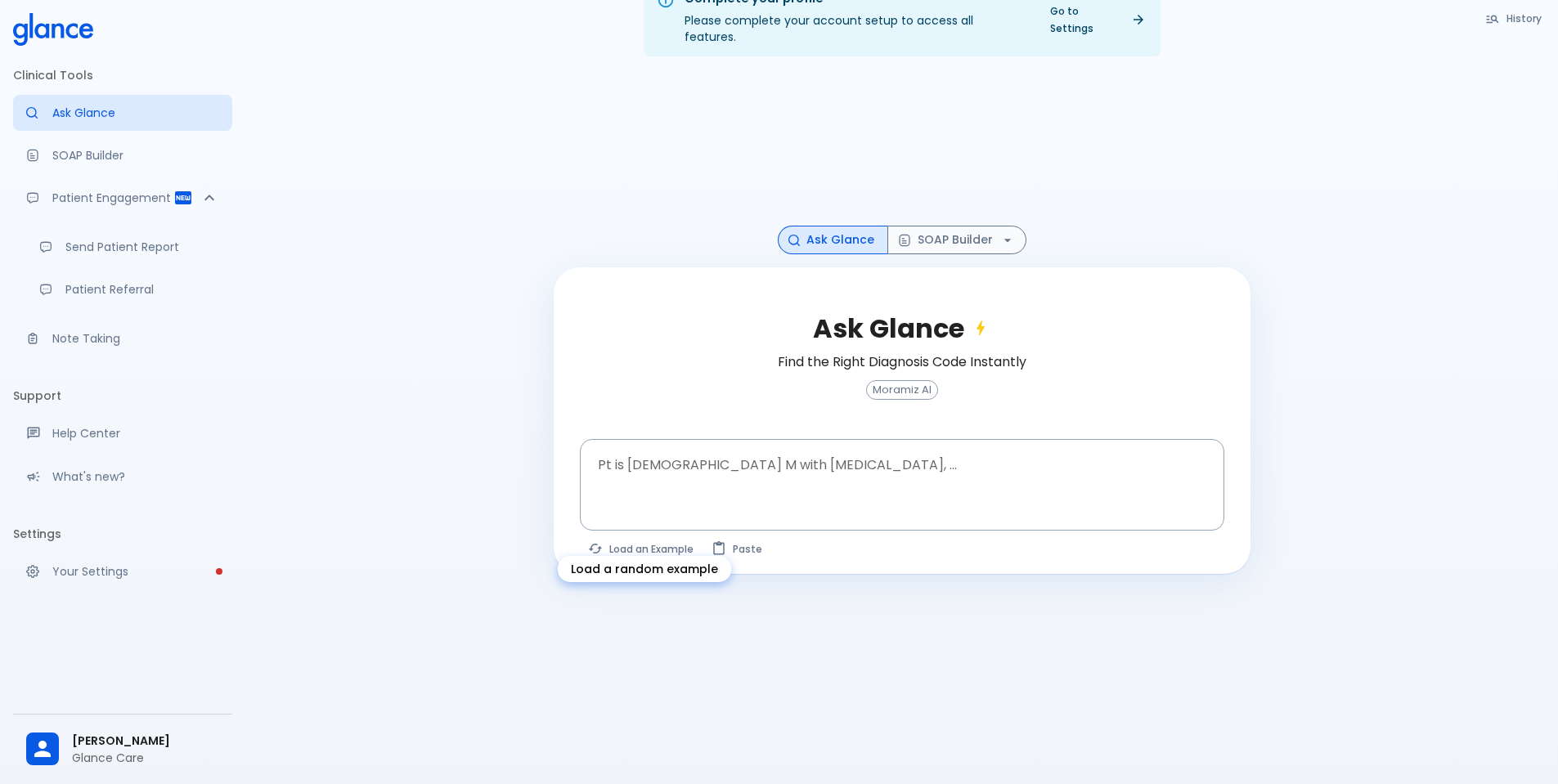
click at [656, 538] on button "Load an Example" at bounding box center [641, 549] width 123 height 23
type textarea "62M, HTN, acute tearing [MEDICAL_DATA] to back, BP 170/95, asymmetric pulses, C…"
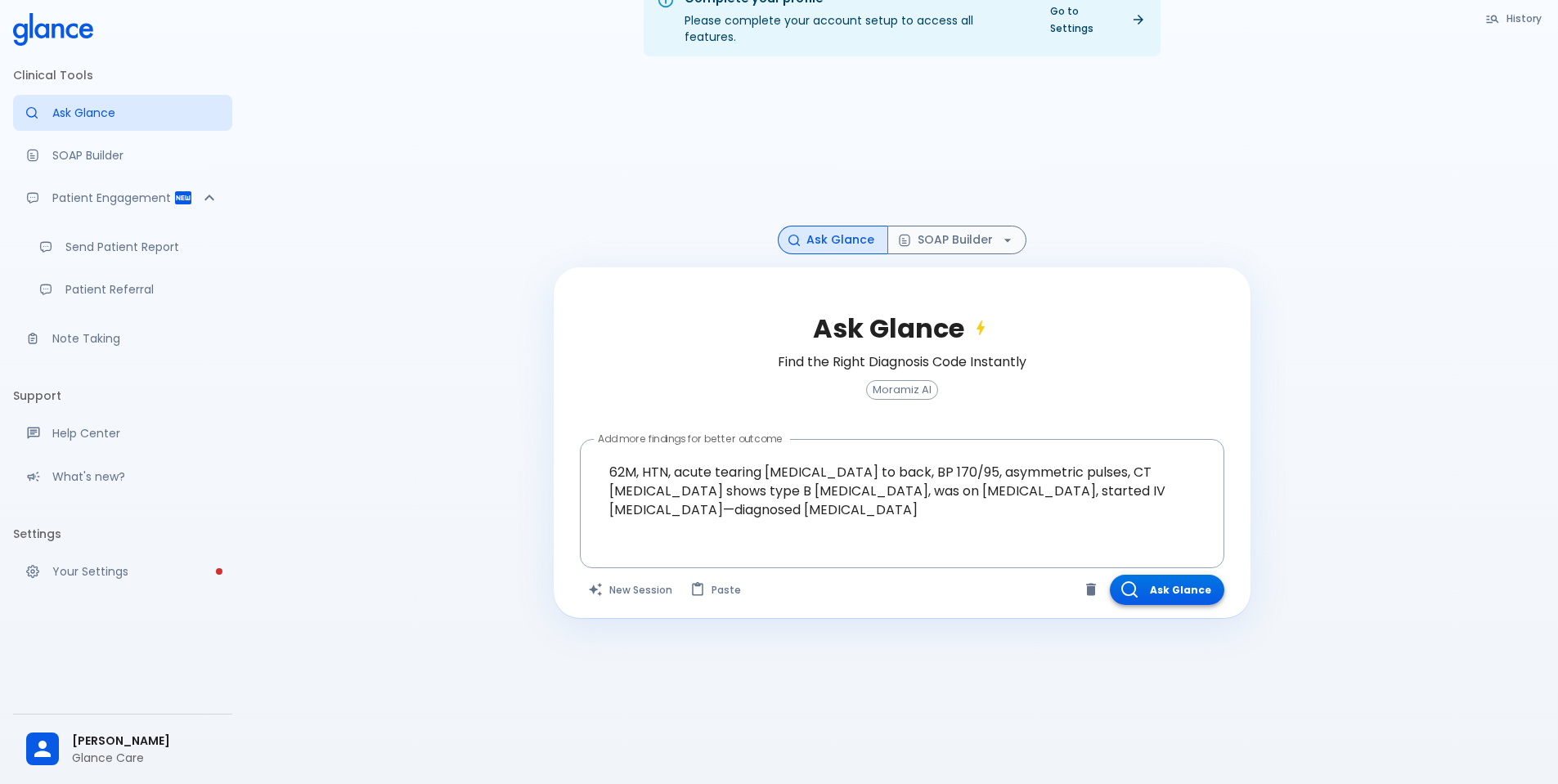
click at [1169, 574] on button "Ask Glance" at bounding box center [1167, 589] width 115 height 30
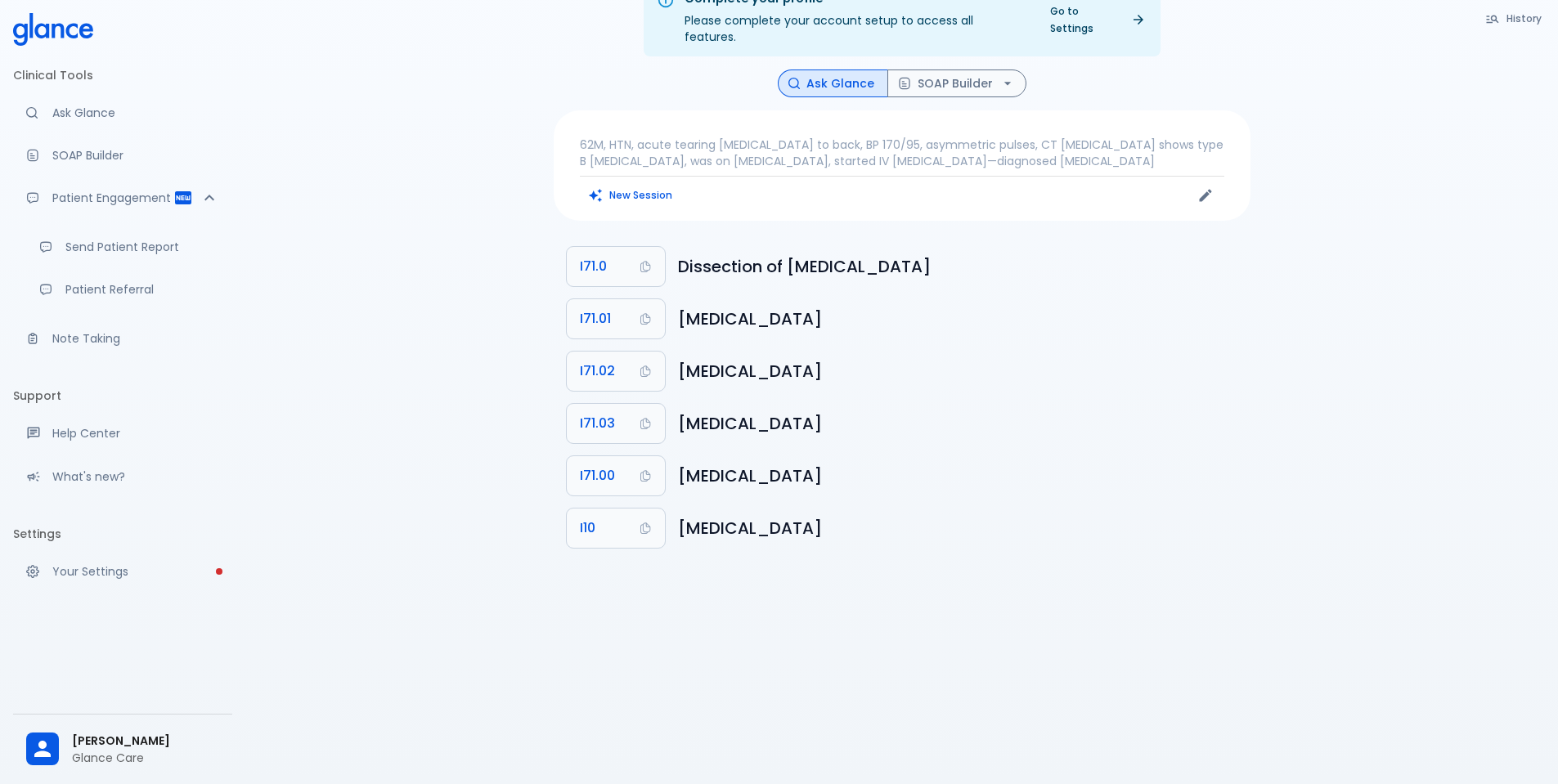
click at [797, 138] on p "62M, HTN, acute tearing [MEDICAL_DATA] to back, BP 170/95, asymmetric pulses, C…" at bounding box center [902, 153] width 645 height 33
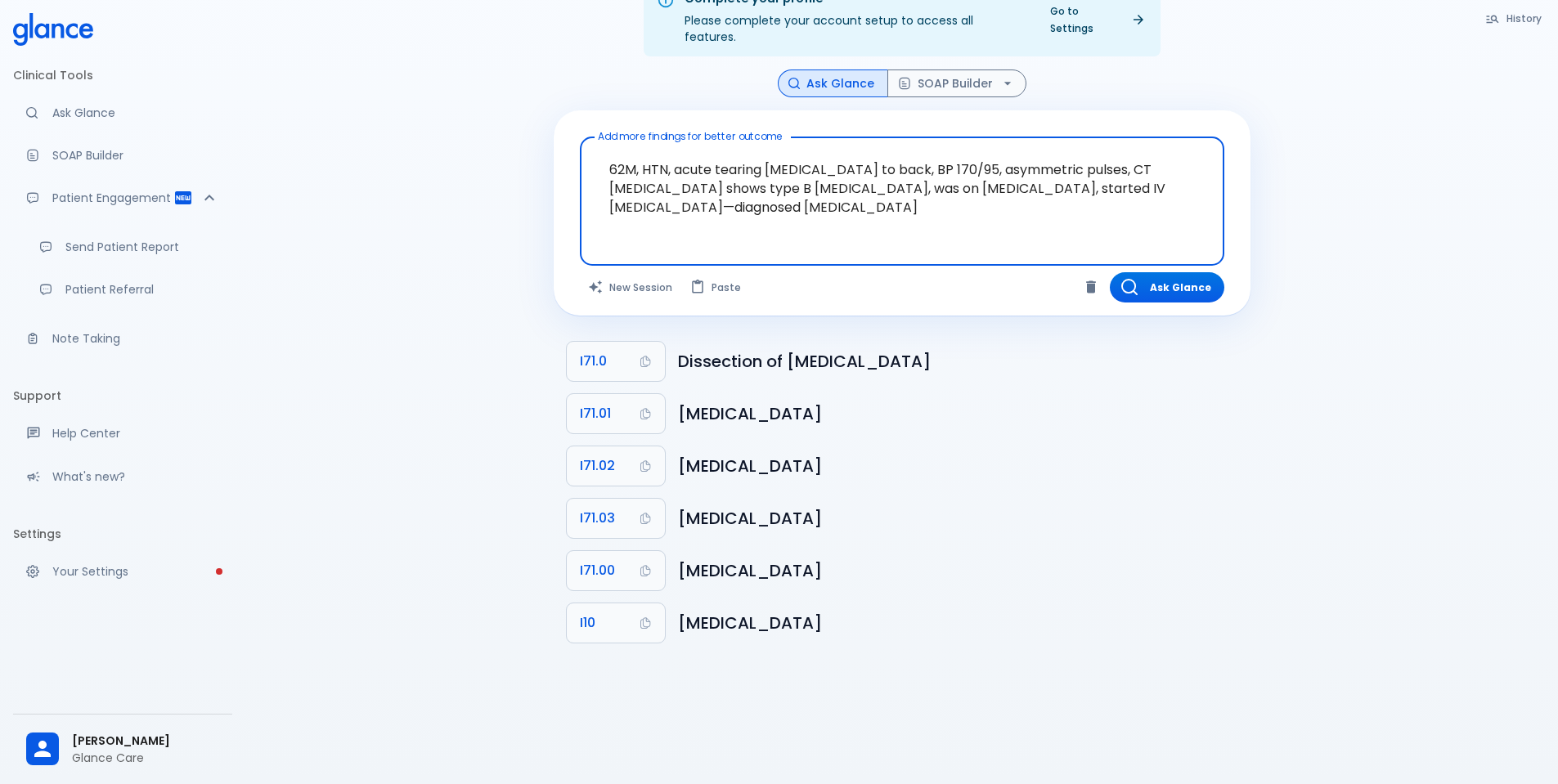
click at [674, 163] on textarea "62M, HTN, acute tearing [MEDICAL_DATA] to back, BP 170/95, asymmetric pulses, C…" at bounding box center [902, 188] width 621 height 89
click at [673, 164] on textarea "62M, HTN, acute tearing [MEDICAL_DATA] to back, BP 170/95, asymmetric pulses, C…" at bounding box center [902, 188] width 621 height 89
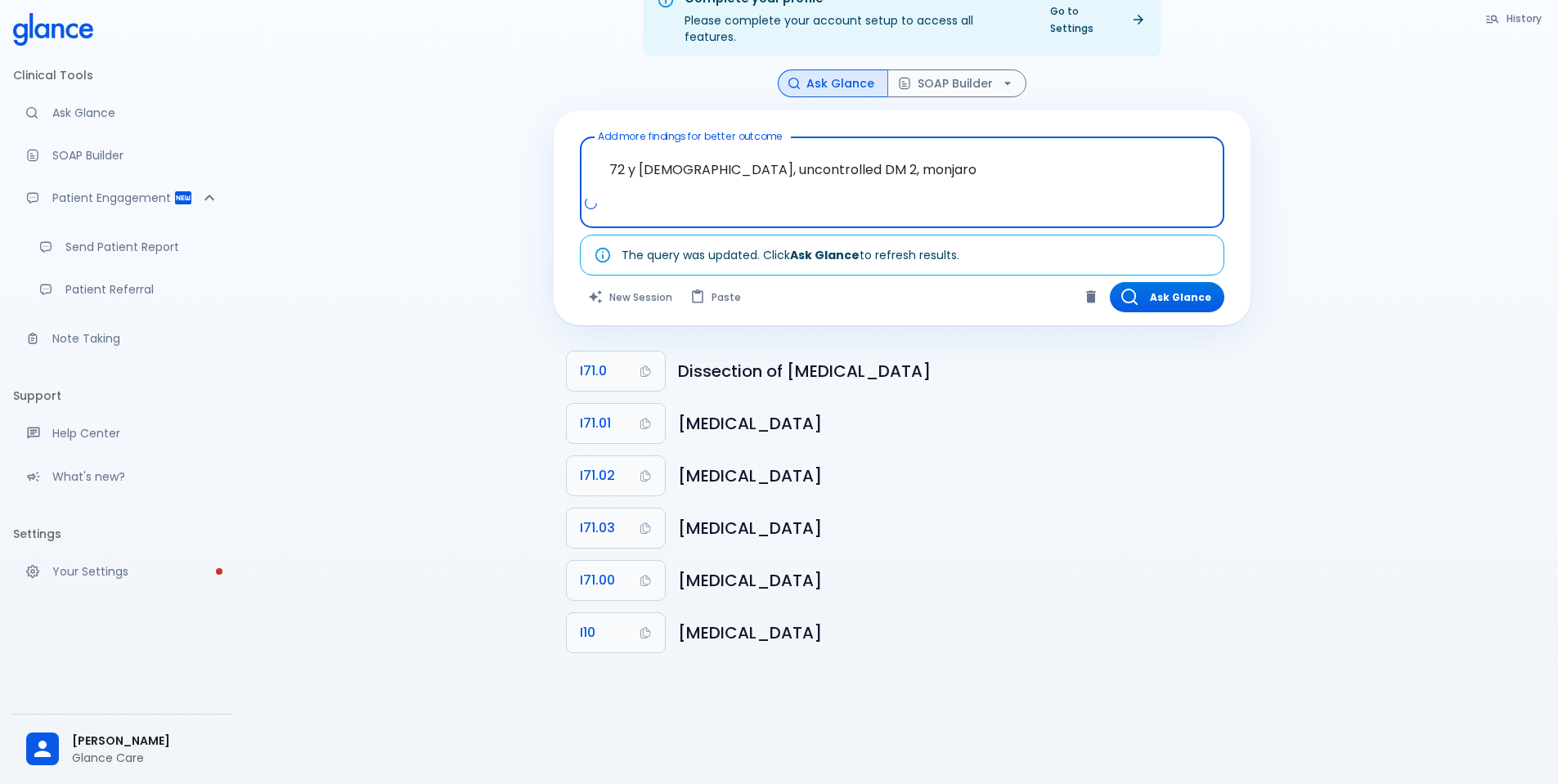
click at [802, 152] on textarea "72 y [DEMOGRAPHIC_DATA], uncontrolled DM 2, monjaro" at bounding box center [902, 169] width 621 height 51
type textarea "72 y [DEMOGRAPHIC_DATA], uncontrolled DM 2, Rx monjaro"
click at [1197, 282] on button "Ask Glance" at bounding box center [1167, 297] width 115 height 30
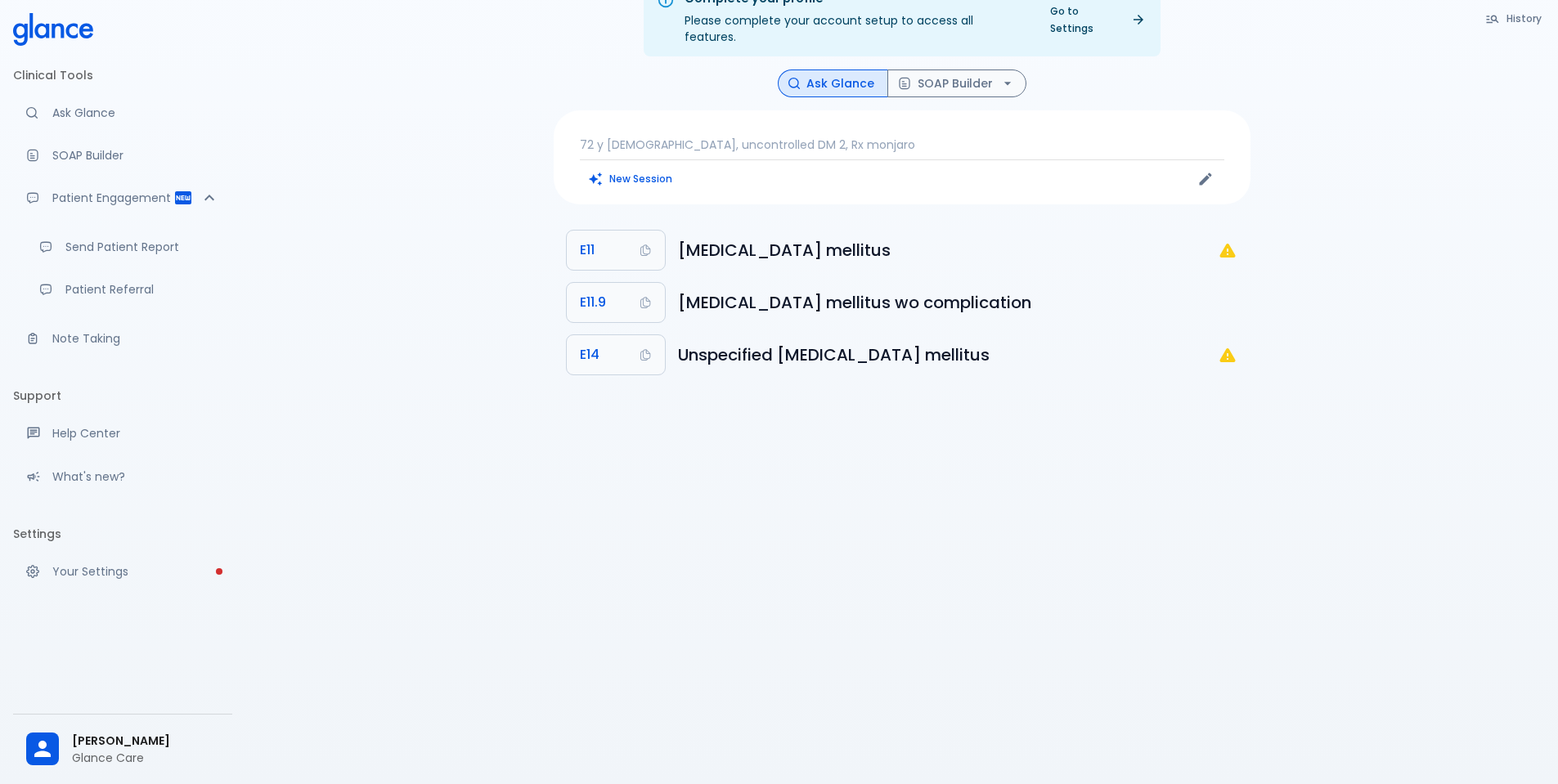
click at [770, 137] on p "72 y [DEMOGRAPHIC_DATA], uncontrolled DM 2, Rx monjaro" at bounding box center [902, 145] width 645 height 16
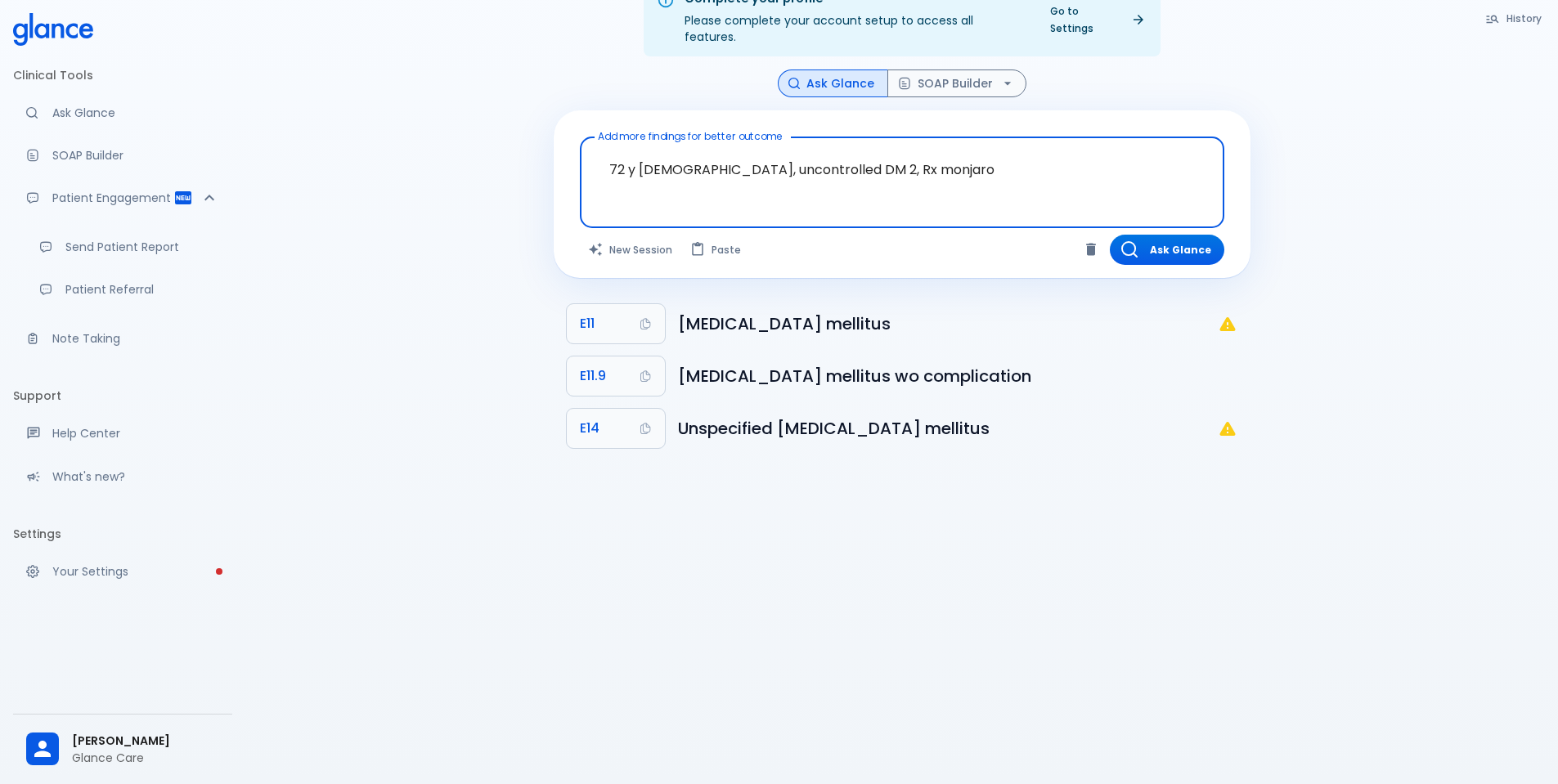
drag, startPoint x: 816, startPoint y: 157, endPoint x: 376, endPoint y: 158, distance: 440.0
click at [376, 158] on div "Complete your profile Please complete your account setup to access all features…" at bounding box center [902, 373] width 1312 height 823
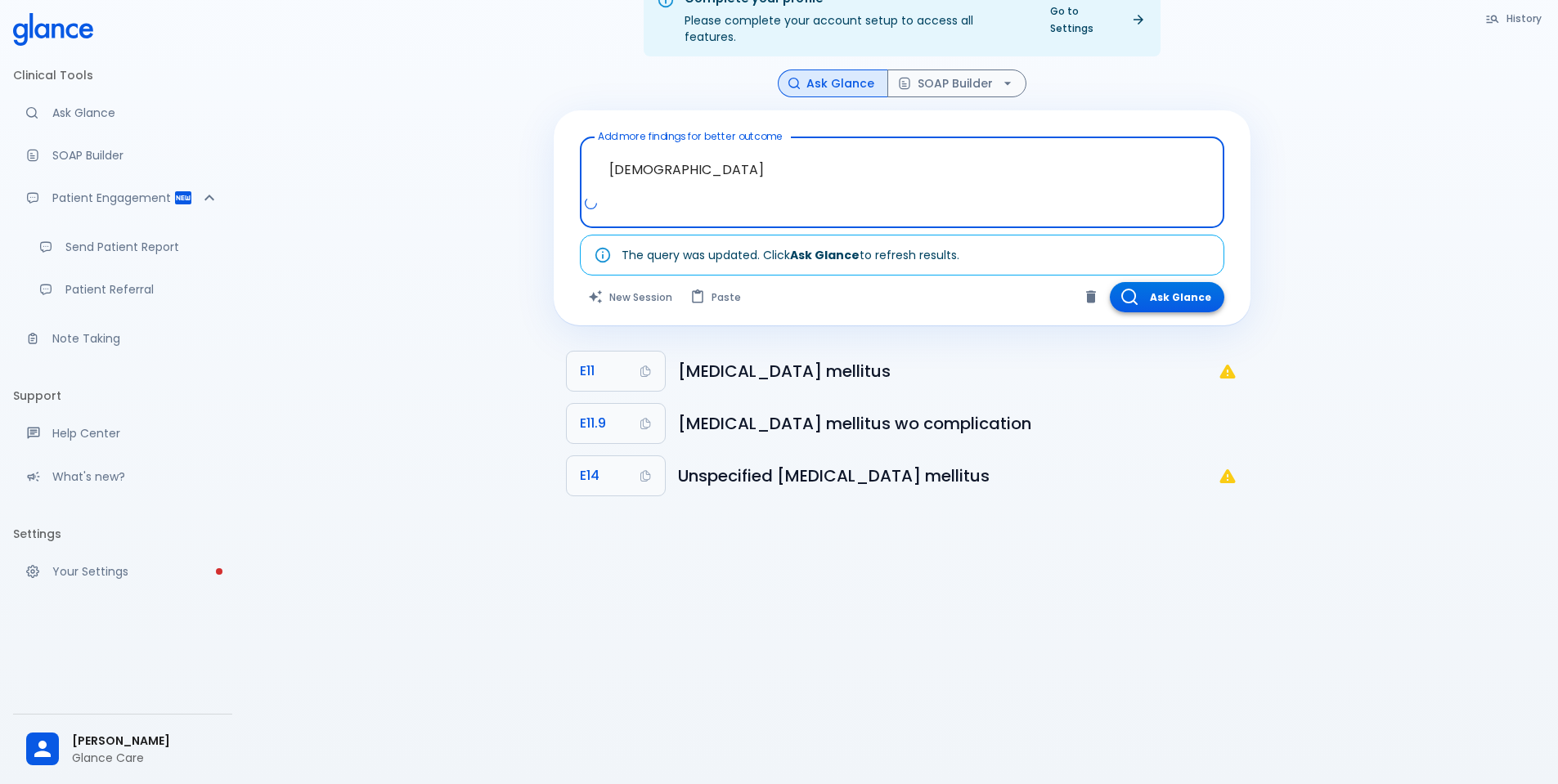
type textarea "[DEMOGRAPHIC_DATA]"
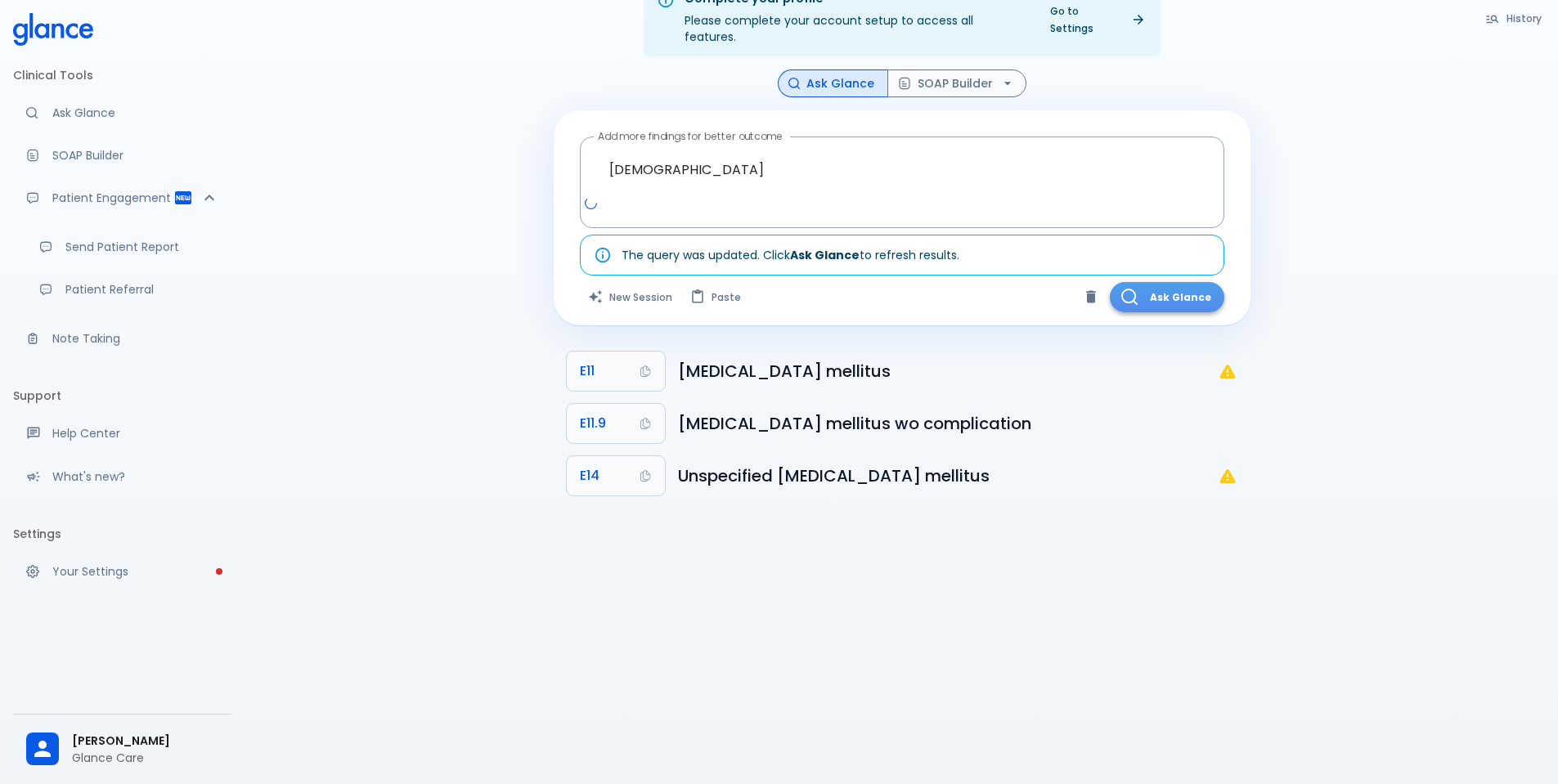
click at [1183, 282] on button "Ask Glance" at bounding box center [1167, 297] width 115 height 30
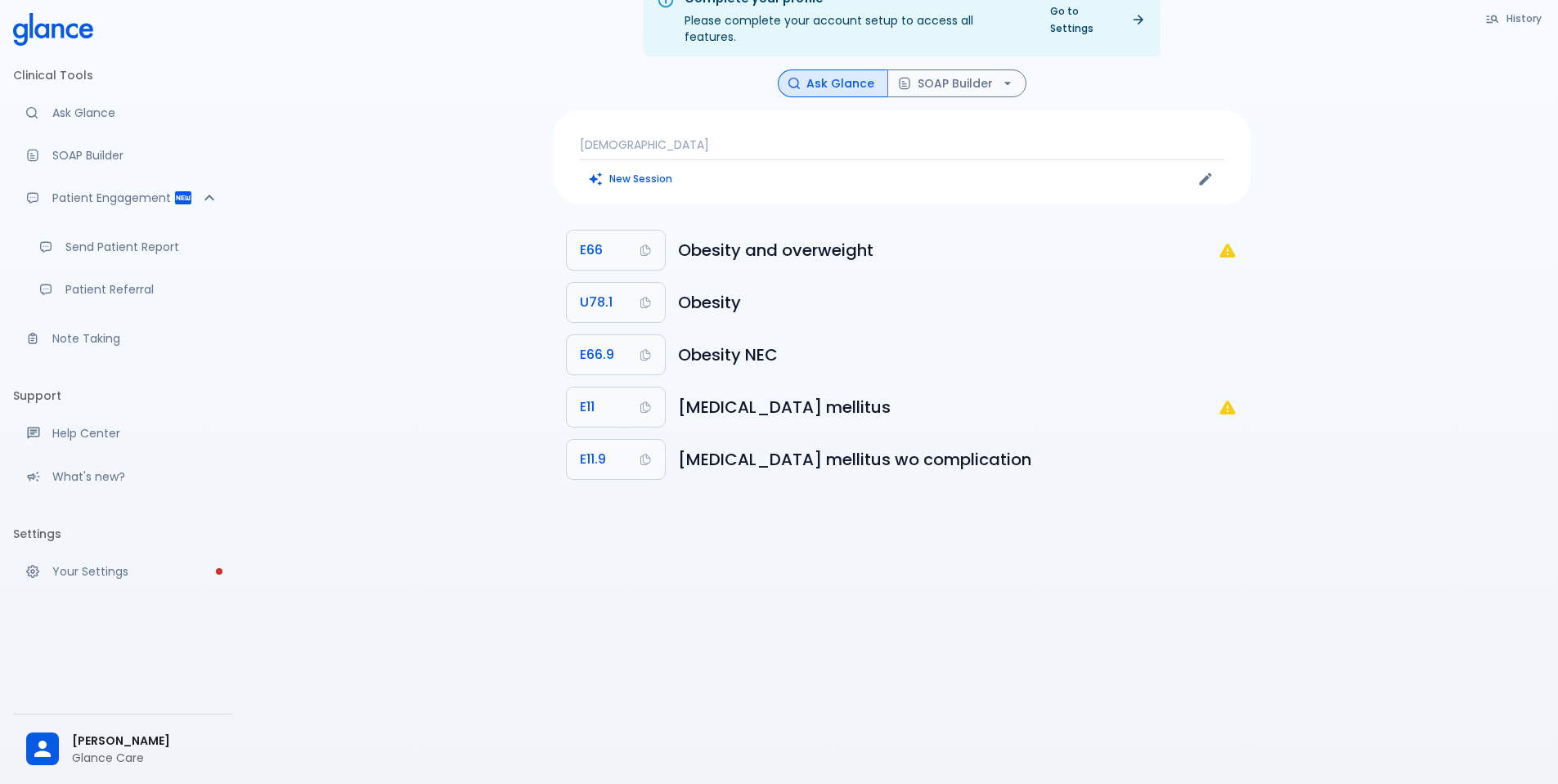
click at [761, 137] on p "[DEMOGRAPHIC_DATA]" at bounding box center [902, 145] width 645 height 16
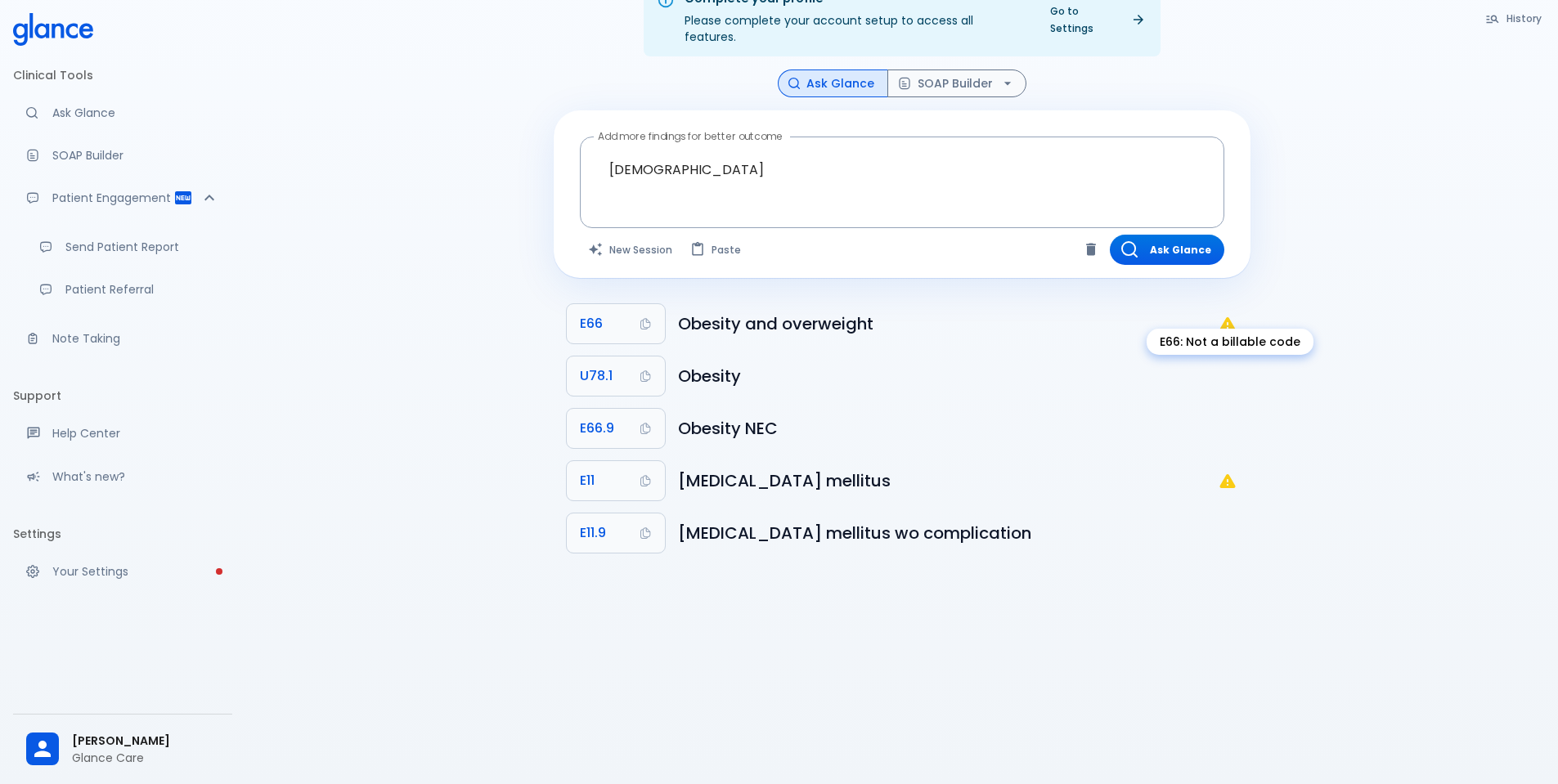
click at [1228, 317] on icon "E66: Not a billable code" at bounding box center [1227, 324] width 16 height 14
click at [1226, 474] on icon "E11: Not a billable code" at bounding box center [1227, 481] width 16 height 14
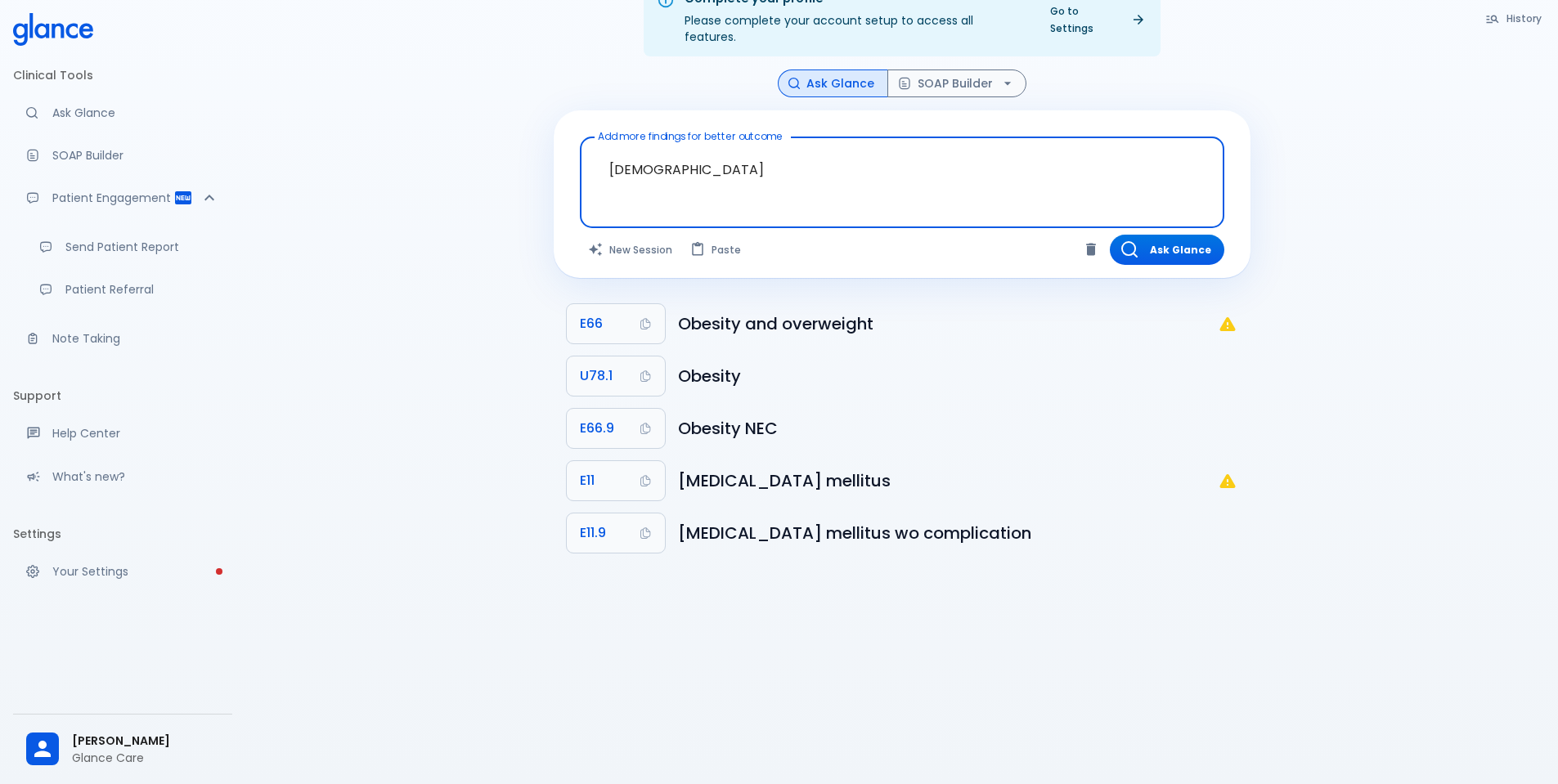
click at [724, 169] on textarea "[DEMOGRAPHIC_DATA]" at bounding box center [902, 169] width 621 height 51
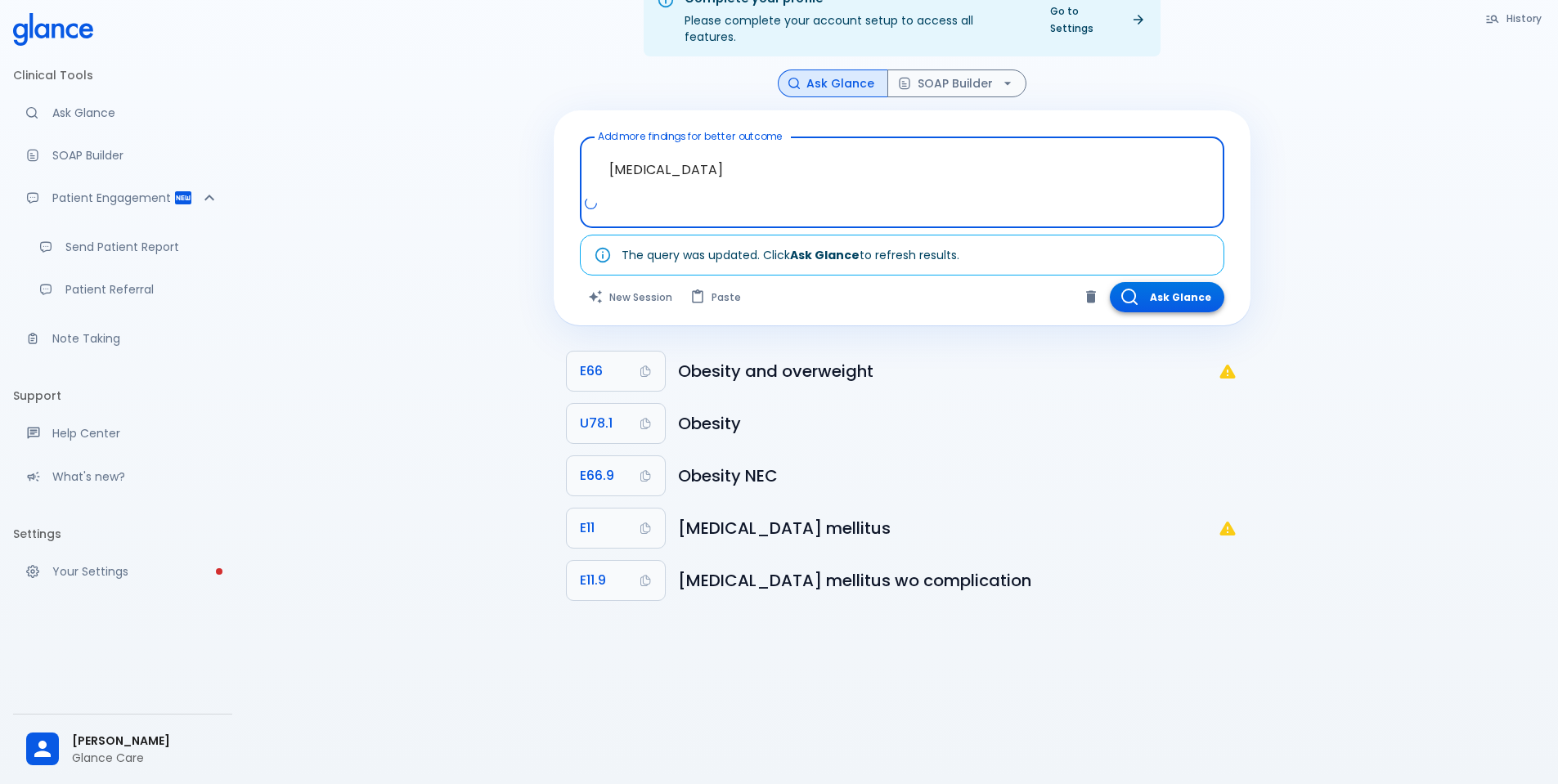
type textarea "[MEDICAL_DATA]"
click at [1210, 282] on button "Ask Glance" at bounding box center [1167, 297] width 115 height 30
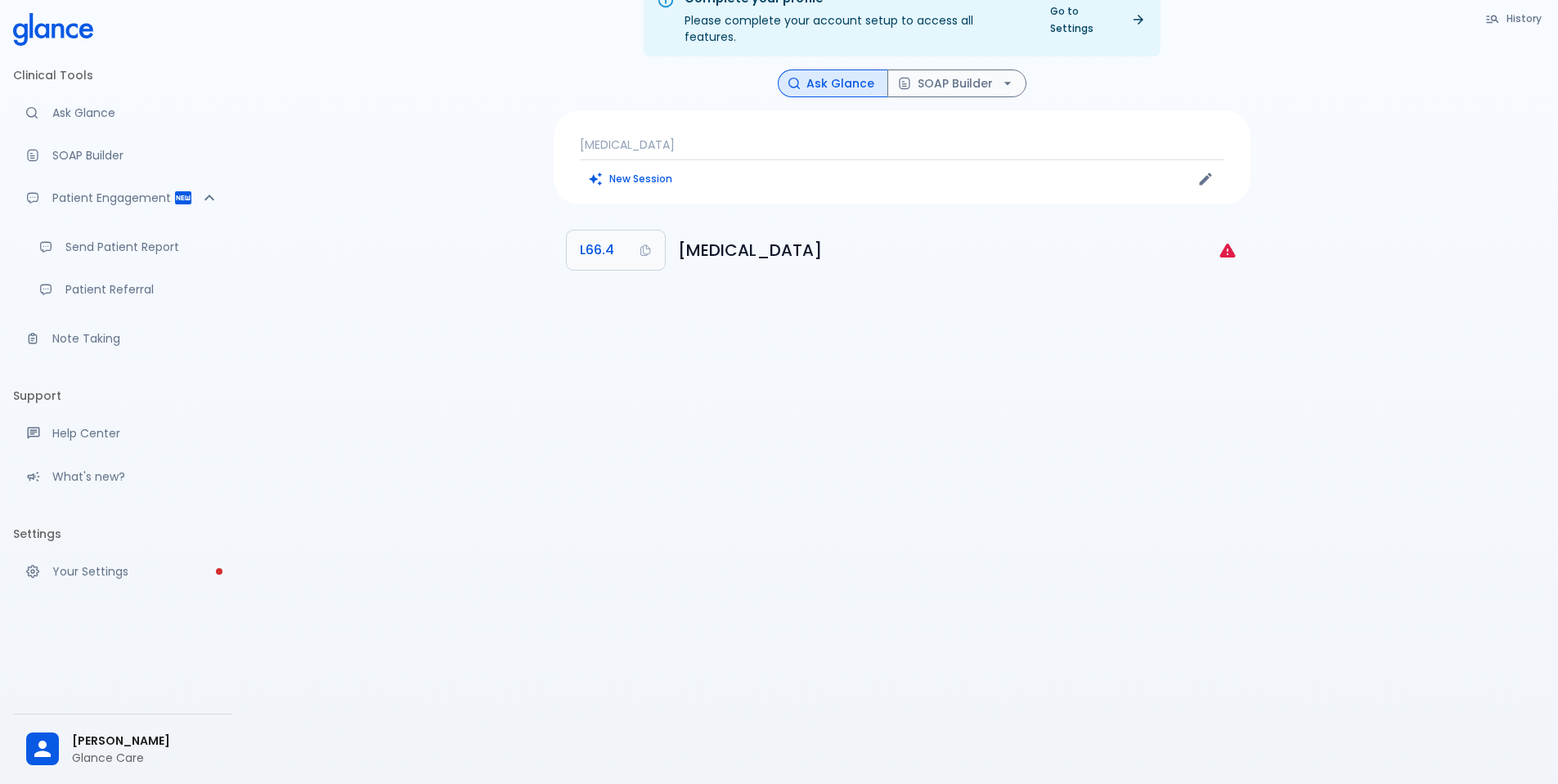
click at [116, 733] on span "[PERSON_NAME]" at bounding box center [146, 741] width 148 height 17
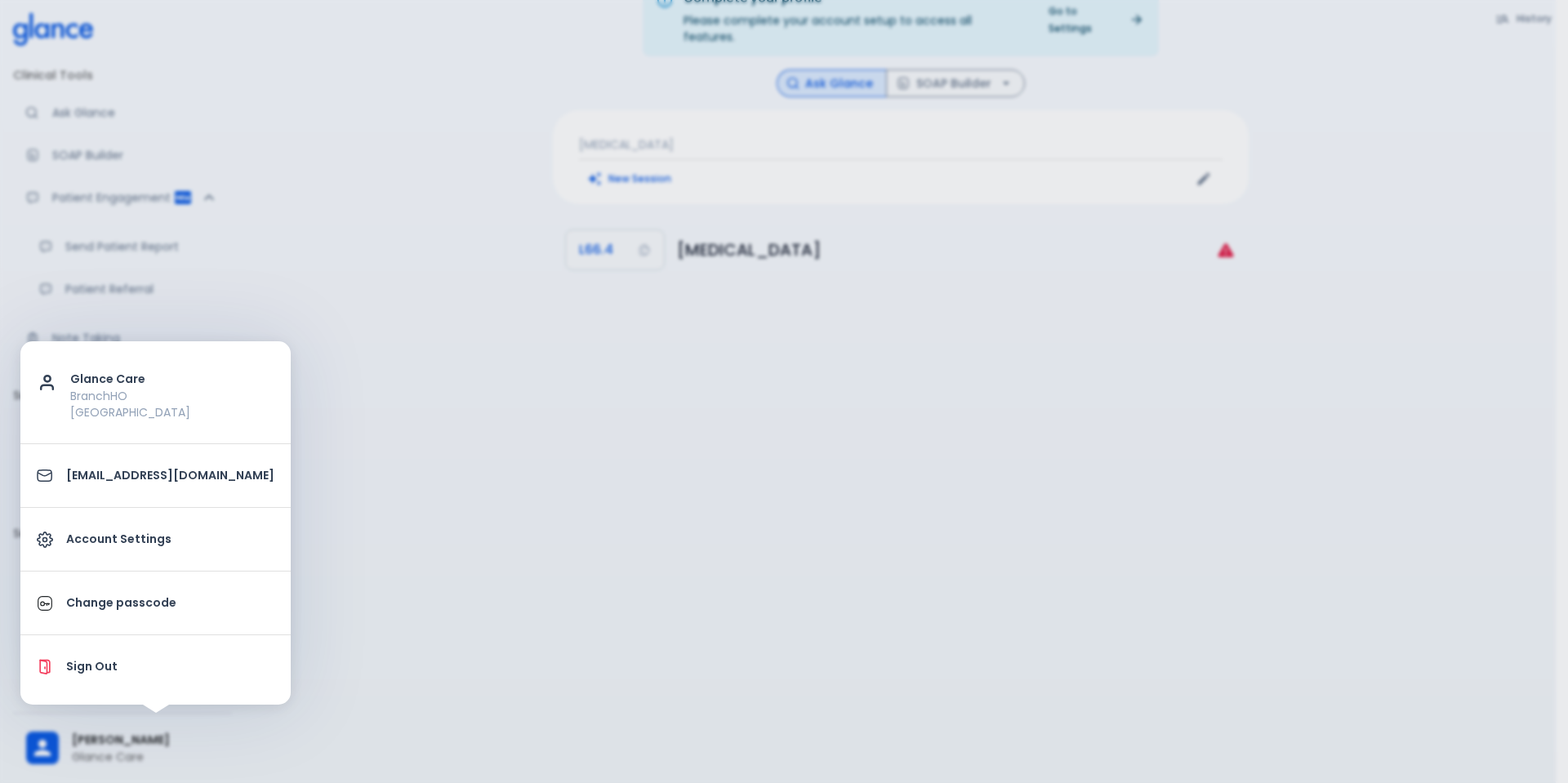
click at [116, 673] on p "Sign Out" at bounding box center [170, 667] width 208 height 17
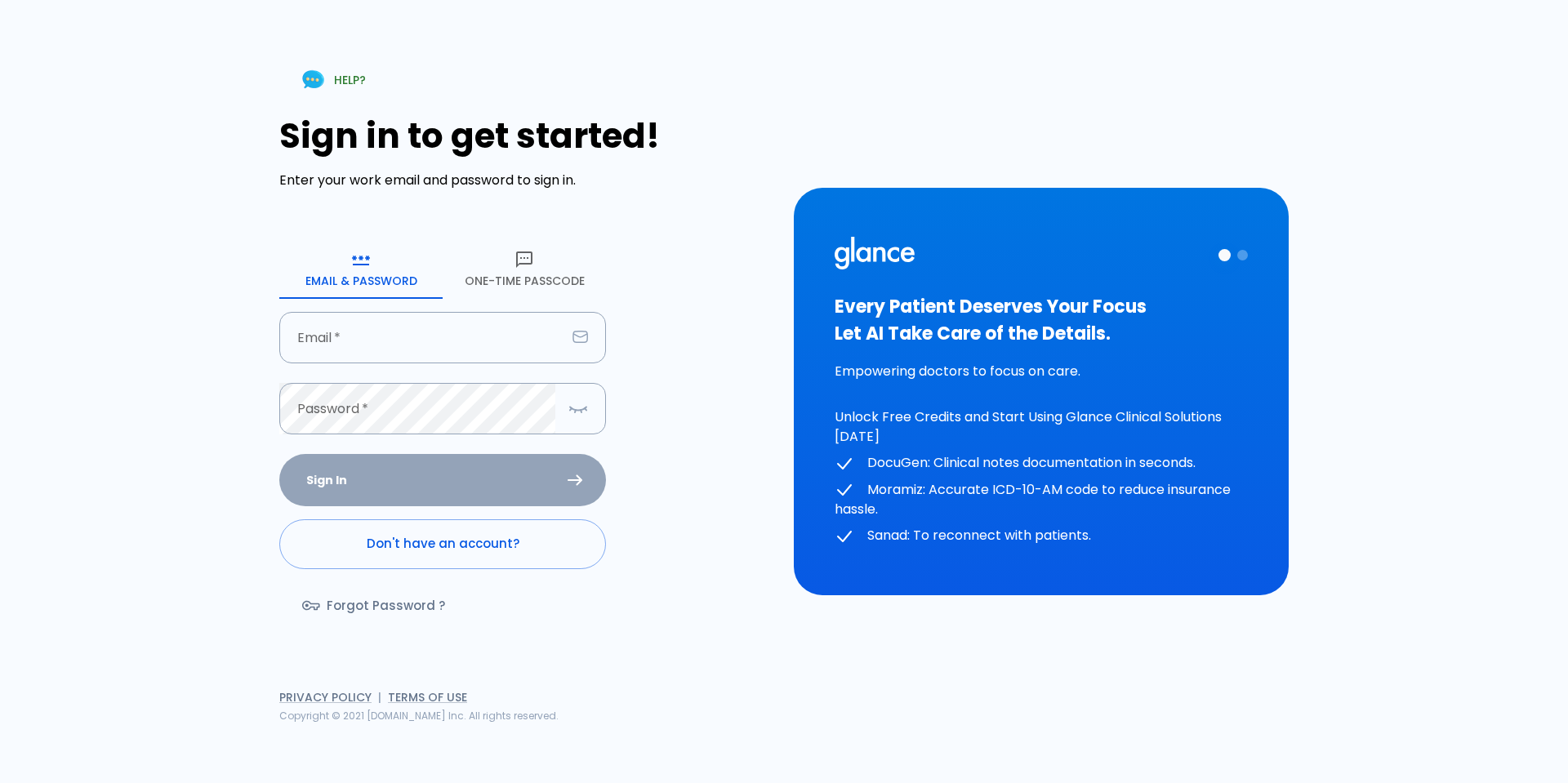
click at [441, 549] on link "Don't have an account?" at bounding box center [442, 544] width 327 height 49
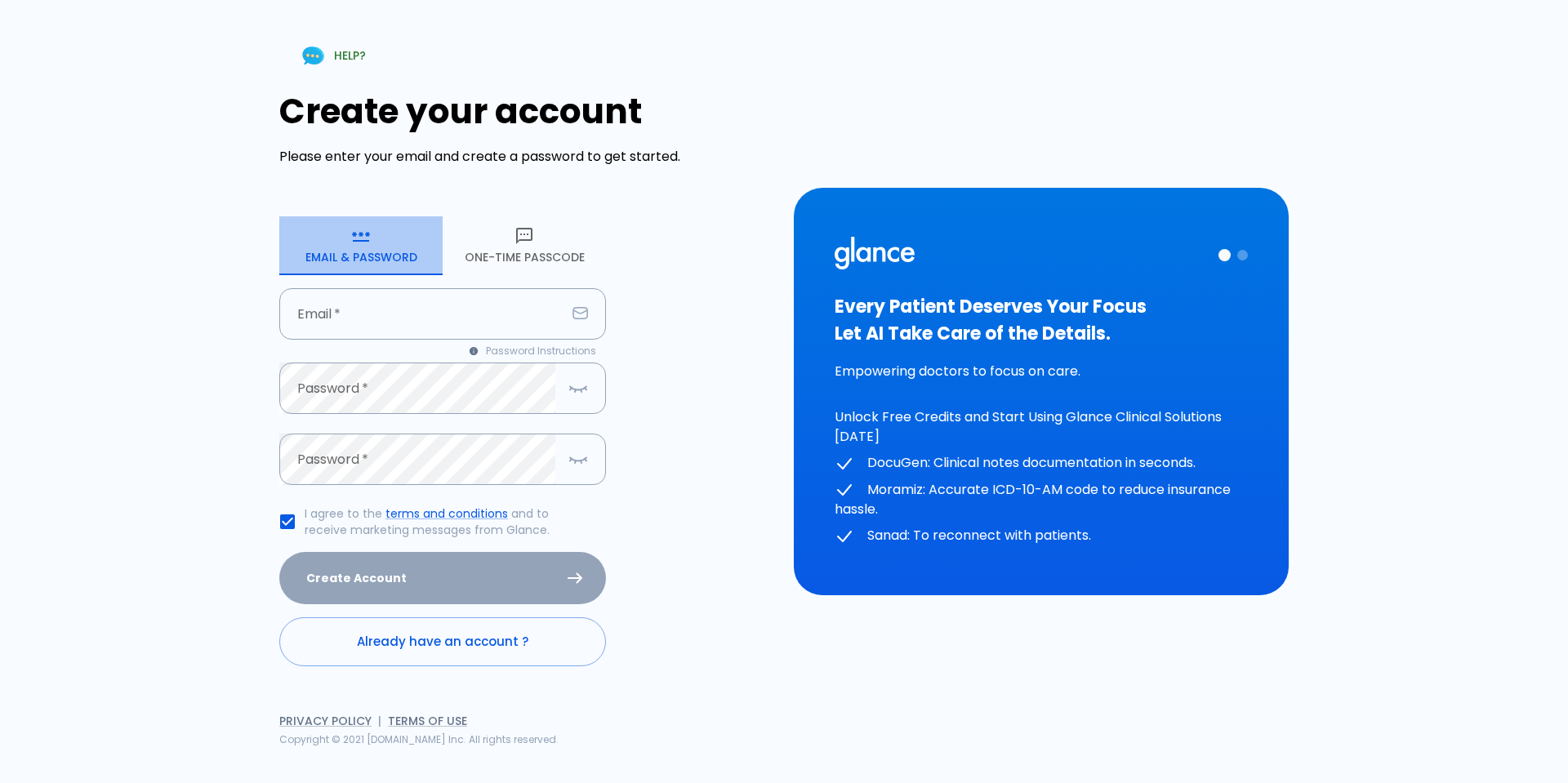
click at [365, 250] on button "Email & Password" at bounding box center [361, 245] width 163 height 59
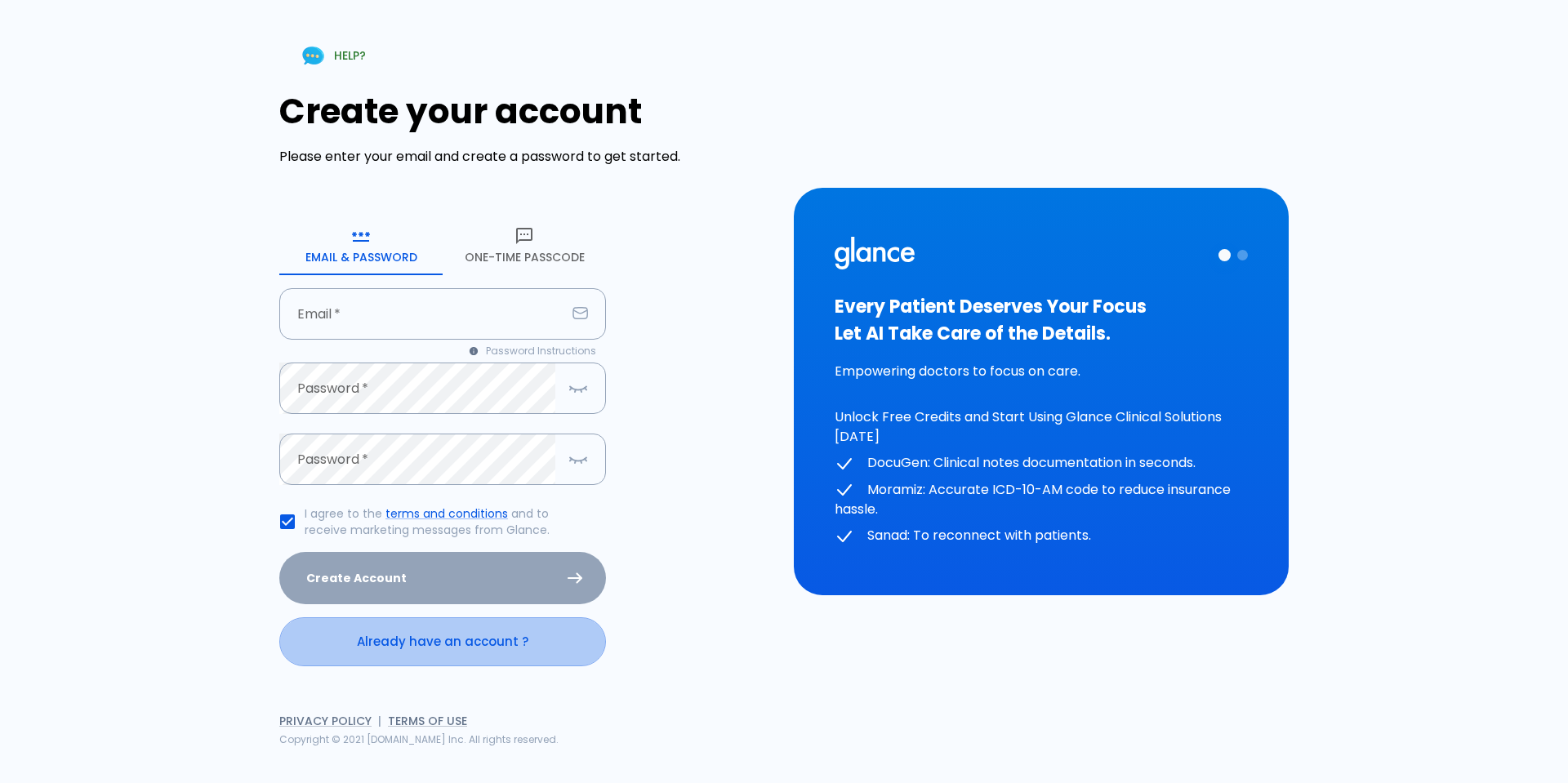
click at [440, 654] on link "Already have an account ?" at bounding box center [442, 642] width 327 height 49
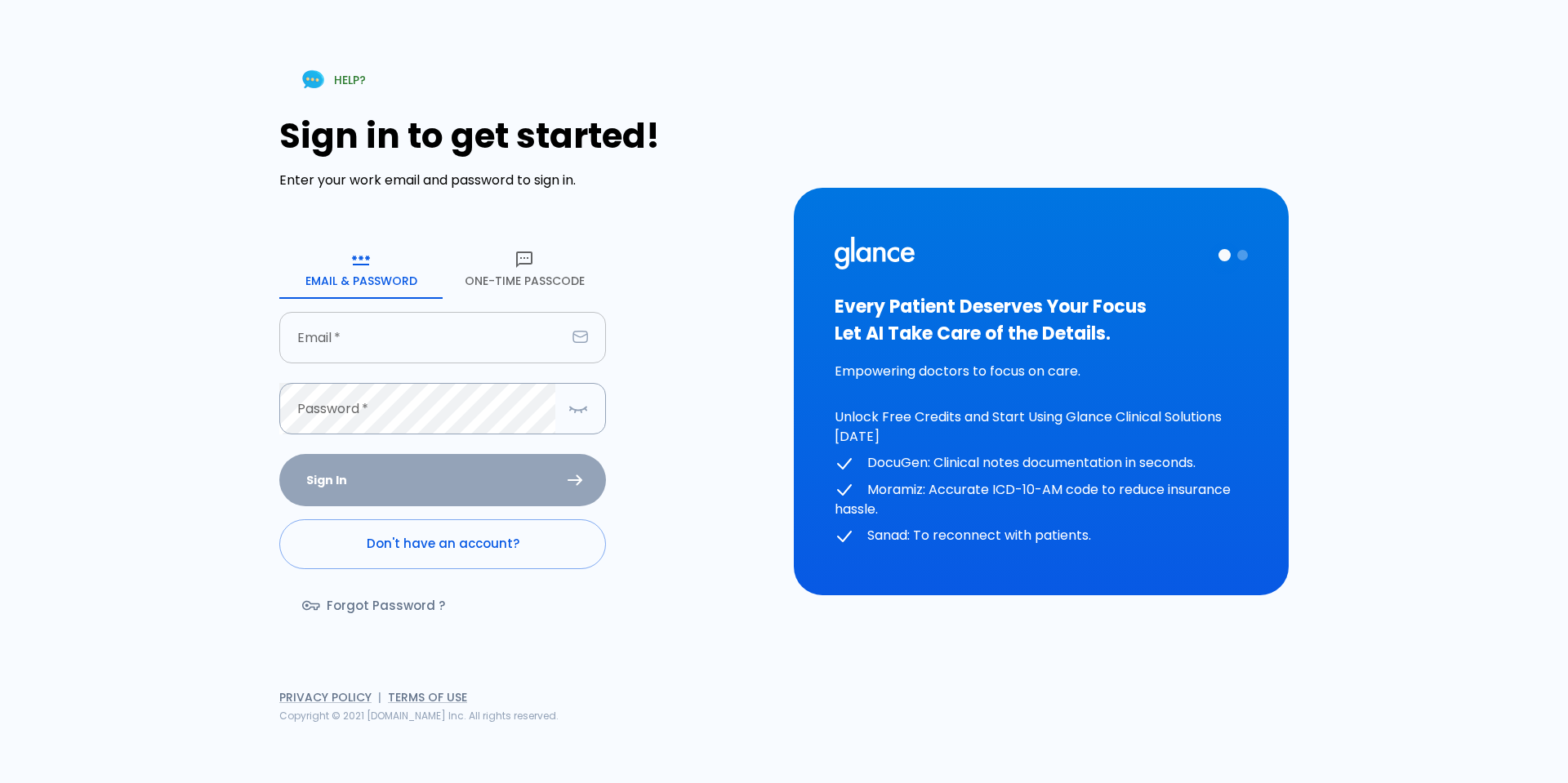
click at [505, 324] on input "Email   *" at bounding box center [423, 337] width 287 height 51
type input "[EMAIL_ADDRESS][DOMAIN_NAME]"
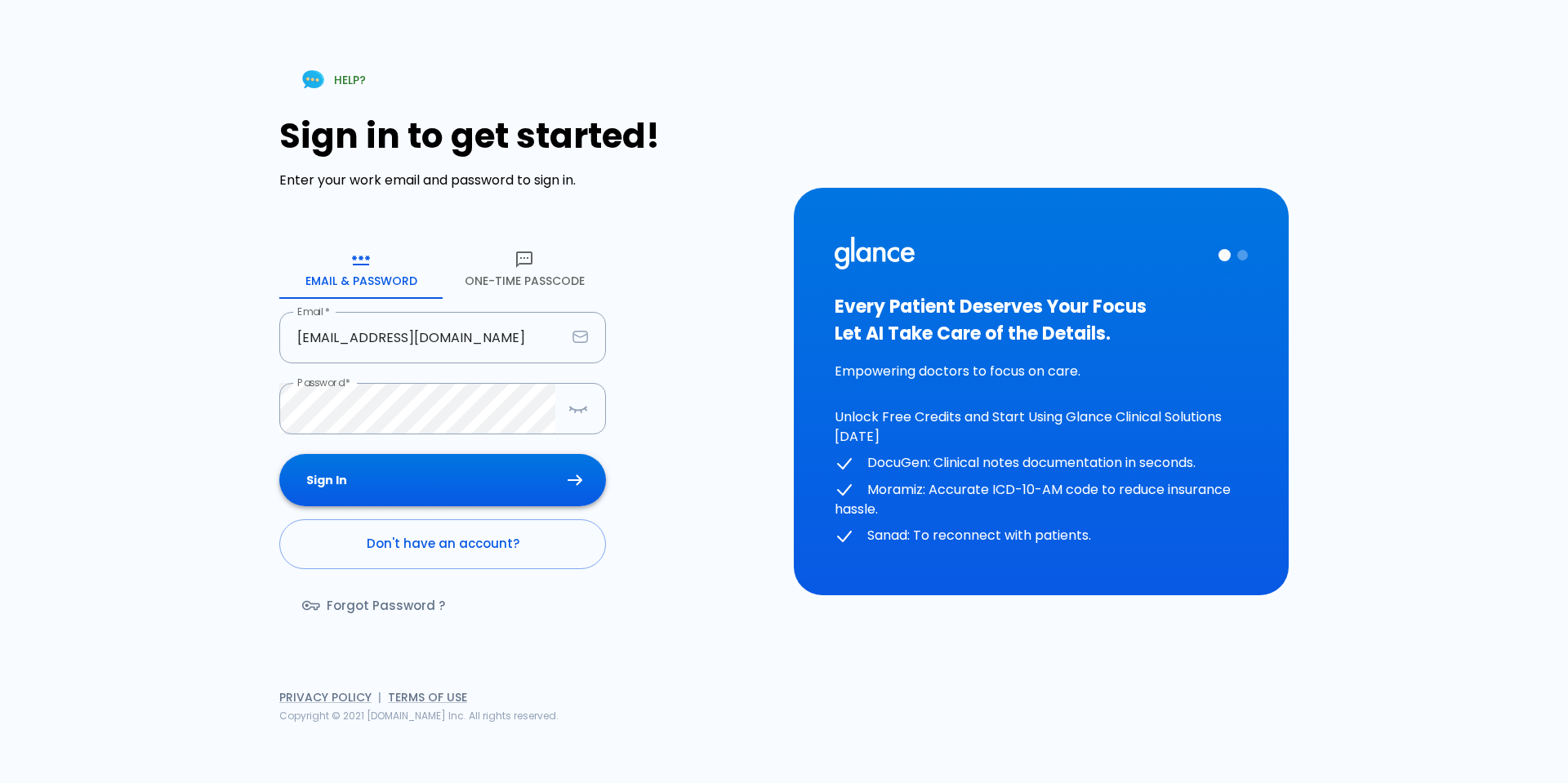
click at [525, 469] on button "Sign In" at bounding box center [442, 480] width 327 height 53
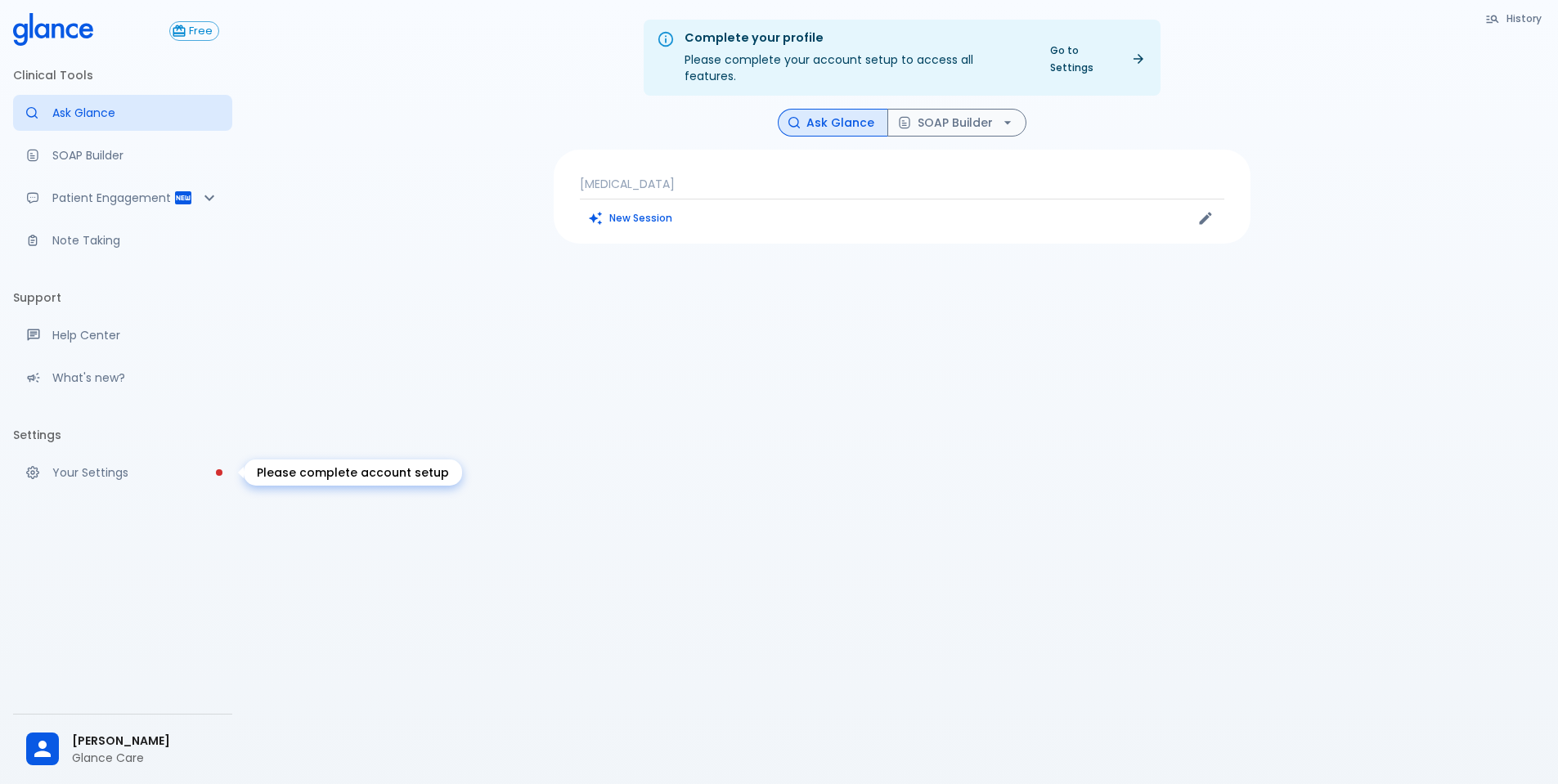
click at [81, 471] on p "Your Settings" at bounding box center [136, 473] width 167 height 16
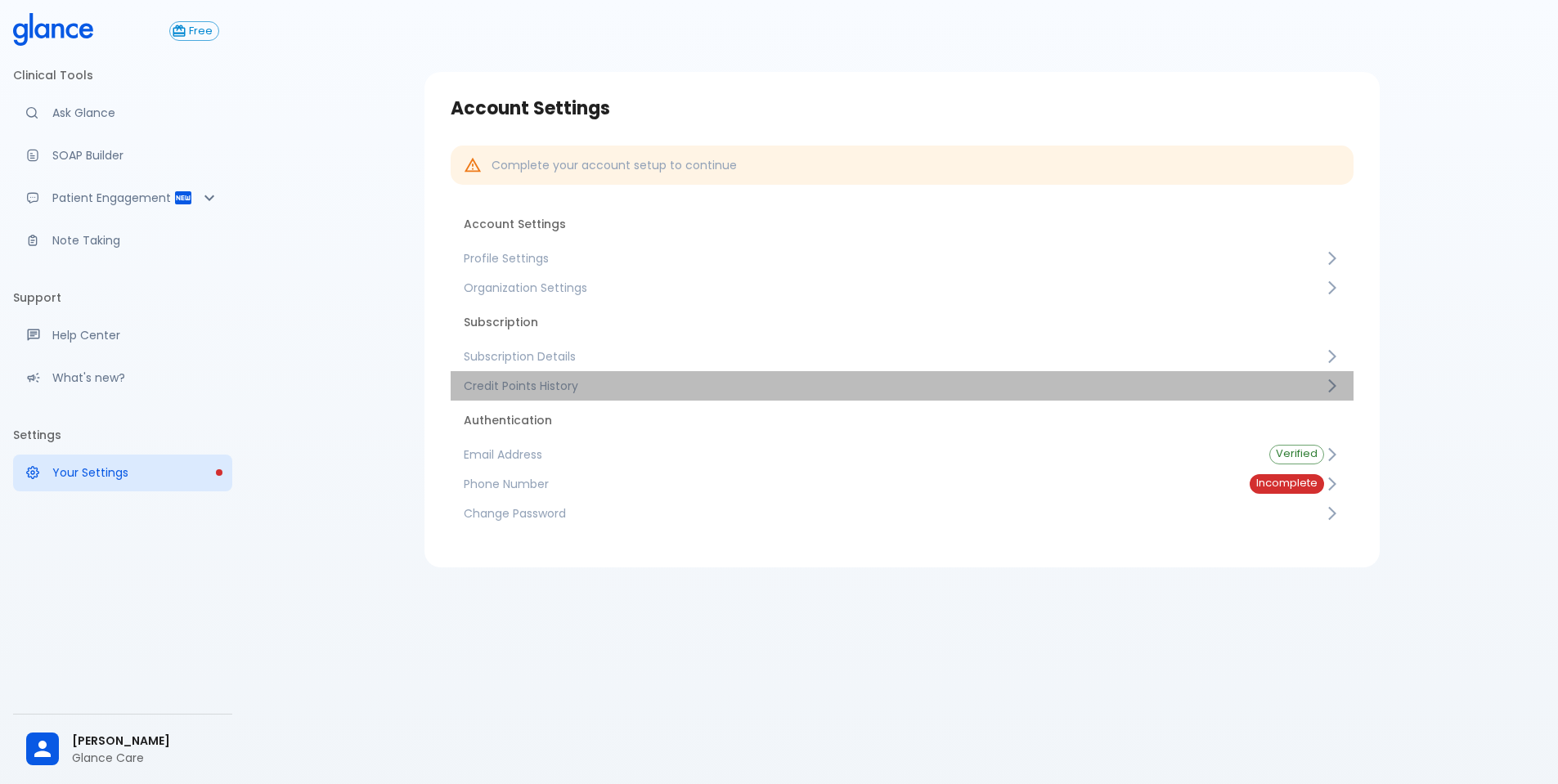
click at [588, 381] on span "Credit Points History" at bounding box center [894, 385] width 860 height 16
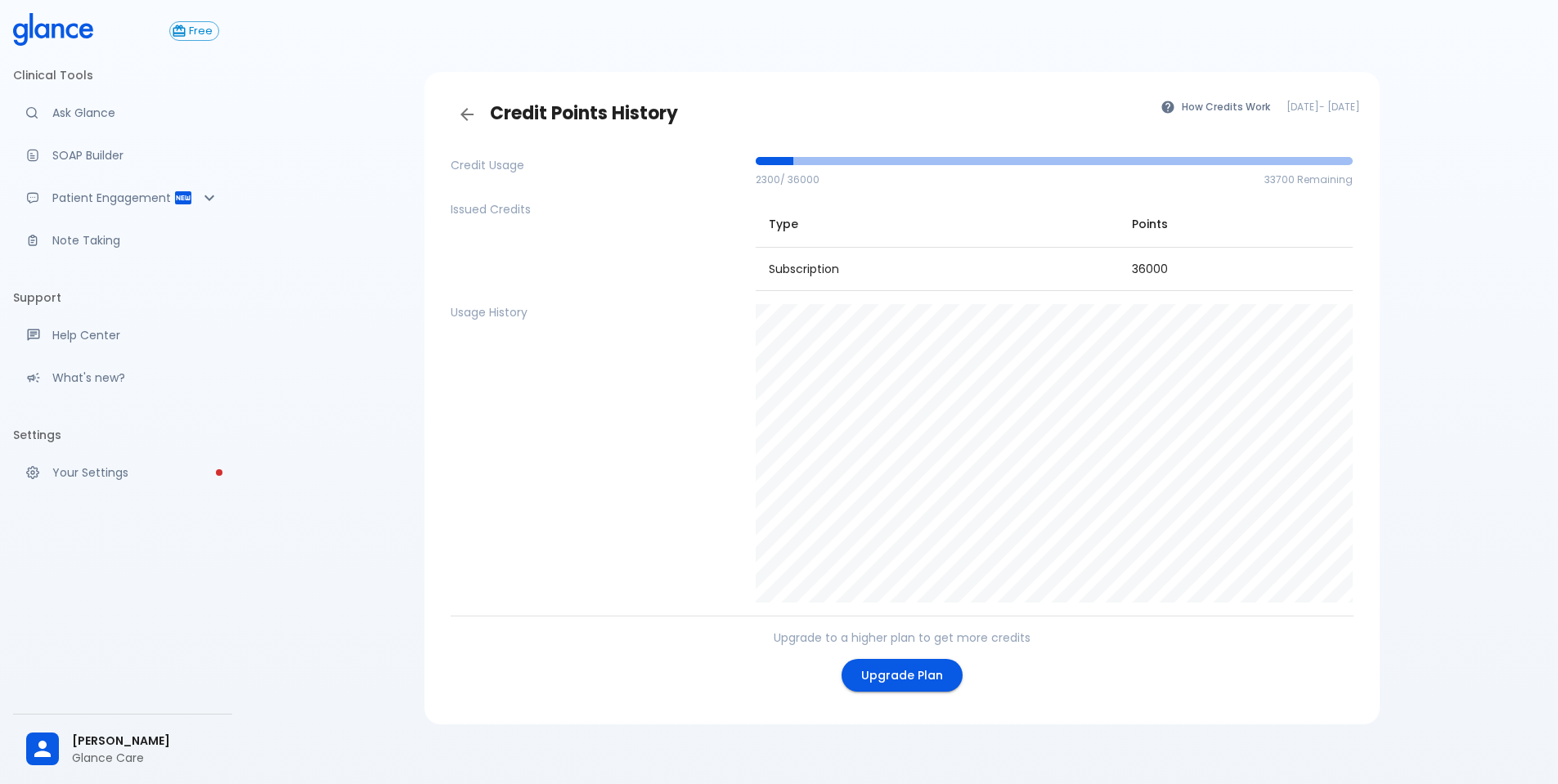
click at [1152, 114] on button "How Credits Work" at bounding box center [1215, 107] width 127 height 23
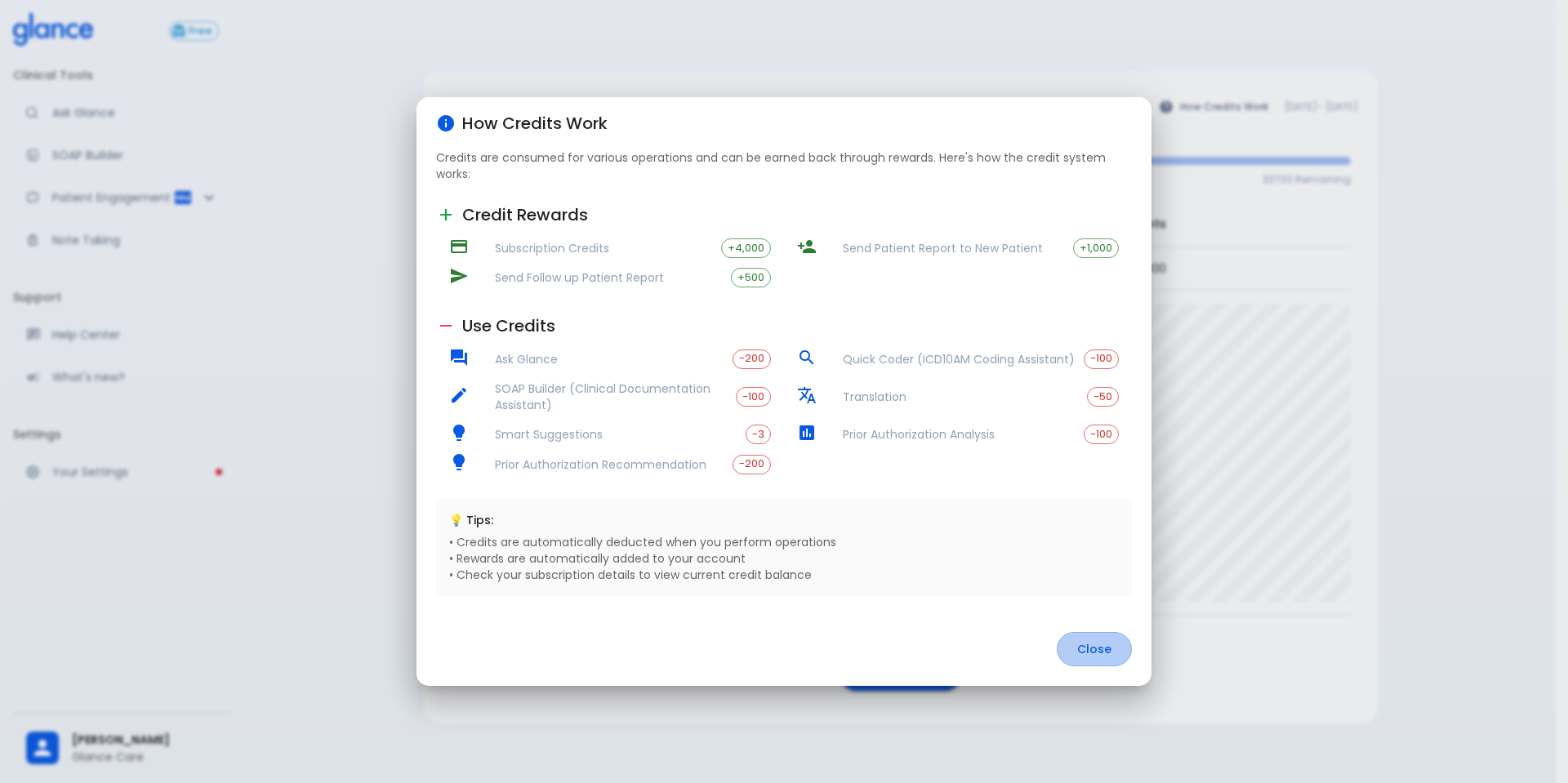
click at [1109, 641] on button "Close" at bounding box center [1094, 649] width 76 height 35
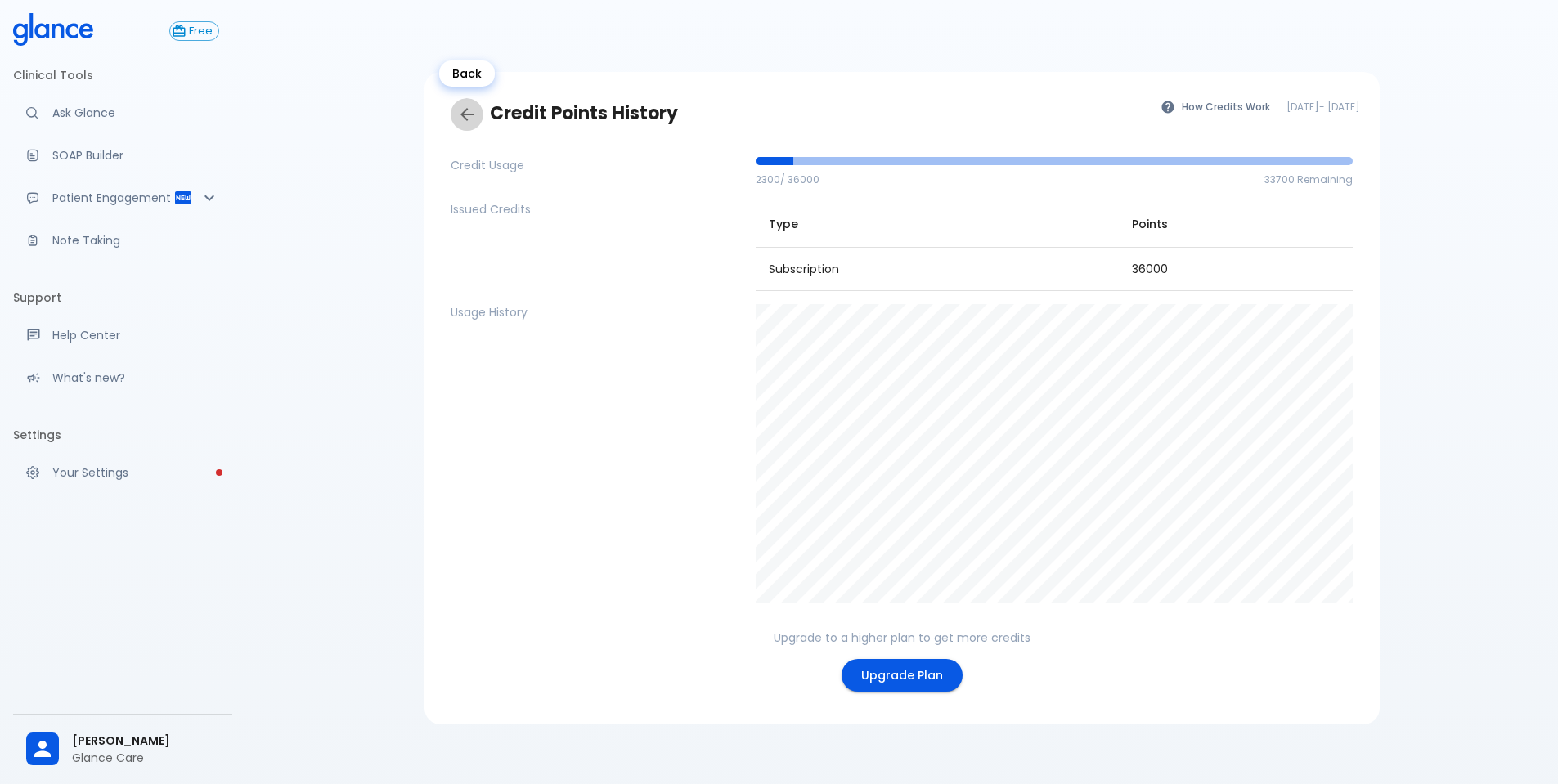
click at [470, 116] on icon "Back" at bounding box center [467, 114] width 19 height 19
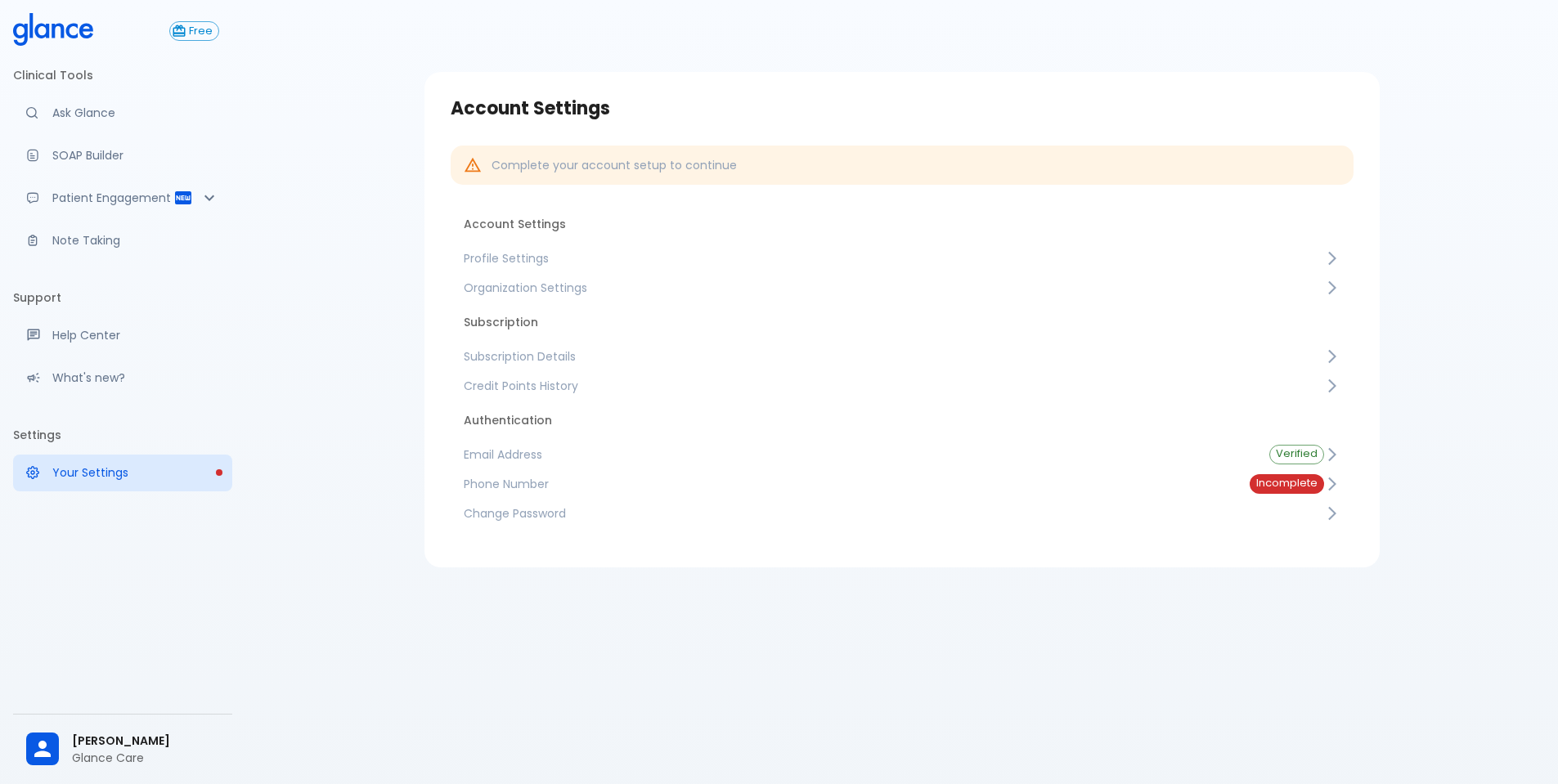
click at [561, 354] on span "Subscription Details" at bounding box center [894, 356] width 860 height 16
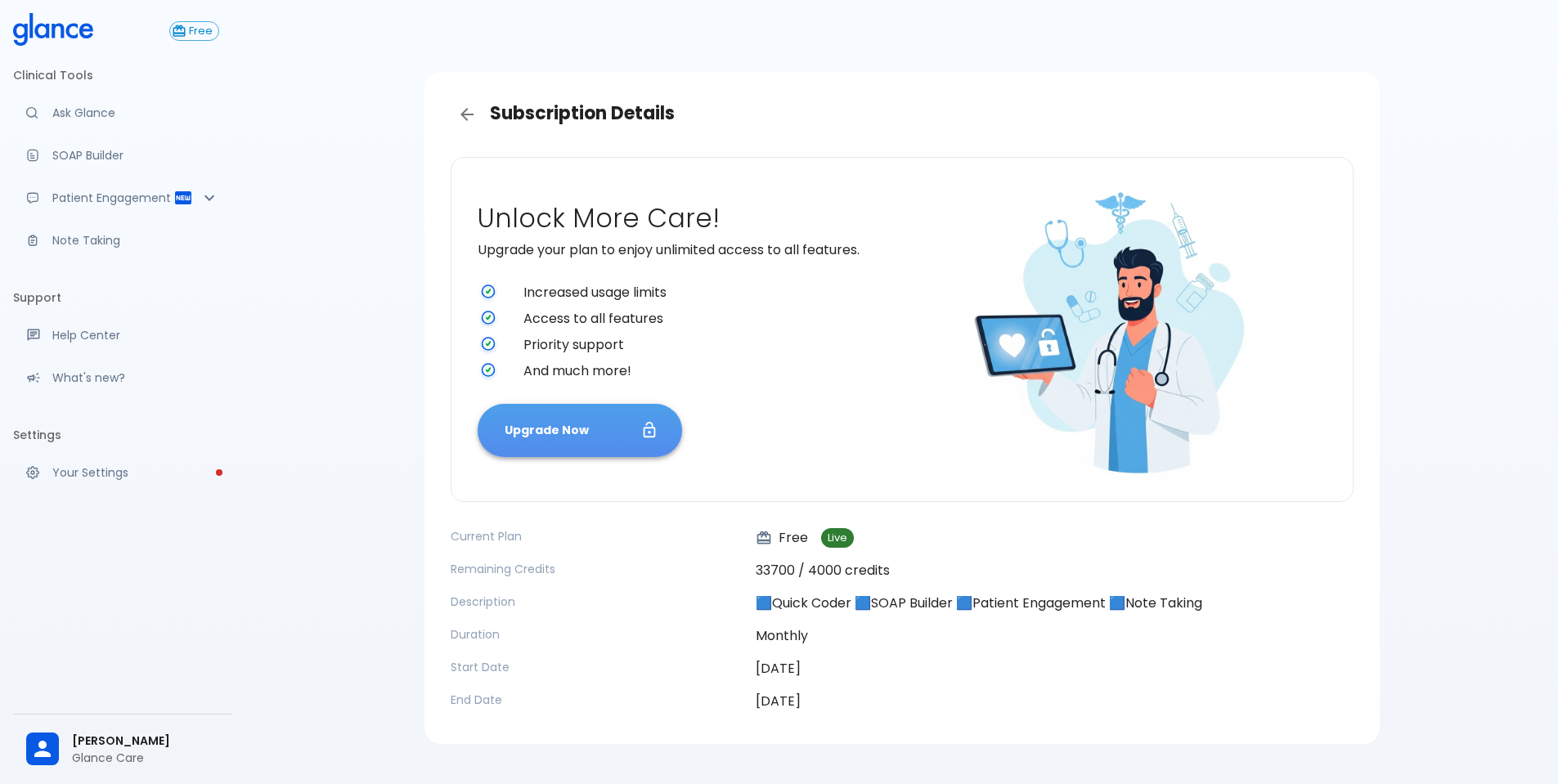
click at [592, 422] on button "Upgrade Now" at bounding box center [580, 430] width 205 height 53
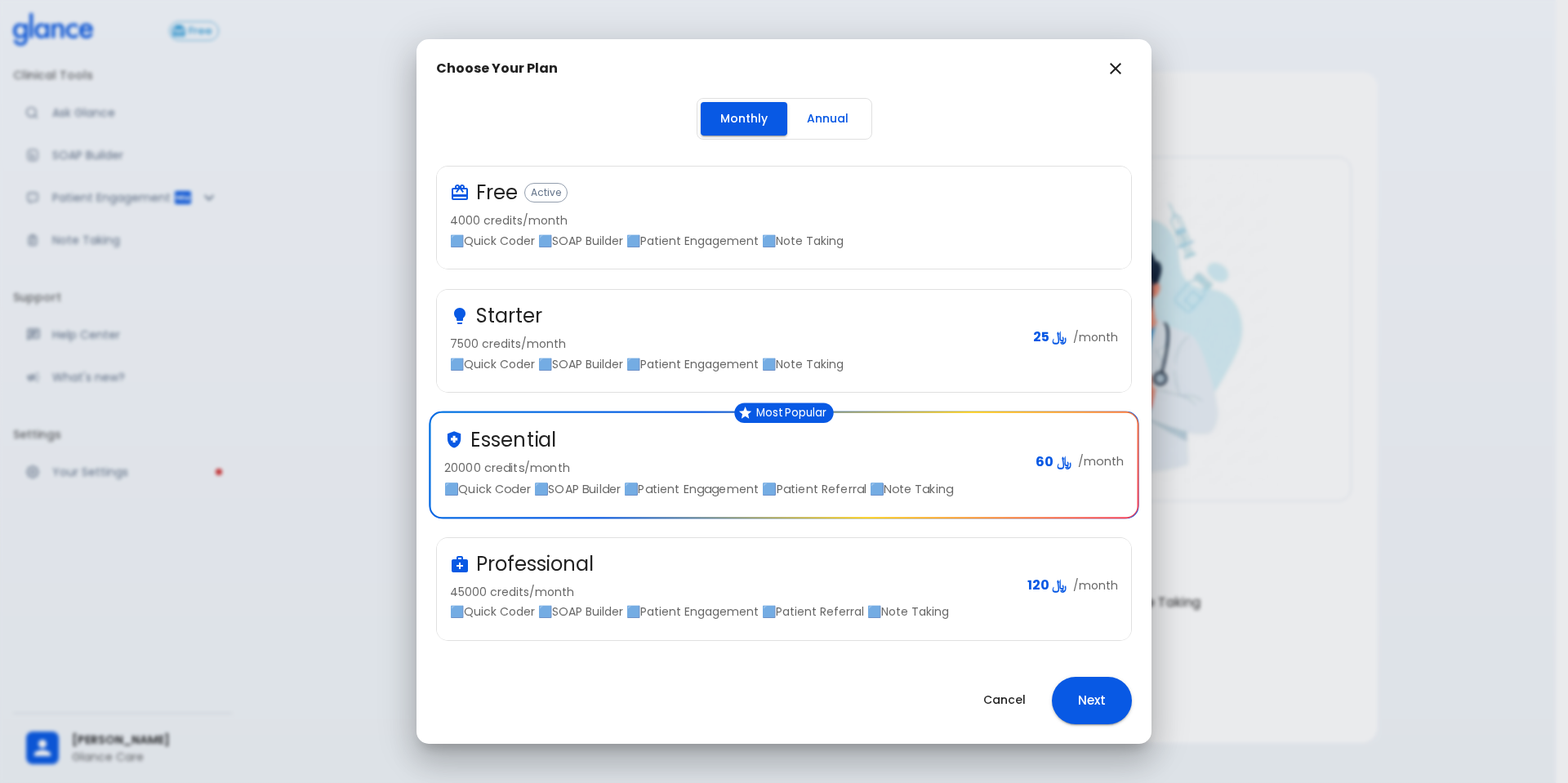
drag, startPoint x: 1000, startPoint y: 692, endPoint x: 889, endPoint y: 697, distance: 111.1
click at [877, 703] on div "Cancel Next" at bounding box center [784, 700] width 735 height 86
click at [1004, 690] on button "Cancel" at bounding box center [1004, 700] width 81 height 34
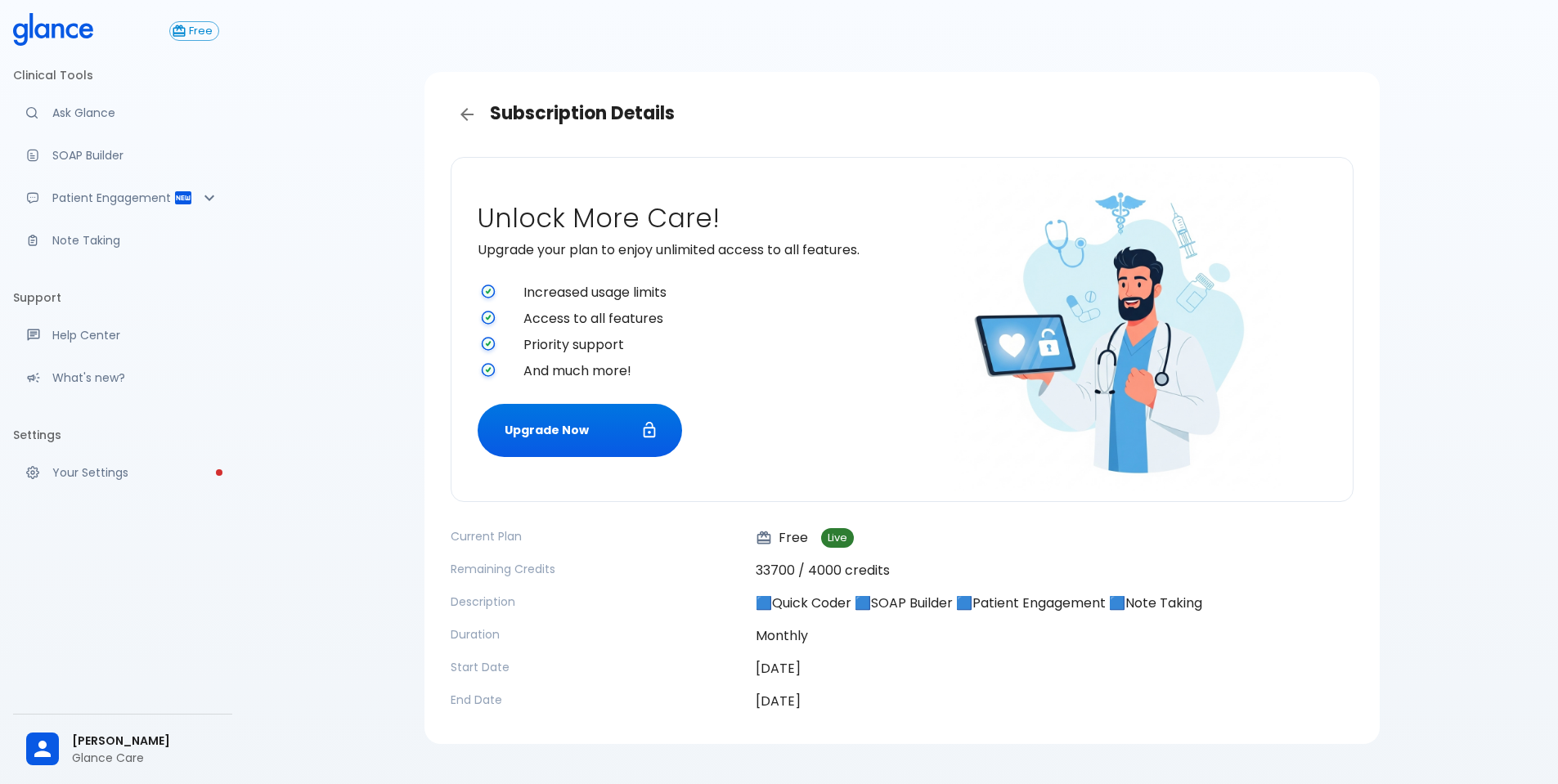
click at [1479, 249] on div "Subscription Details Unlock More Care! Upgrade your plan to enjoy unlimited acc…" at bounding box center [902, 411] width 1312 height 823
click at [43, 28] on icon at bounding box center [52, 29] width 81 height 33
